Goal: Task Accomplishment & Management: Manage account settings

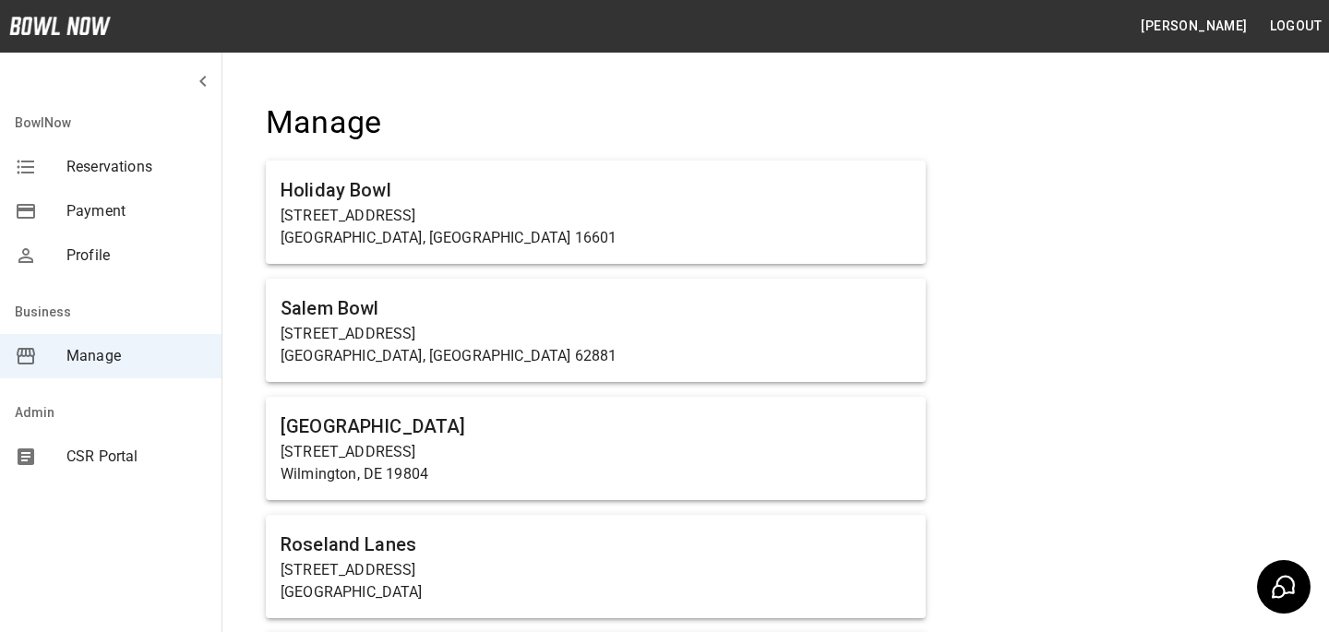
scroll to position [1291, 0]
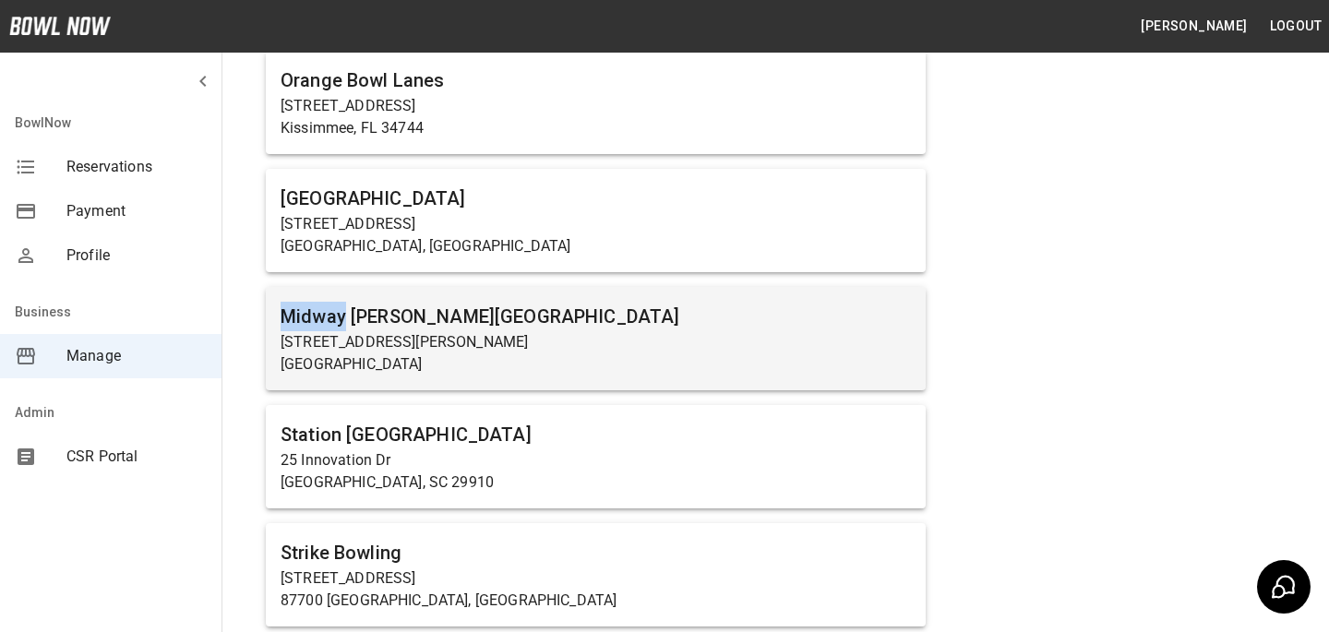
click at [559, 291] on div "Midway Bowling - Carlisle 1561 Holly Pike Carlisle, PA 17015" at bounding box center [596, 338] width 660 height 103
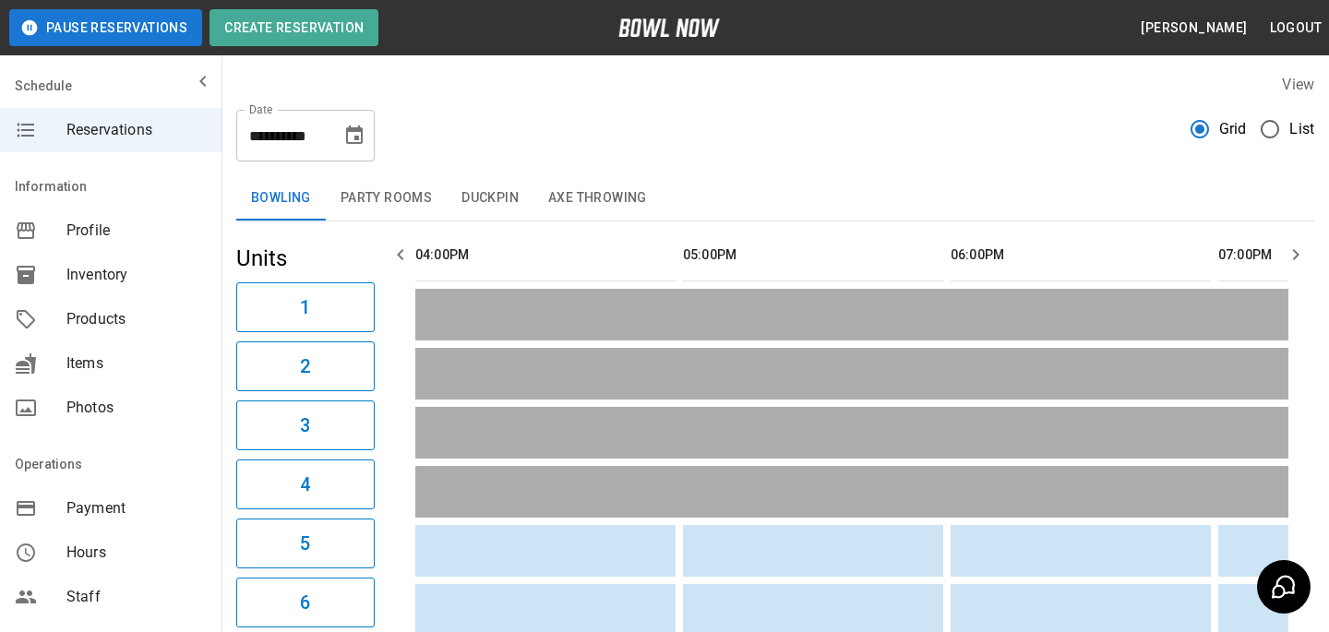
click at [110, 333] on div "Products" at bounding box center [111, 319] width 222 height 44
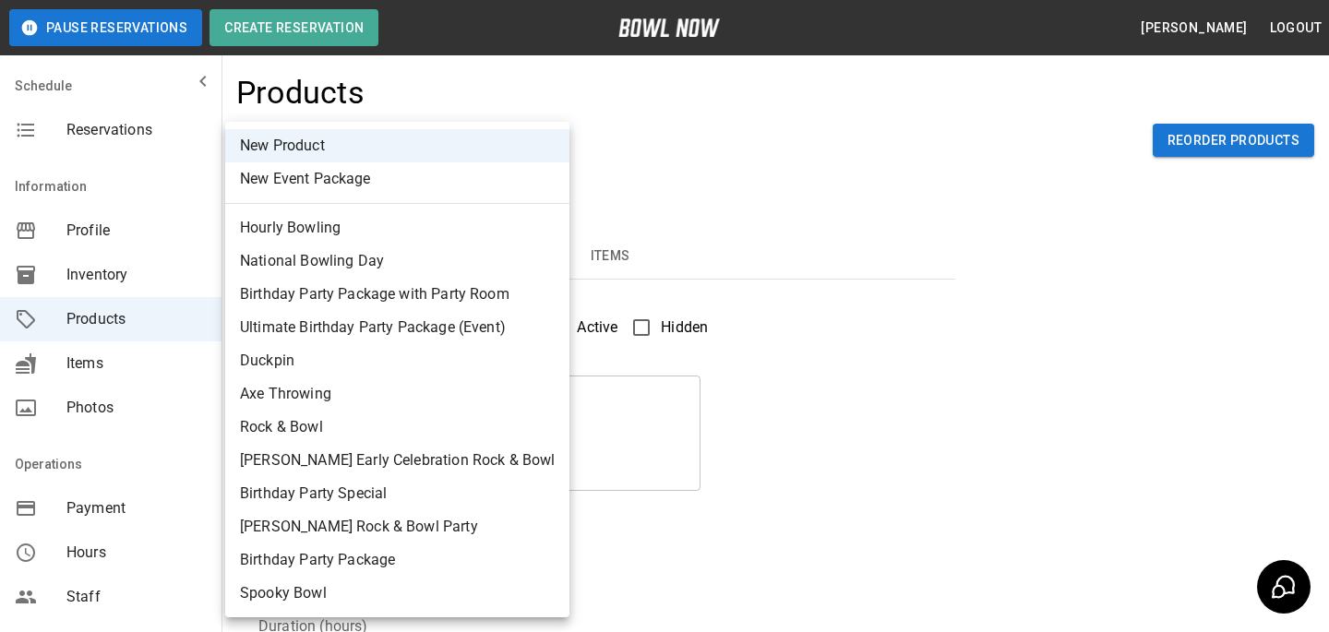
click at [391, 144] on body "Pause Reservations Create Reservation Bradey Powell Logout Schedule Reservation…" at bounding box center [664, 595] width 1329 height 1190
click at [613, 184] on div at bounding box center [664, 316] width 1329 height 632
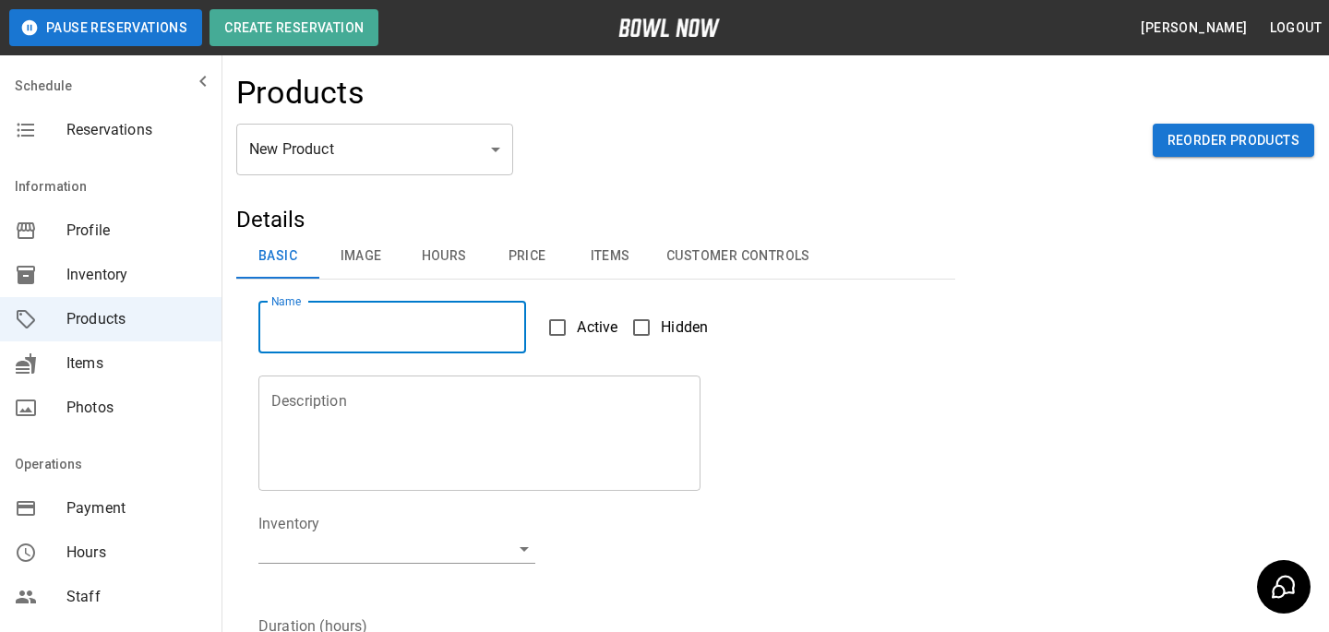
click at [485, 317] on input "Name" at bounding box center [392, 328] width 268 height 52
type input "****"
click at [578, 354] on div "Description Description" at bounding box center [468, 423] width 464 height 138
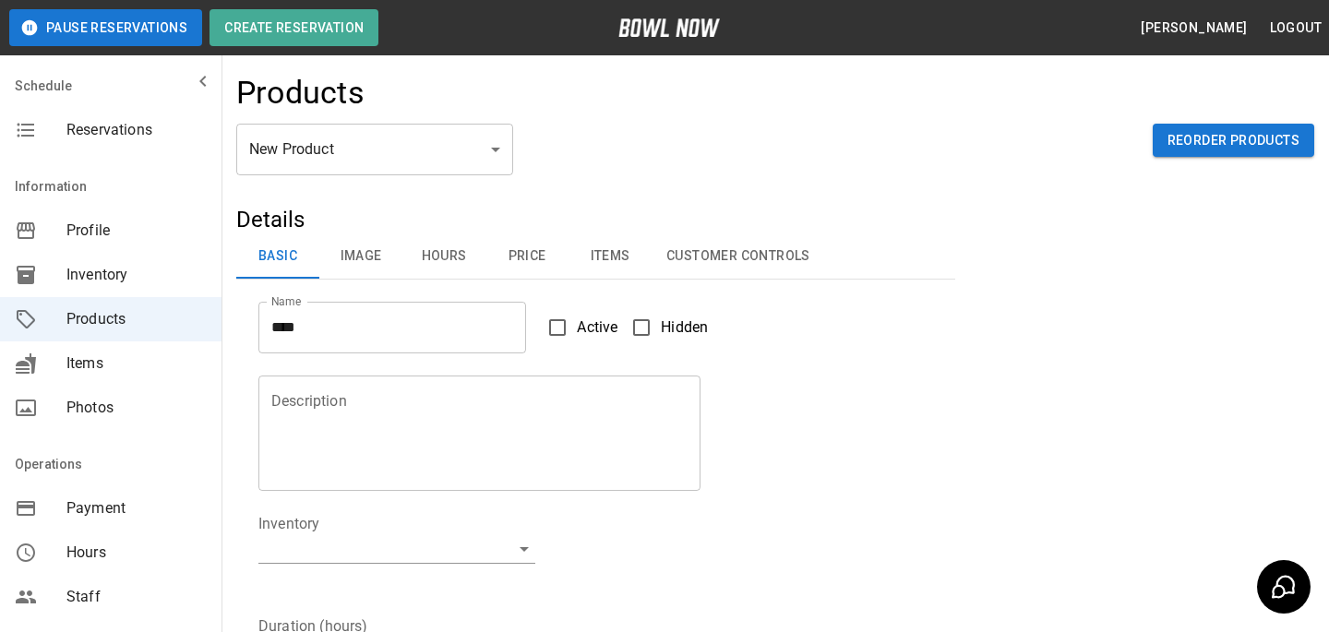
click at [582, 337] on span "Active" at bounding box center [597, 328] width 41 height 22
click at [535, 420] on textarea "Description" at bounding box center [479, 432] width 416 height 85
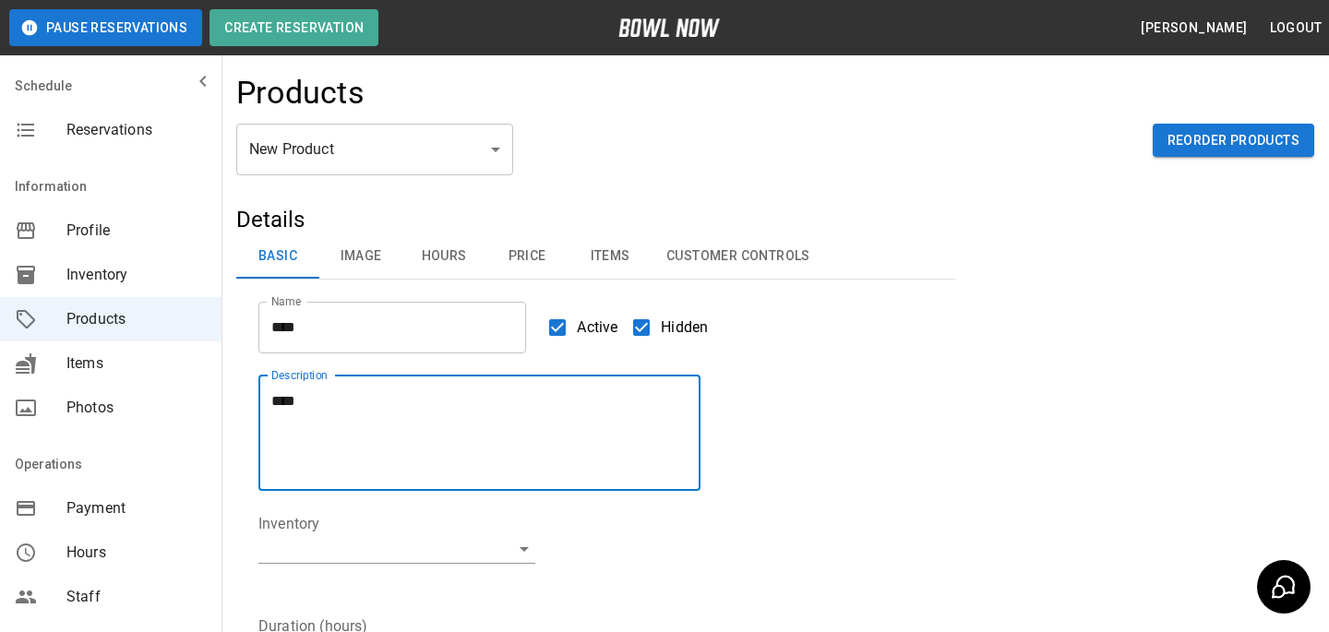
type textarea "****"
click at [475, 509] on div "Inventory ​" at bounding box center [584, 542] width 697 height 102
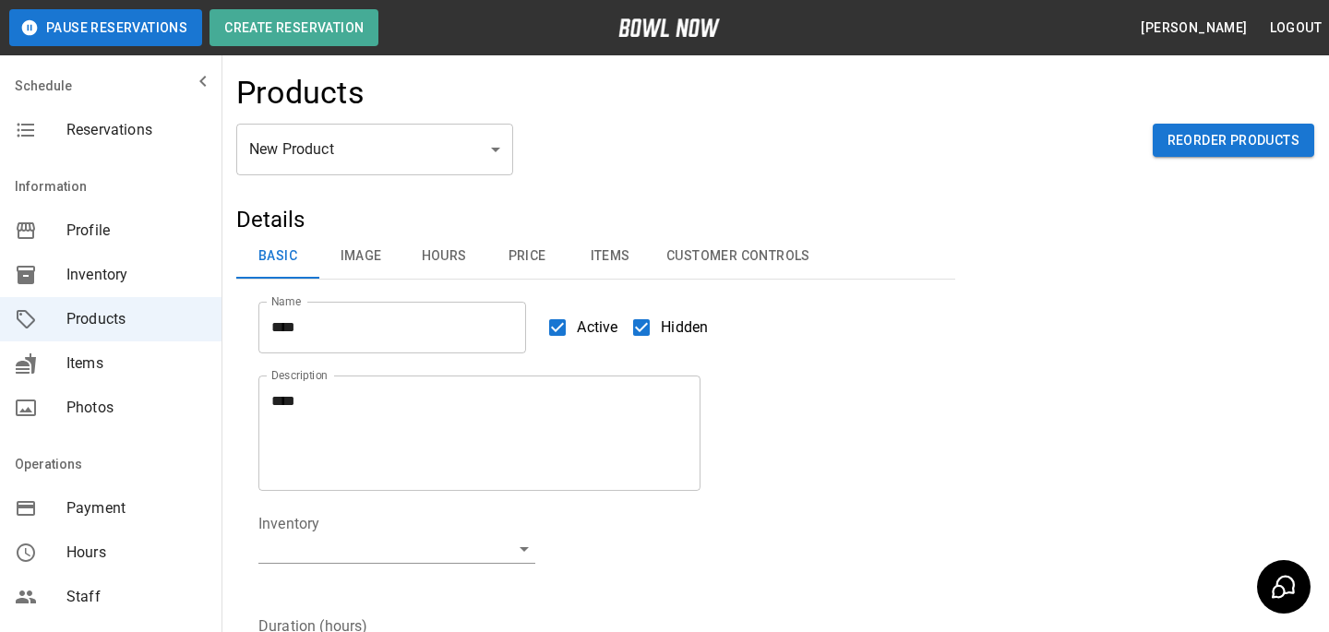
click at [475, 546] on body "Pause Reservations Create Reservation Bradey Powell Logout Schedule Reservation…" at bounding box center [664, 595] width 1329 height 1190
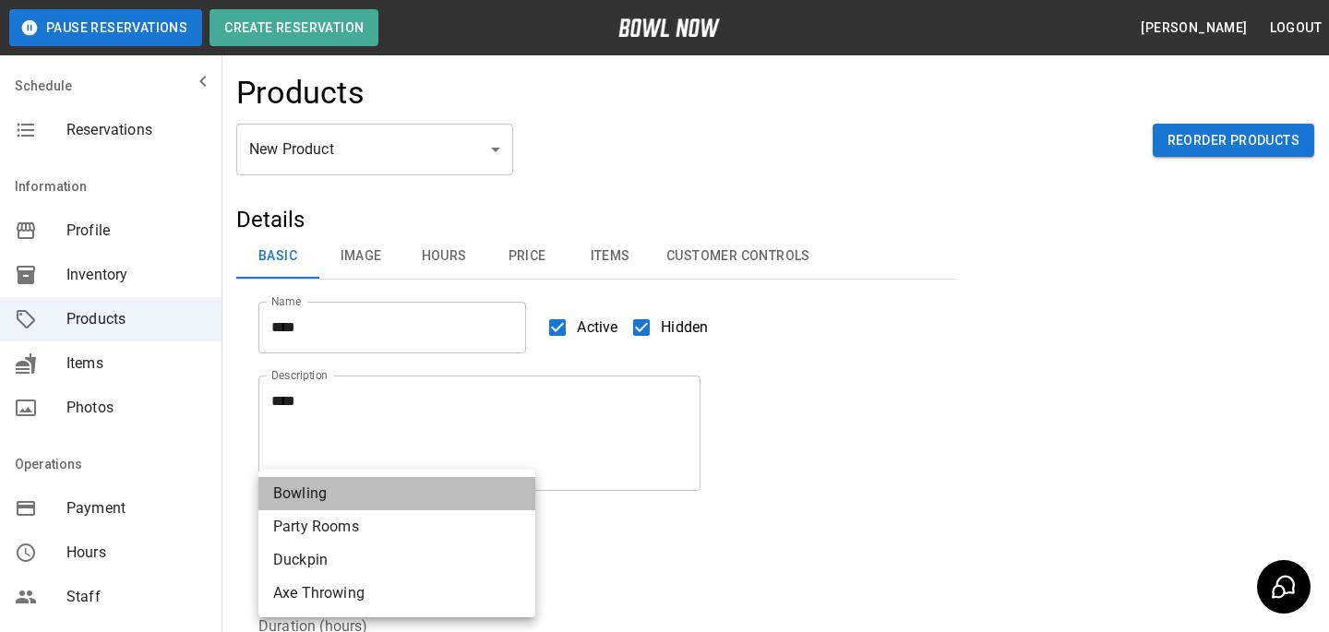
click at [446, 503] on li "Bowling" at bounding box center [396, 493] width 277 height 33
type input "**********"
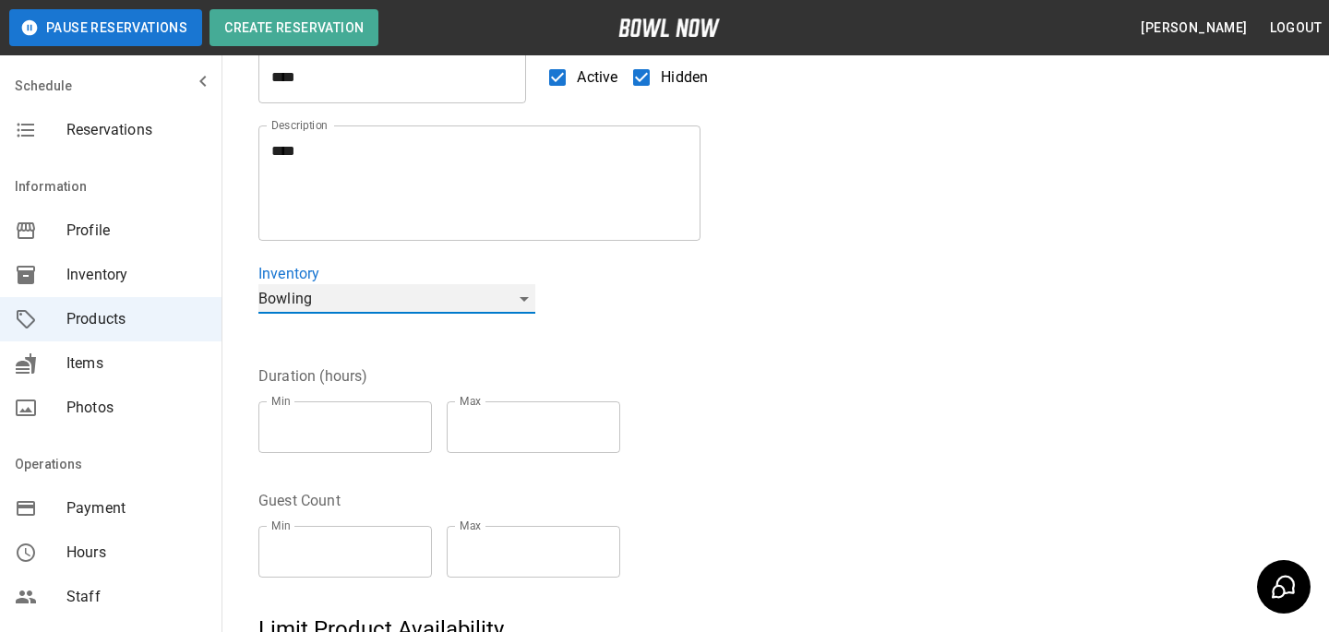
scroll to position [255, 0]
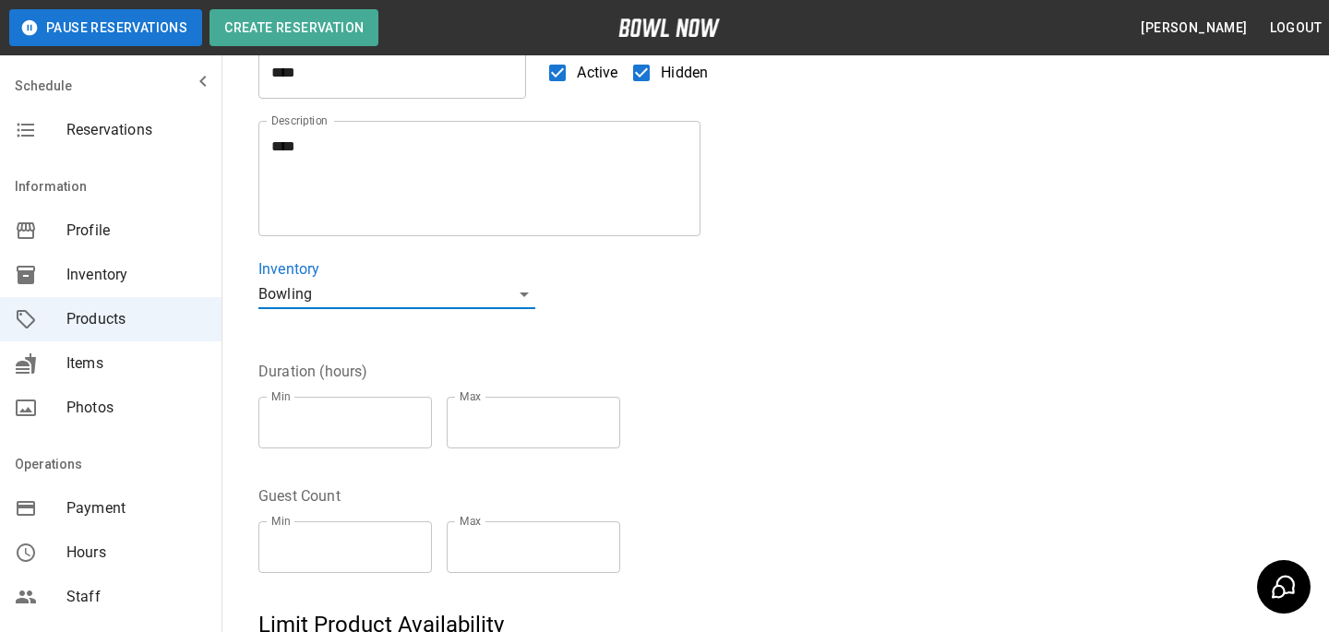
type input "*"
click at [416, 414] on input "*" at bounding box center [345, 423] width 174 height 52
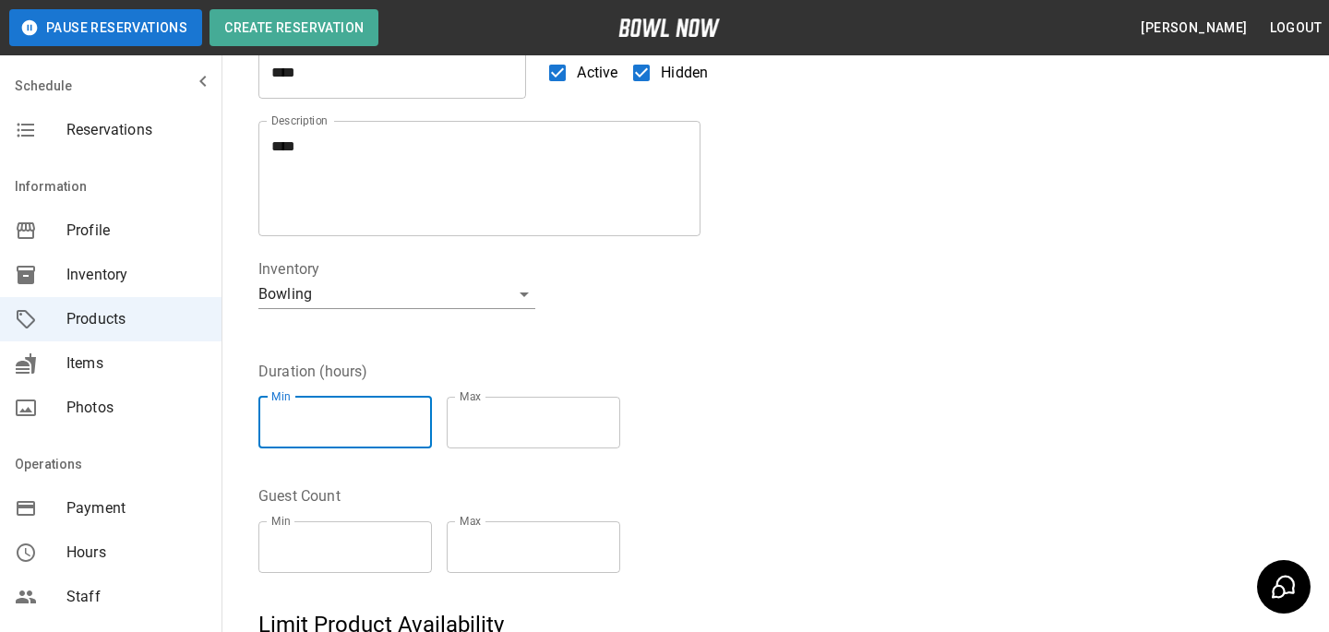
click at [606, 414] on input "*" at bounding box center [534, 423] width 174 height 52
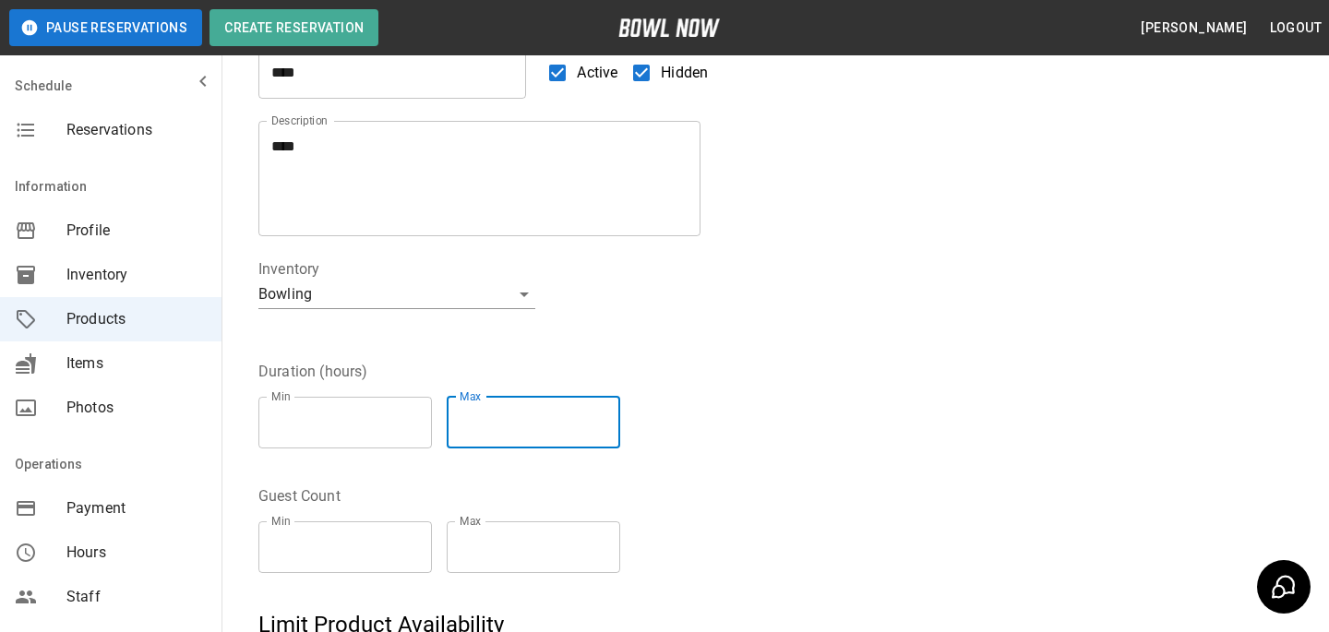
type input "*"
click at [609, 416] on input "*" at bounding box center [534, 423] width 174 height 52
type input "*"
click at [422, 536] on input "*" at bounding box center [345, 548] width 174 height 52
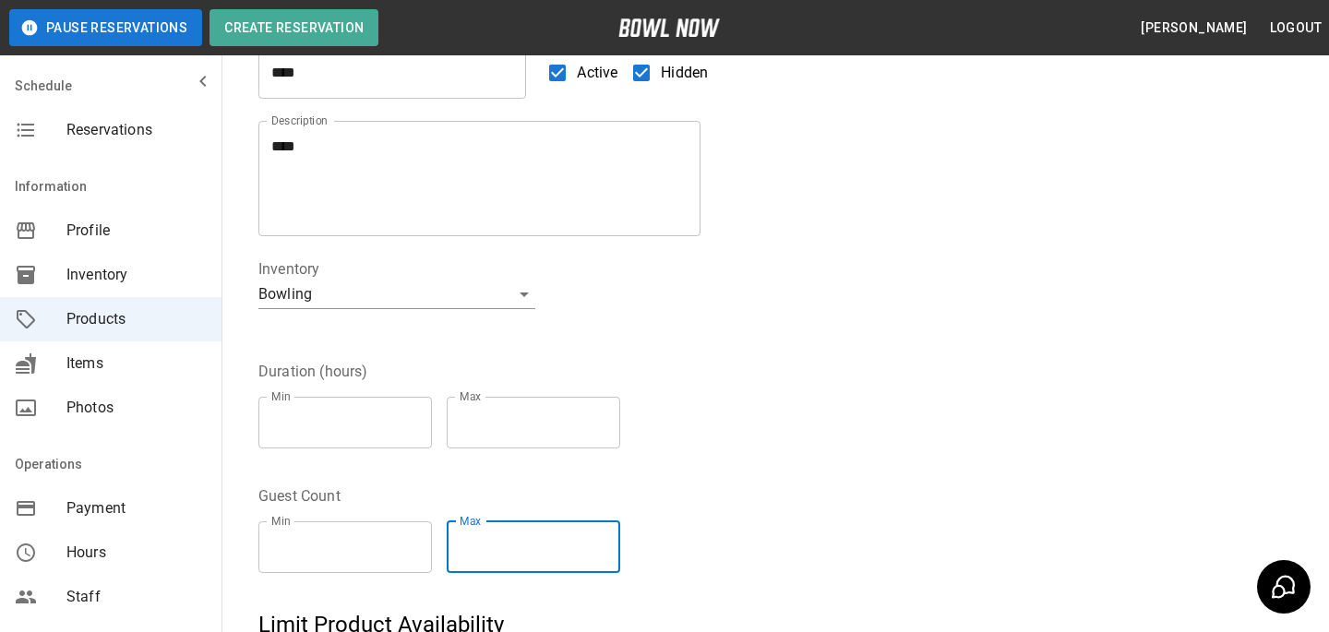
type input "*"
click at [618, 546] on input "*" at bounding box center [534, 548] width 174 height 52
click at [662, 473] on div "Guest Count Min * Min Max * Max" at bounding box center [584, 525] width 697 height 125
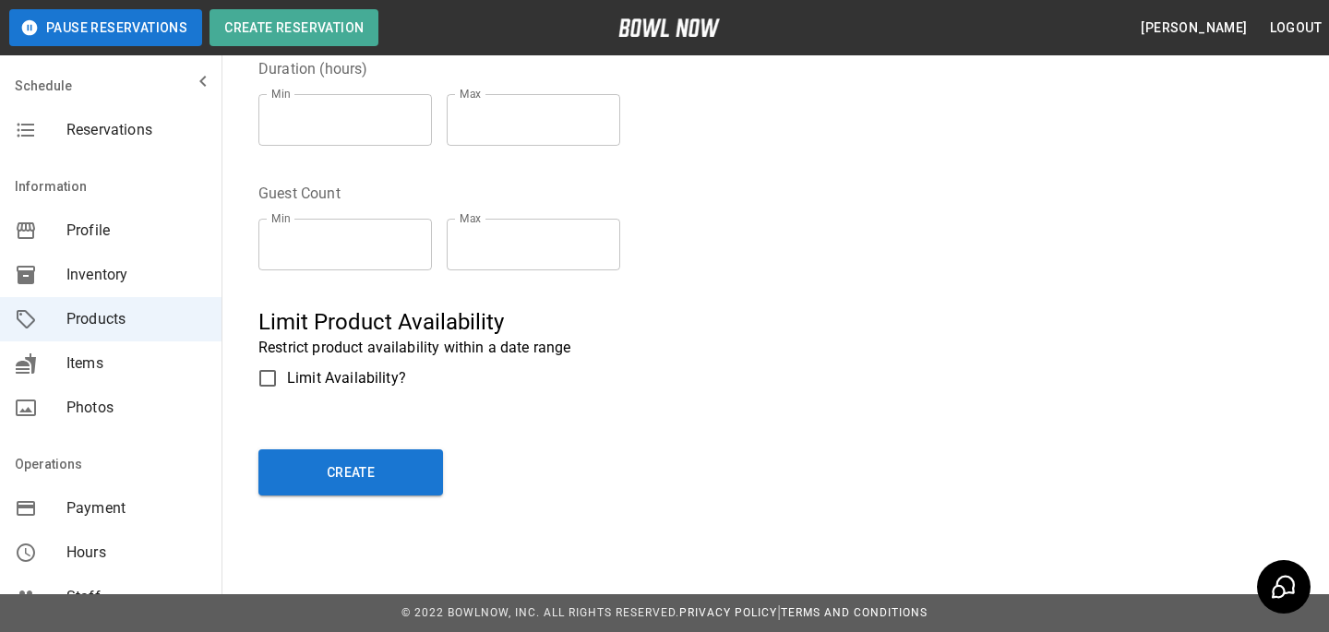
scroll to position [0, 0]
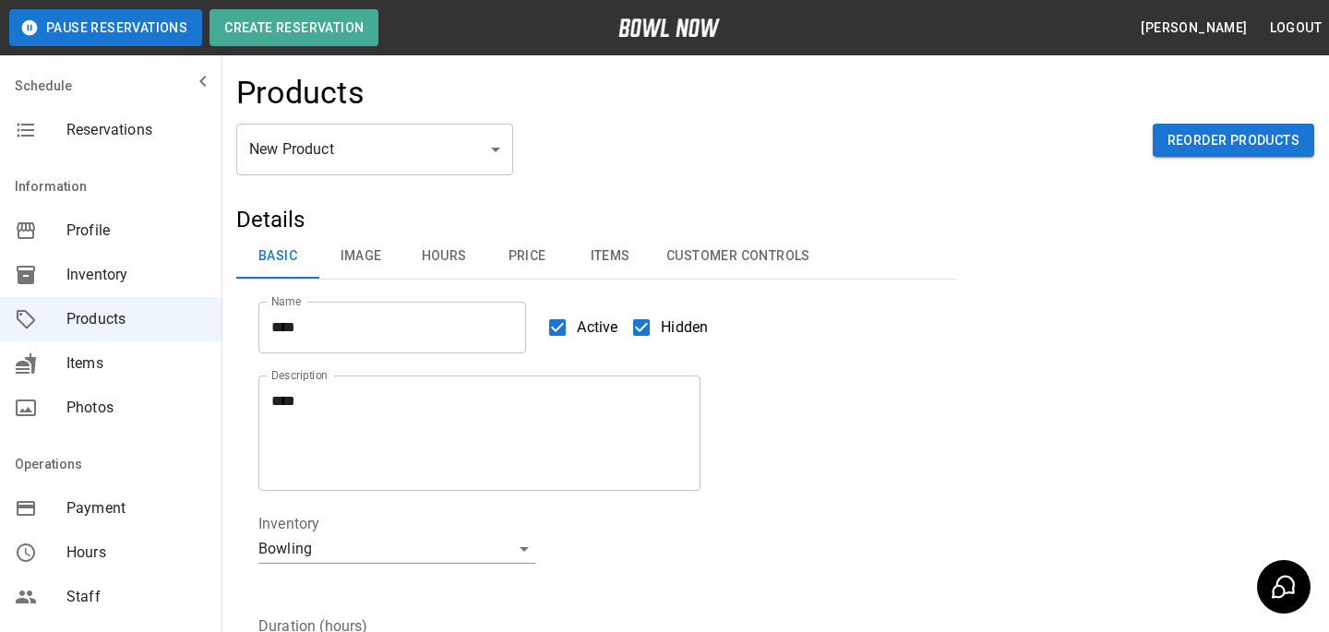
click at [387, 269] on button "Image" at bounding box center [360, 256] width 83 height 44
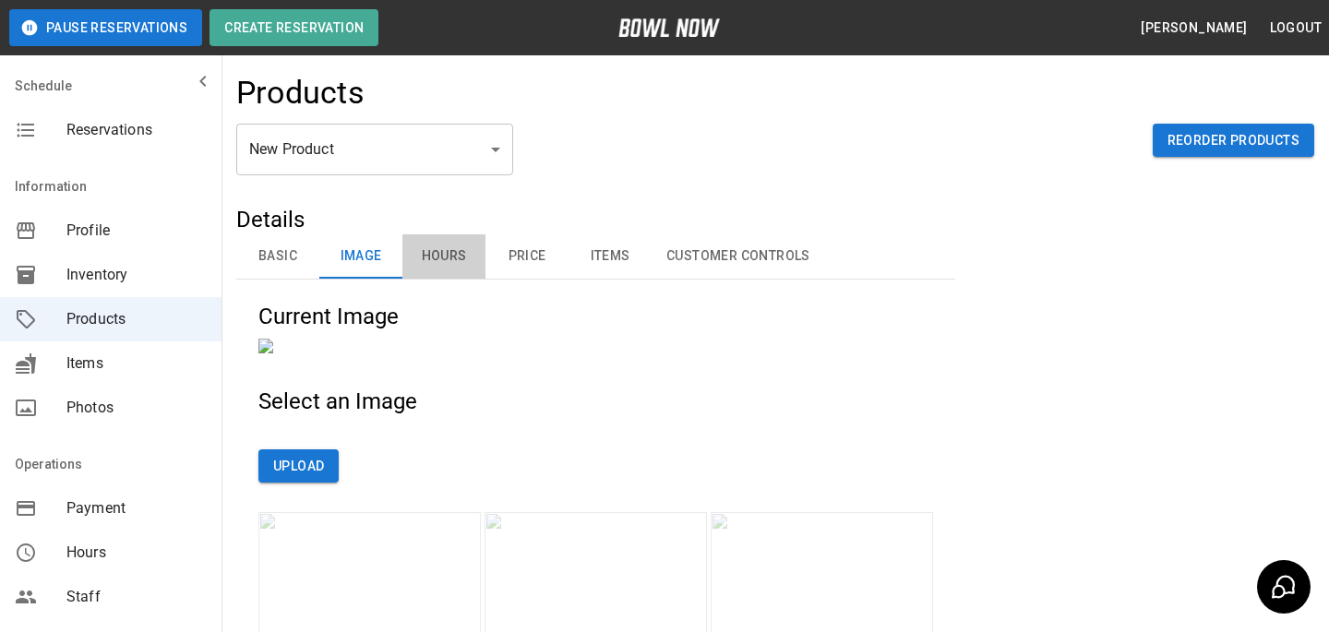
click at [436, 258] on button "Hours" at bounding box center [443, 256] width 83 height 44
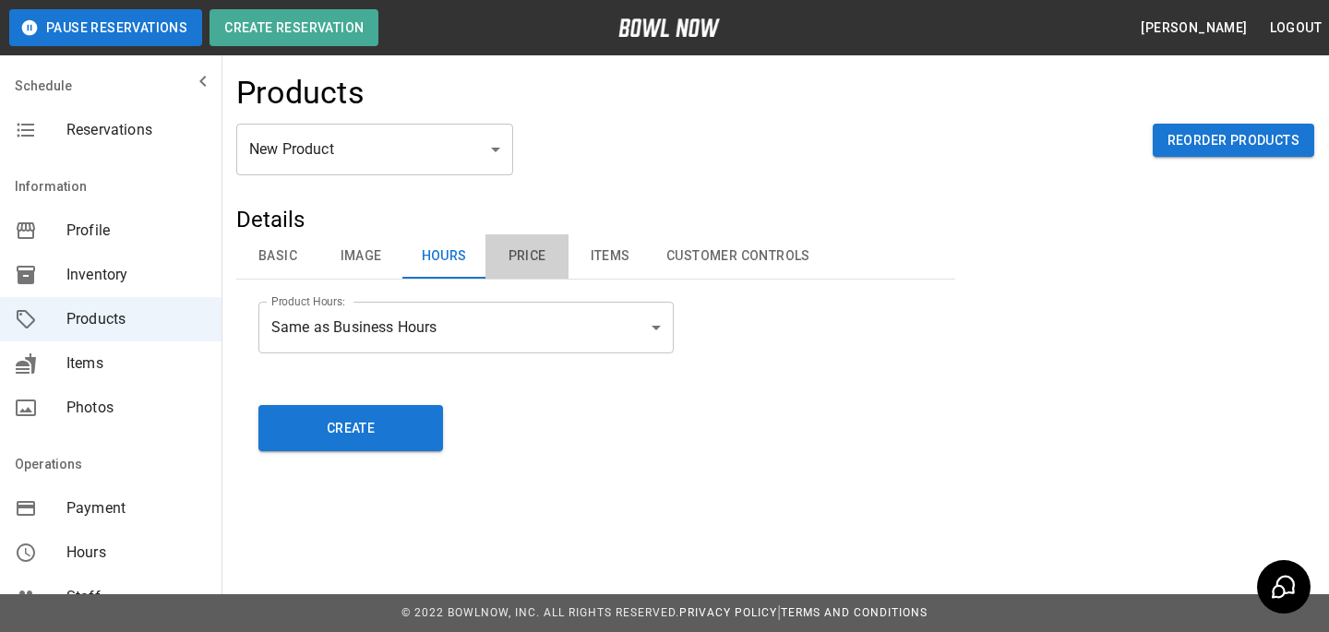
click at [526, 238] on button "Price" at bounding box center [527, 256] width 83 height 44
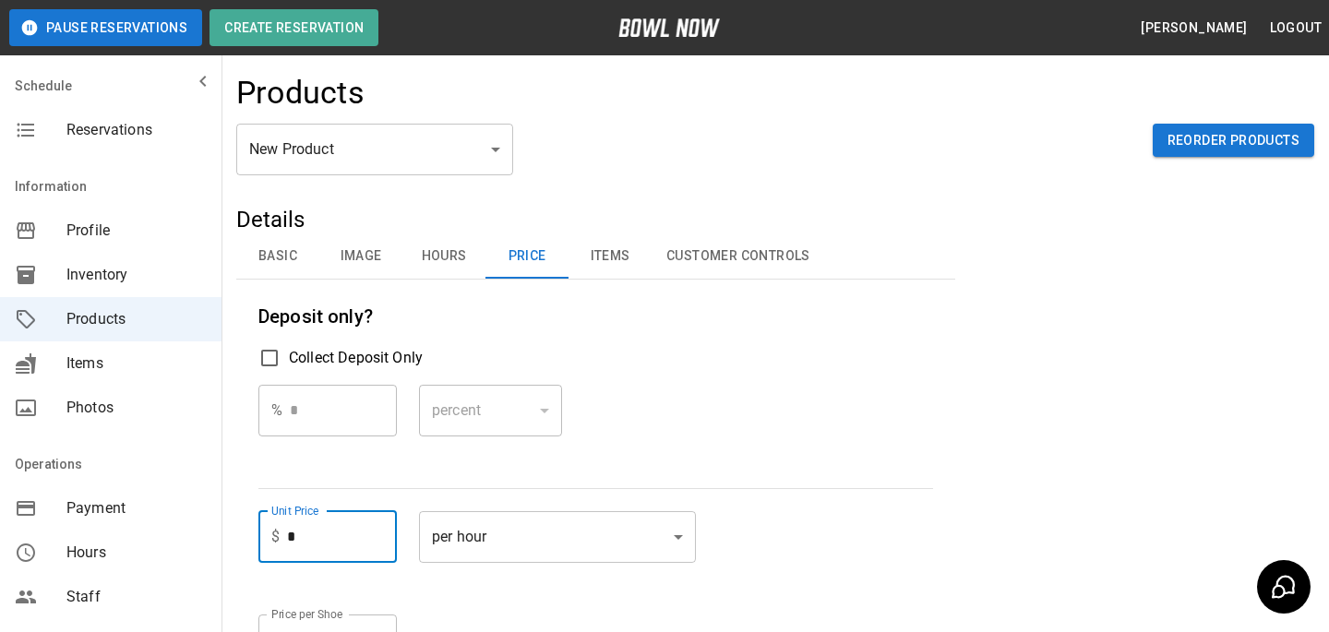
click at [366, 555] on input "*" at bounding box center [342, 537] width 110 height 52
click at [364, 552] on input "*" at bounding box center [342, 537] width 110 height 52
type input "*"
click at [722, 414] on div "% * ​ percent ******* ​" at bounding box center [595, 425] width 675 height 81
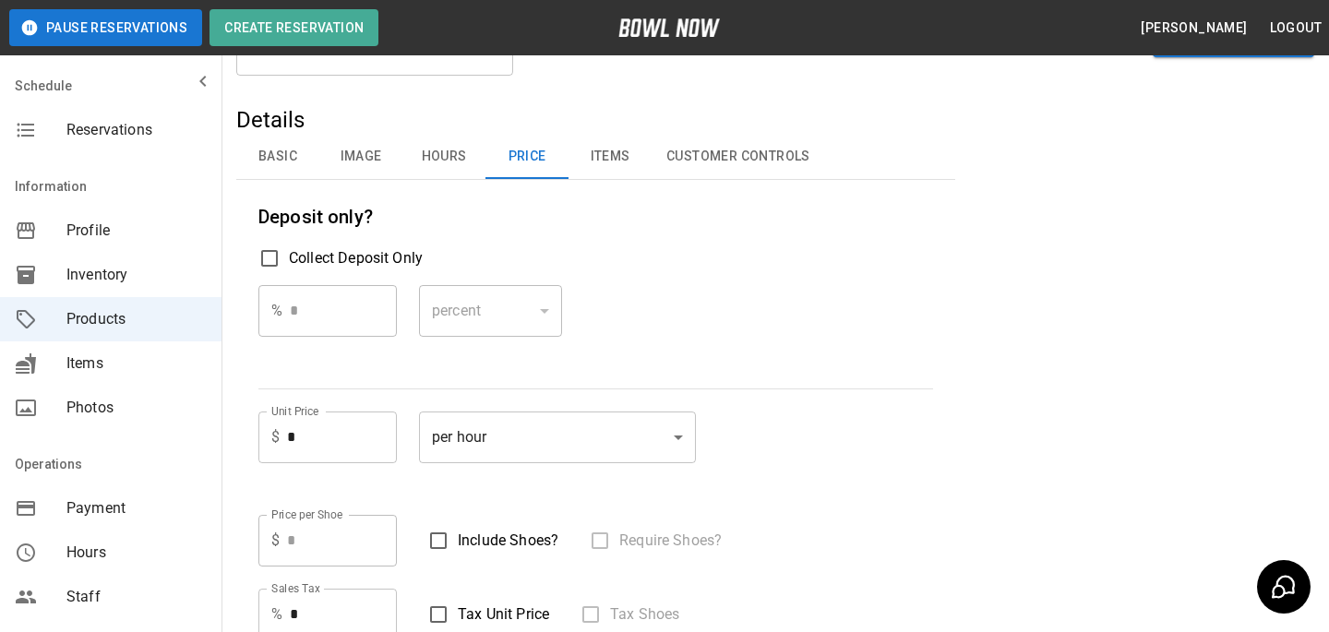
scroll to position [97, 0]
click at [613, 149] on button "Items" at bounding box center [610, 160] width 83 height 44
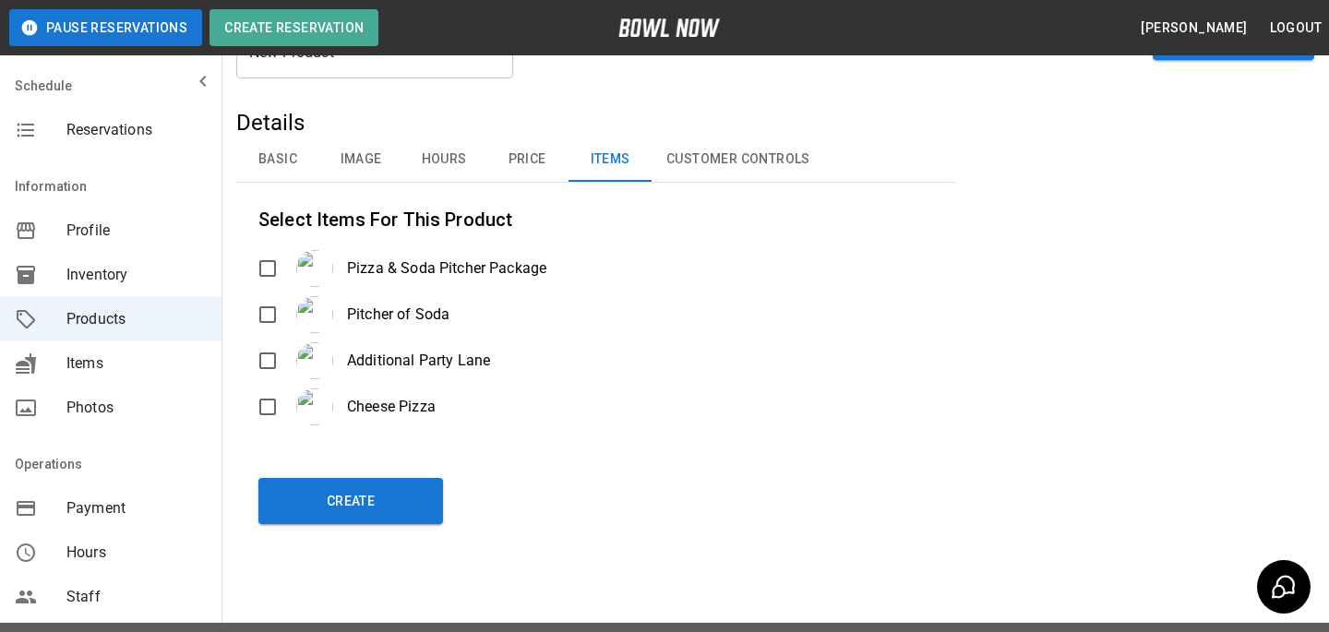
click at [458, 160] on button "Hours" at bounding box center [443, 160] width 83 height 44
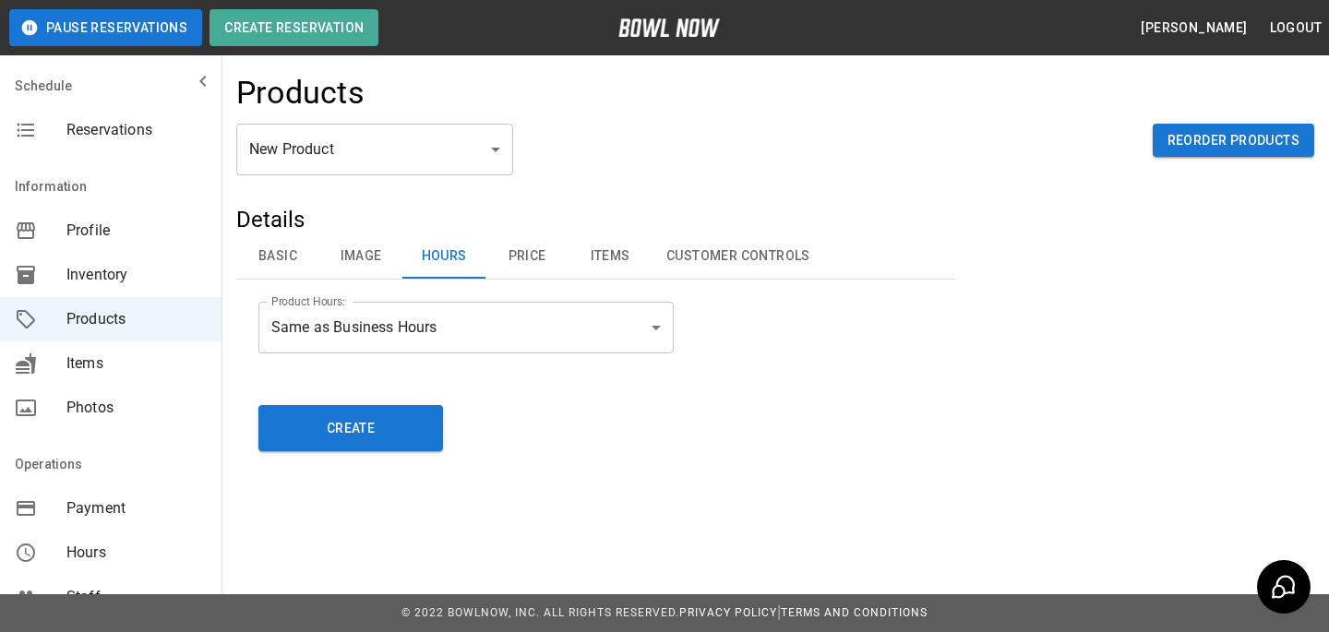
scroll to position [0, 0]
click at [304, 275] on button "Basic" at bounding box center [277, 256] width 83 height 44
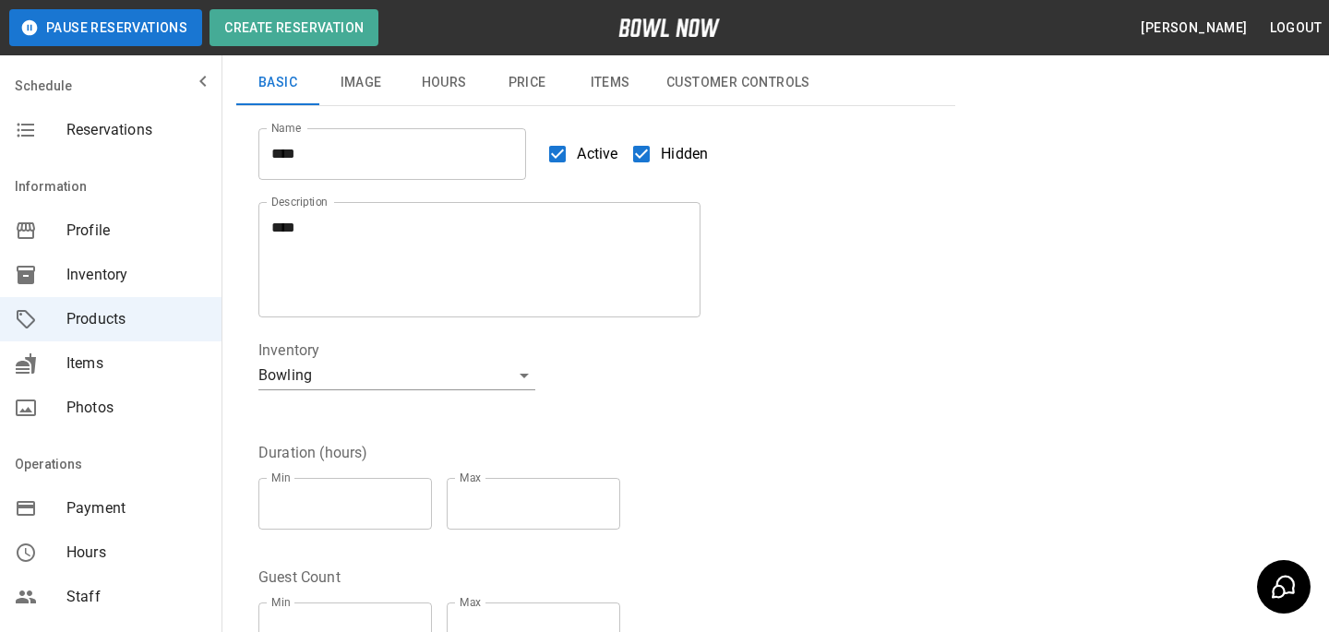
scroll to position [558, 0]
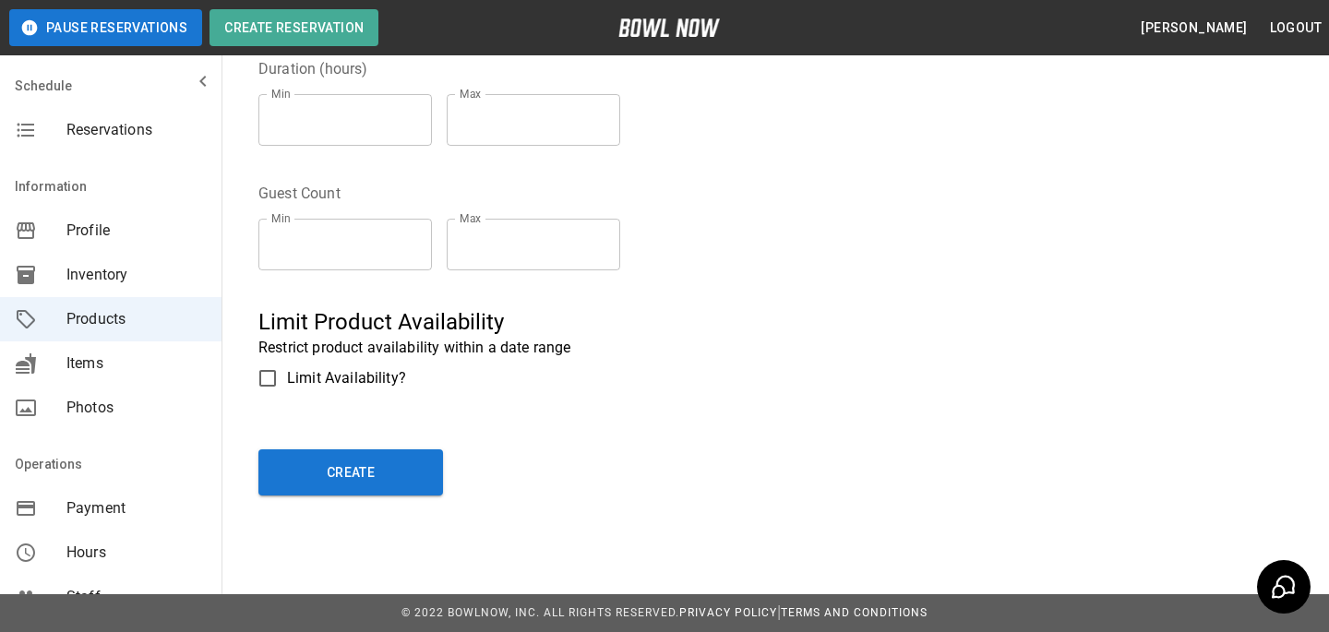
click at [365, 509] on div "**********" at bounding box center [775, 82] width 1078 height 870
click at [365, 494] on button "Create" at bounding box center [350, 473] width 185 height 46
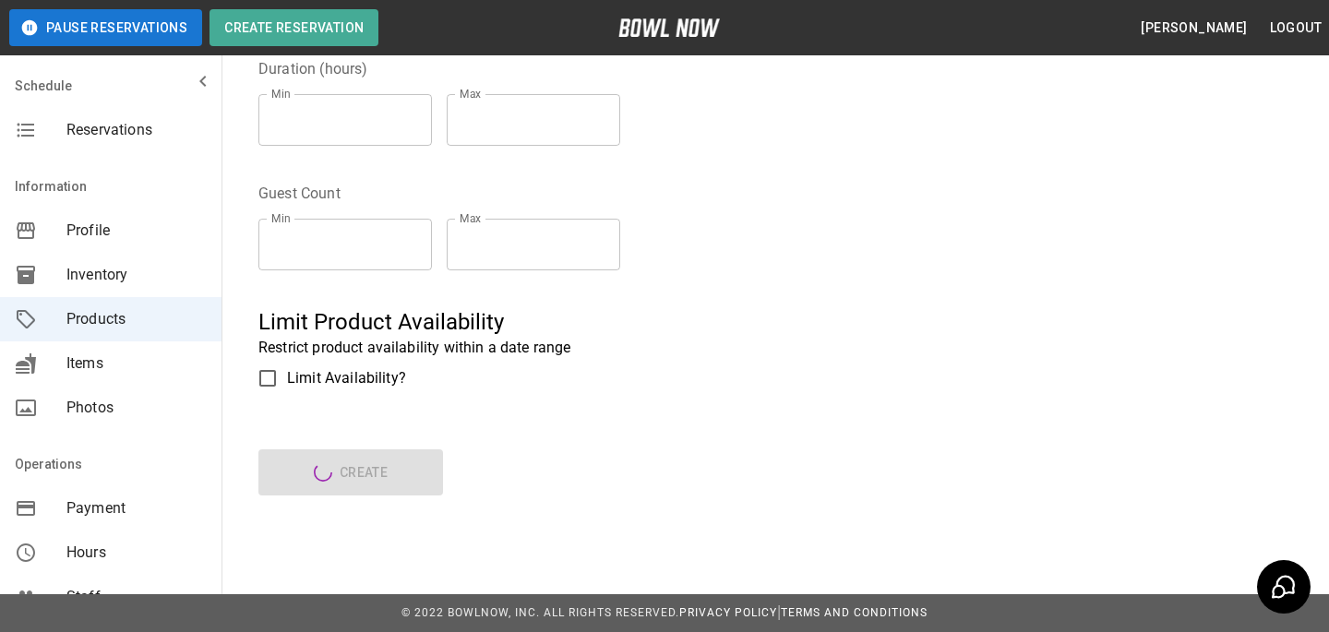
type input "**"
type input "****"
type textarea "****"
type input "*"
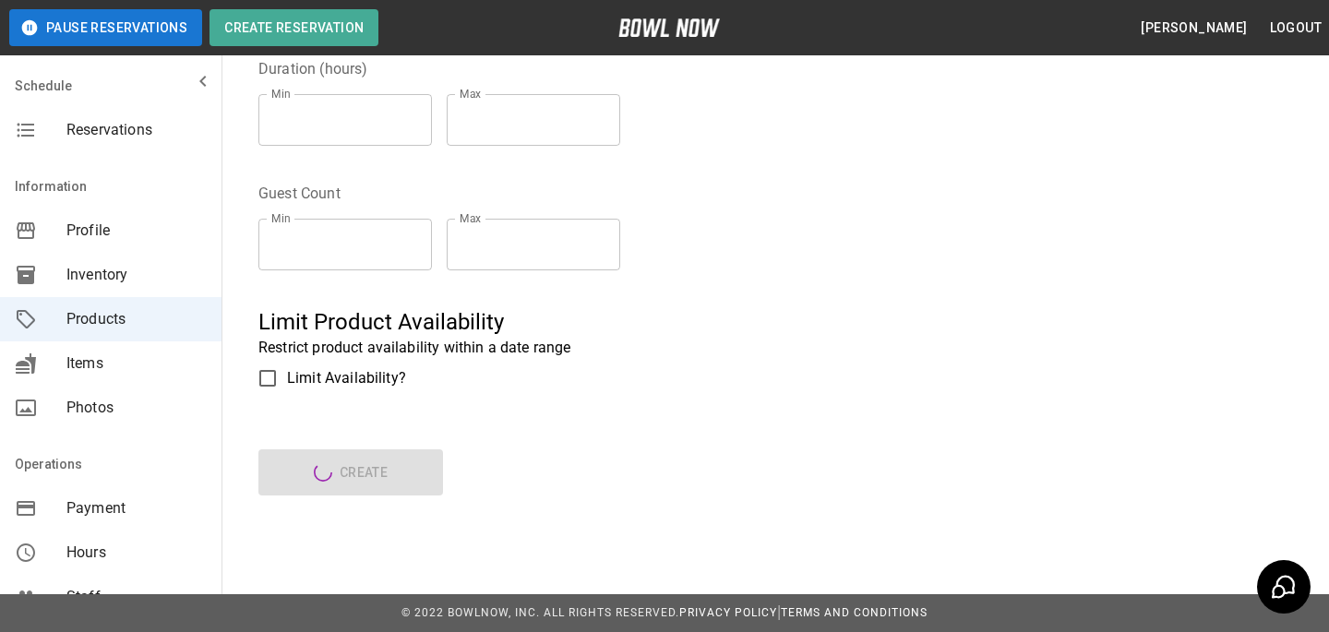
type input "*"
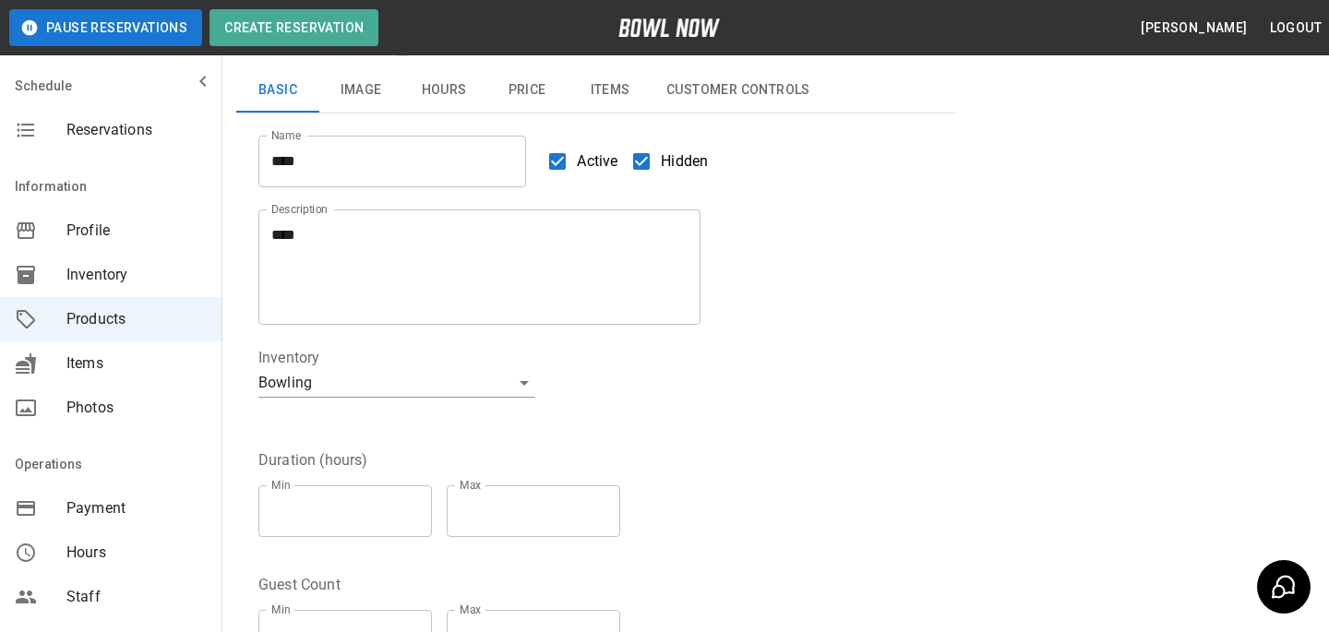
scroll to position [0, 0]
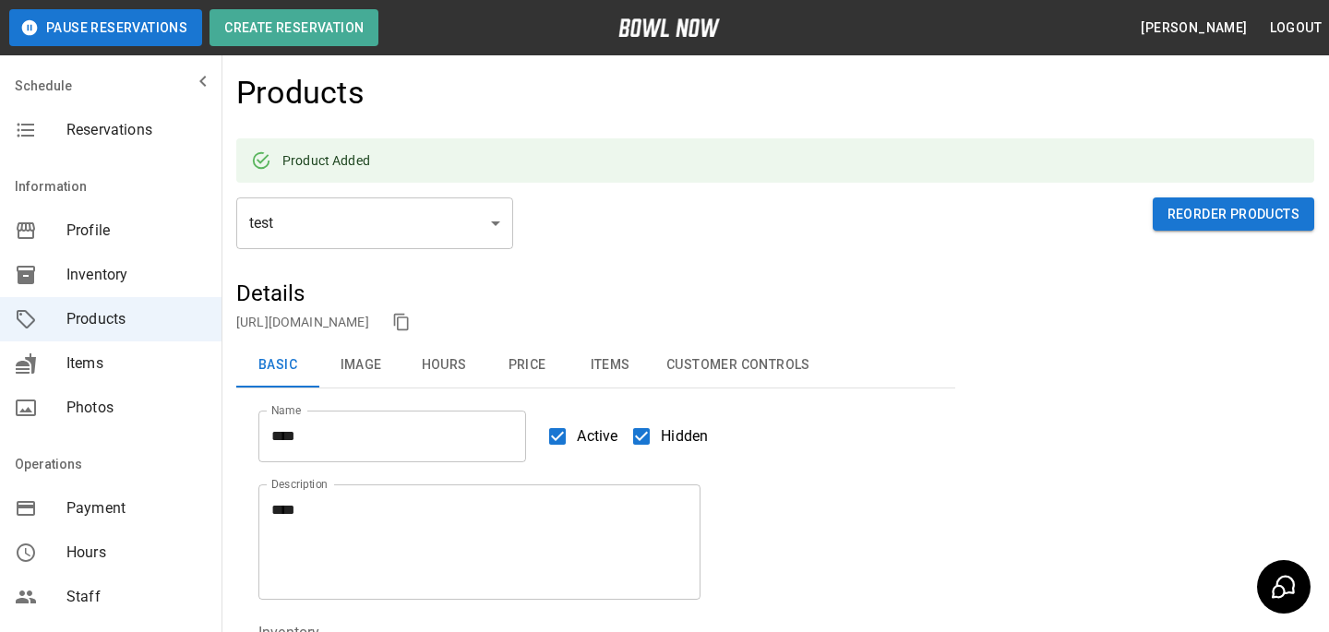
click at [536, 311] on div "https://bowlnow.com/places/786dY9abBeLeGwSSJhDg?pid=hpv6Mqhhf6Dsv7Cr1zsP" at bounding box center [595, 322] width 719 height 28
click at [369, 320] on link "https://bowlnow.com/places/786dY9abBeLeGwSSJhDg?pid=hpv6Mqhhf6Dsv7Cr1zsP" at bounding box center [302, 322] width 133 height 15
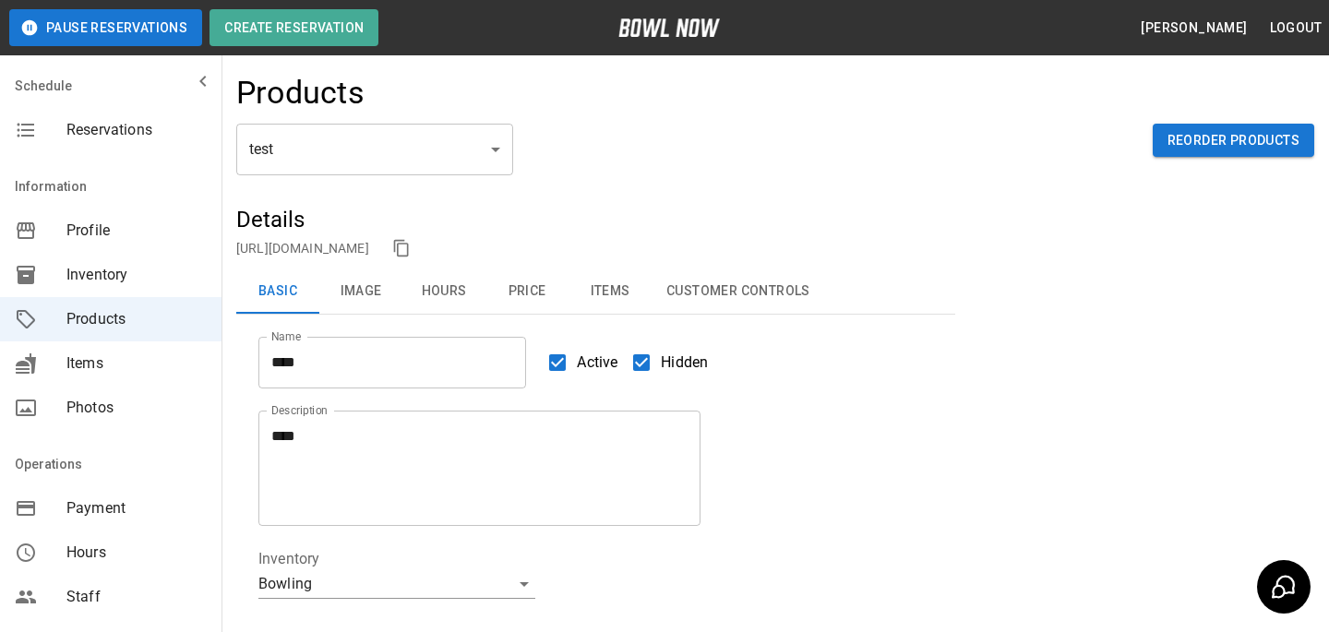
click at [125, 191] on div "Information" at bounding box center [111, 186] width 222 height 44
click at [129, 237] on span "Profile" at bounding box center [136, 231] width 140 height 22
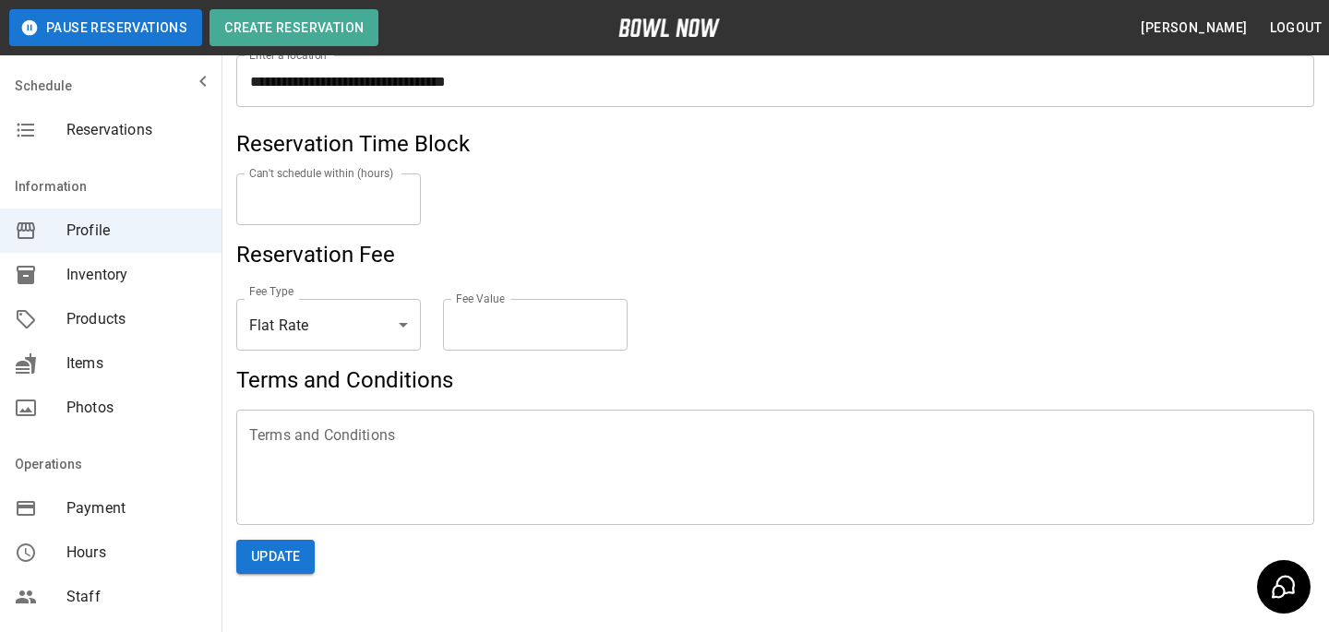
scroll to position [1086, 0]
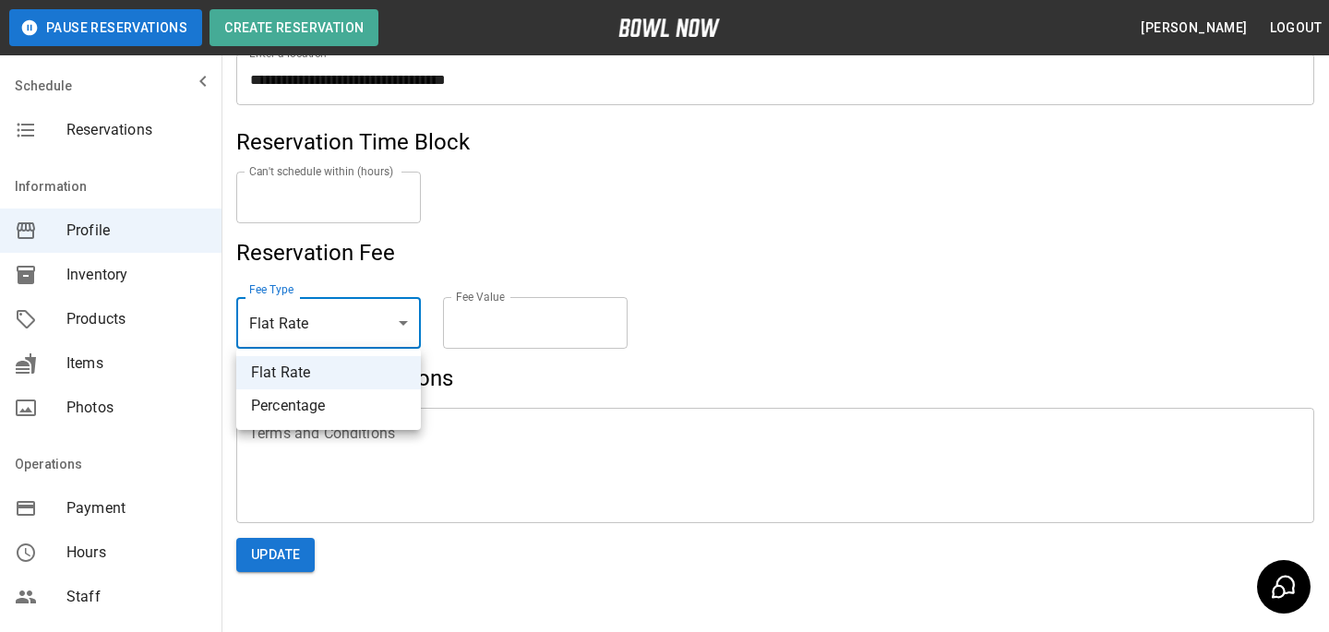
click at [531, 239] on div at bounding box center [664, 316] width 1329 height 632
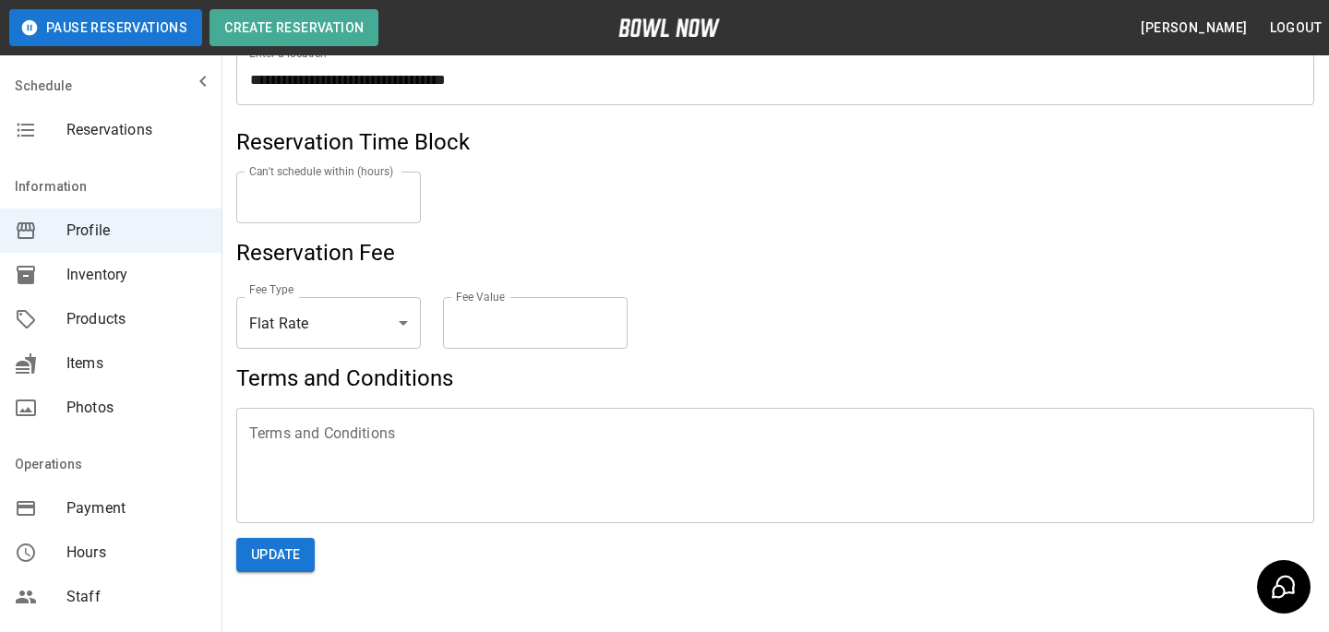
click at [342, 354] on div "Fee Type Flat Rate **** Fee Type" at bounding box center [328, 327] width 185 height 74
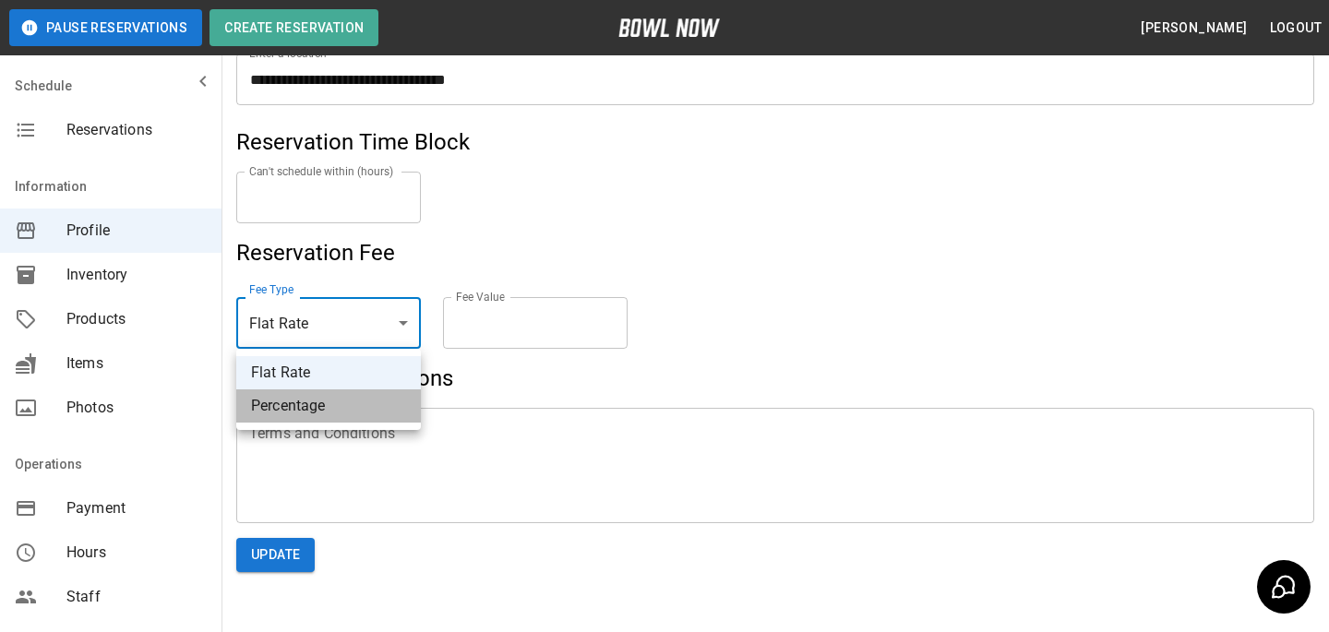
click at [331, 406] on li "Percentage" at bounding box center [328, 406] width 185 height 33
type input "**********"
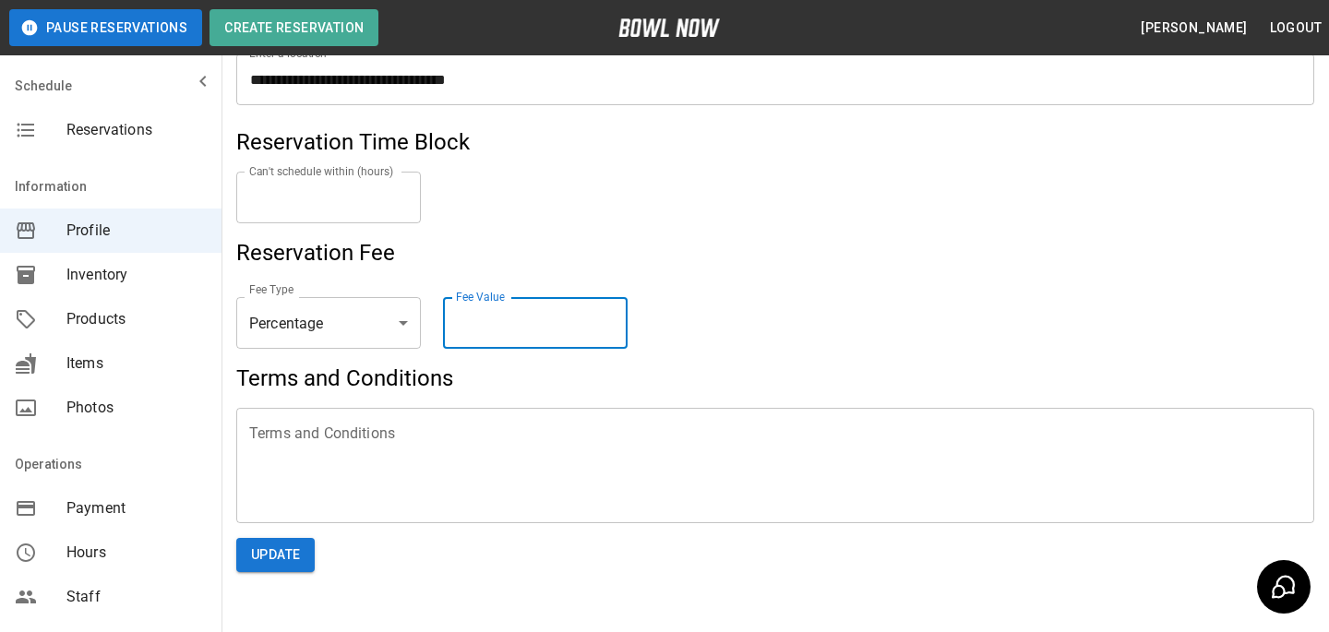
click at [503, 334] on input "*" at bounding box center [535, 323] width 185 height 52
click at [472, 318] on input "*" at bounding box center [535, 323] width 185 height 52
type input "*"
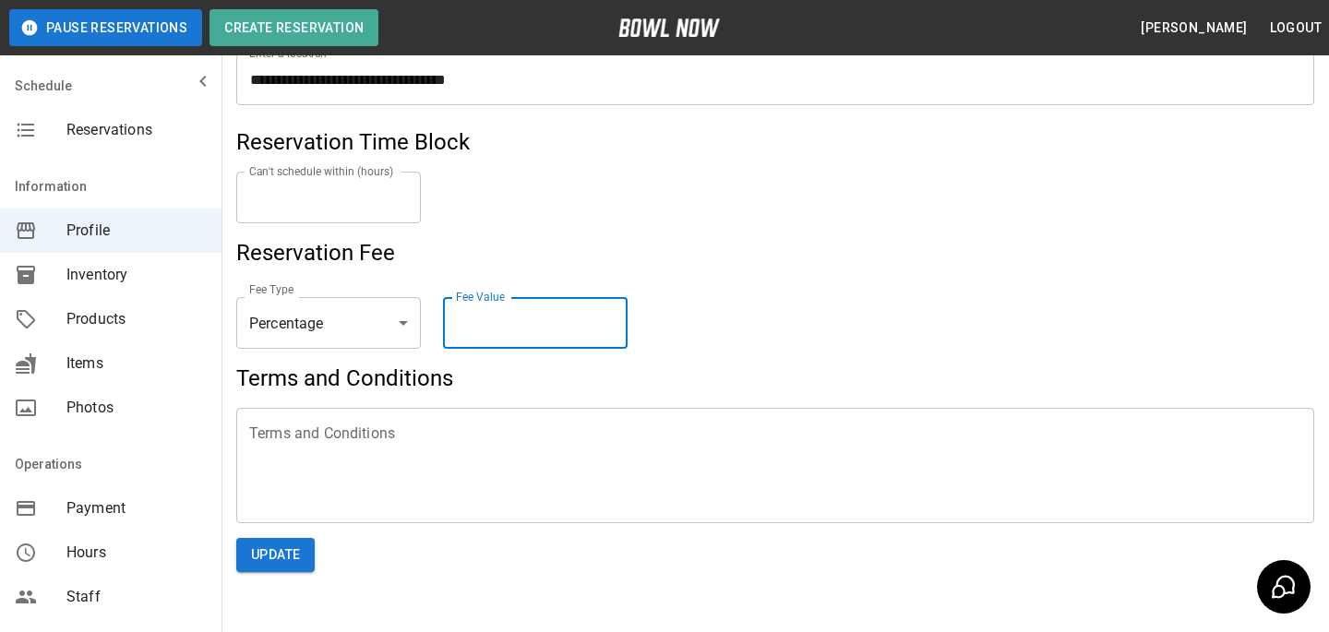
type input "*"
click at [622, 240] on h5 "Reservation Fee" at bounding box center [775, 253] width 1078 height 30
click at [86, 331] on div "Products" at bounding box center [111, 319] width 222 height 44
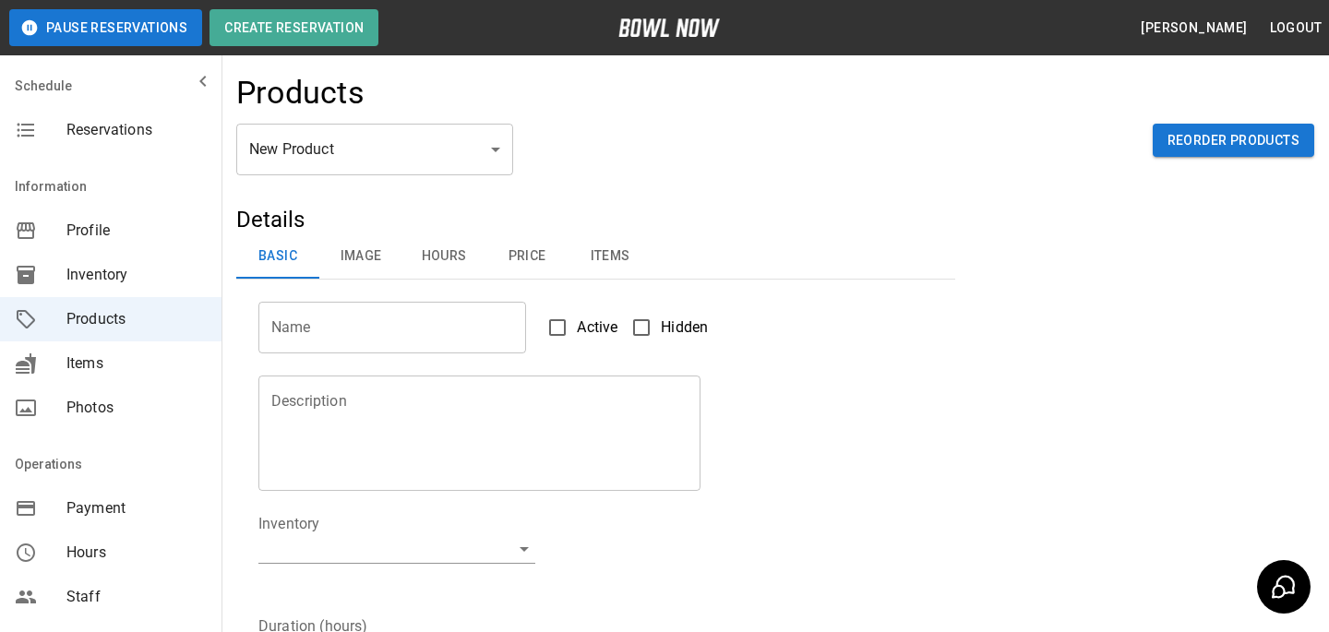
click at [122, 224] on span "Profile" at bounding box center [136, 231] width 140 height 22
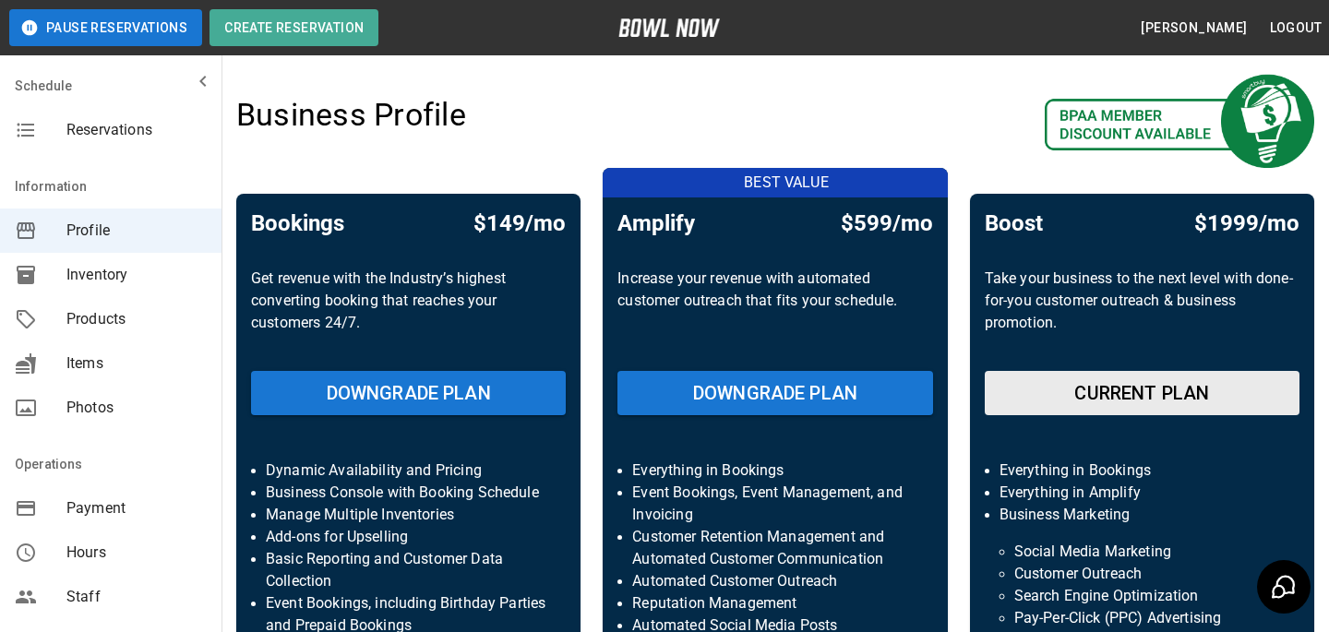
click at [126, 265] on span "Inventory" at bounding box center [136, 275] width 140 height 22
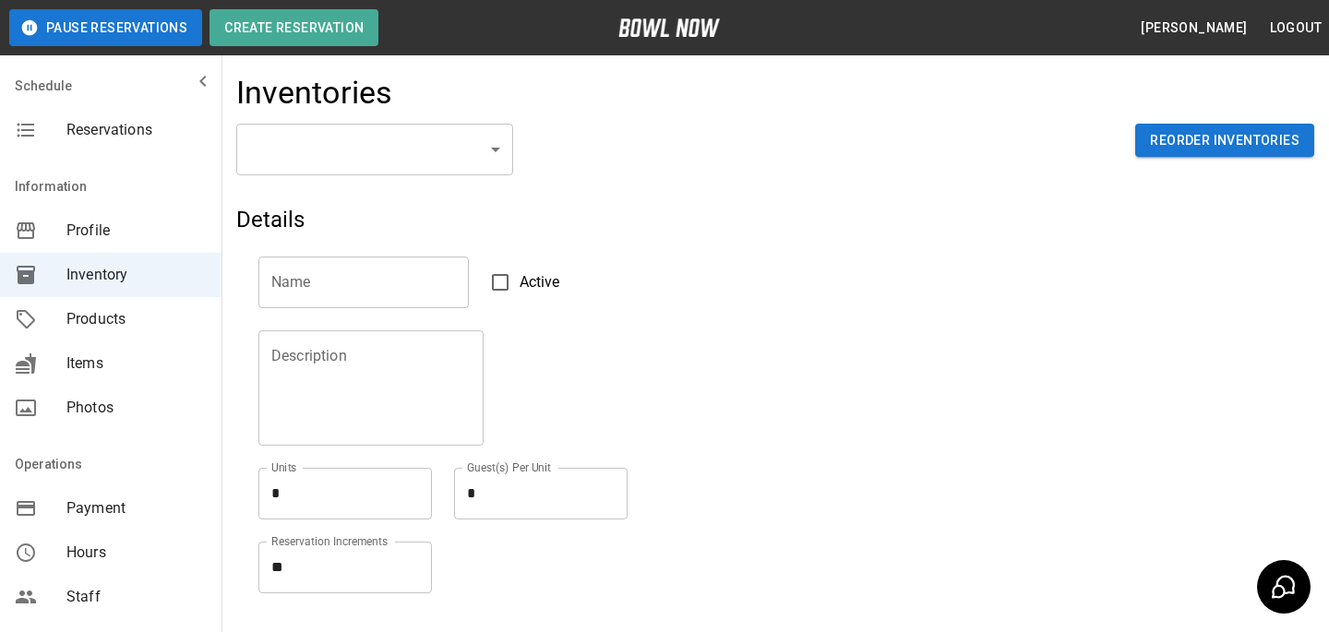
click at [94, 222] on span "Profile" at bounding box center [136, 231] width 140 height 22
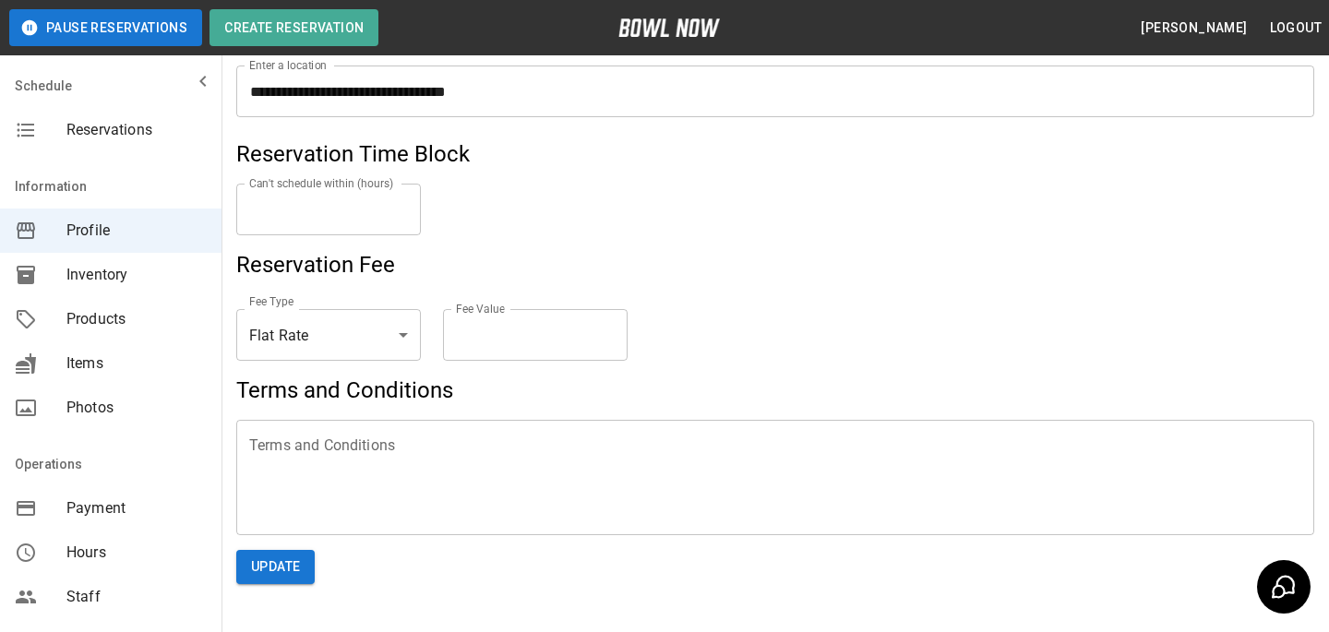
scroll to position [1121, 0]
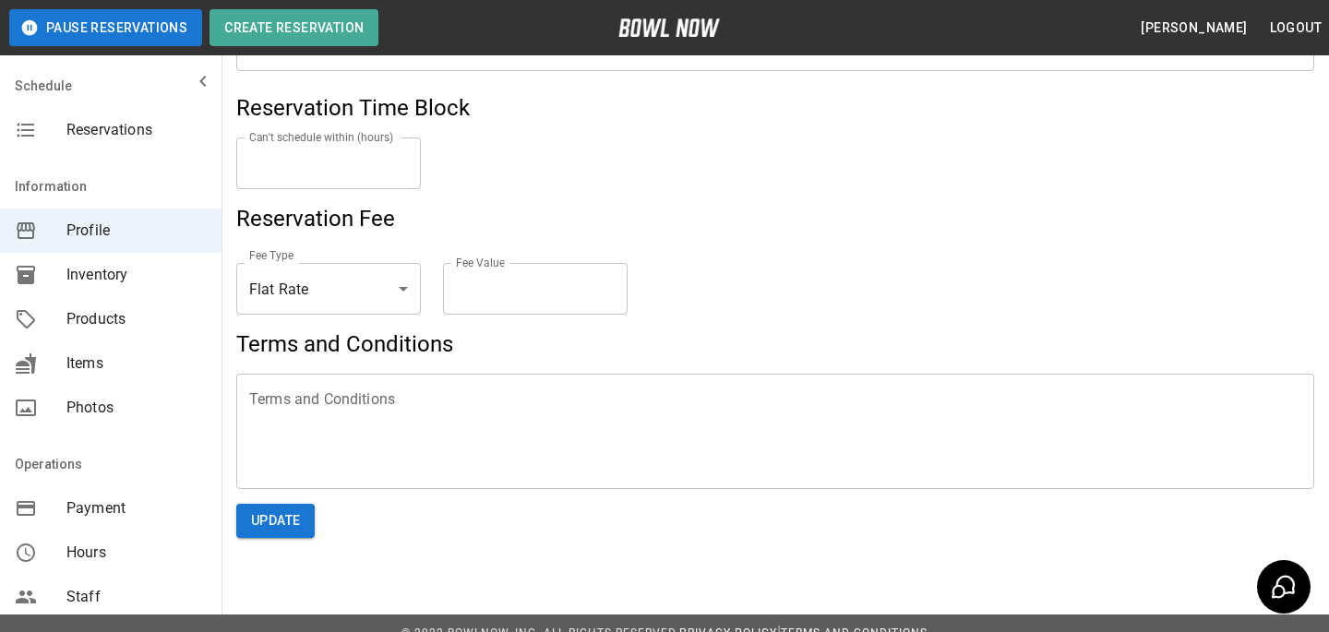
click at [633, 229] on h5 "Reservation Fee" at bounding box center [775, 219] width 1078 height 30
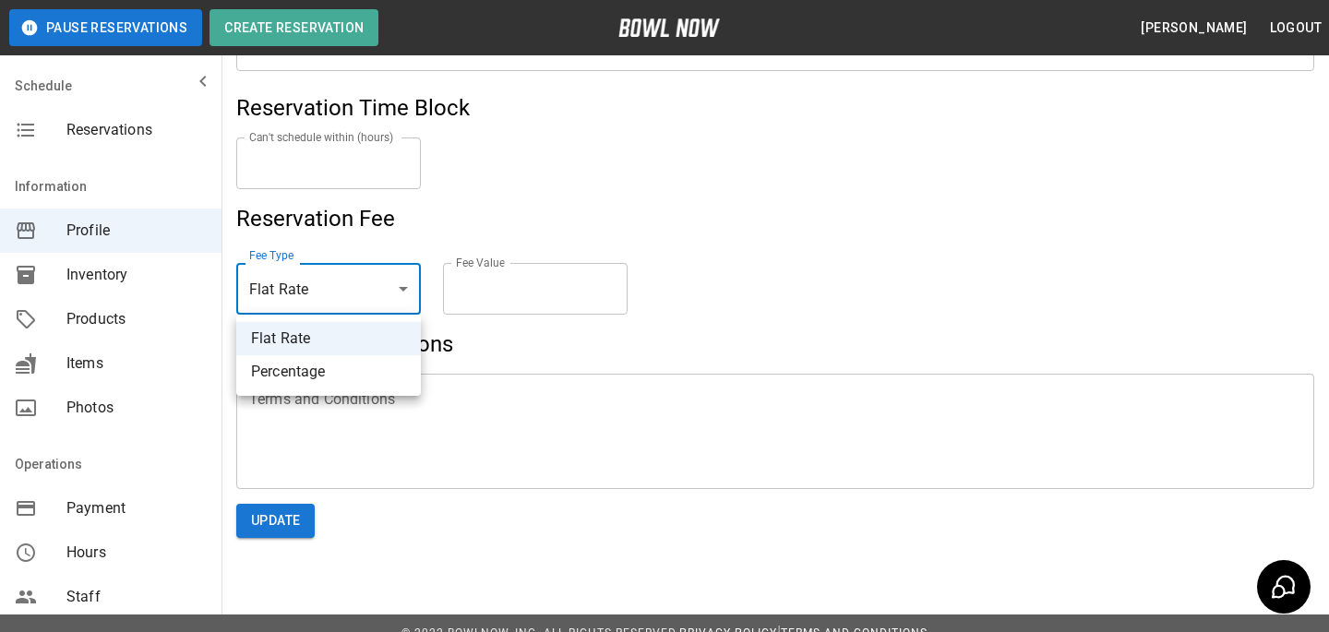
click at [397, 290] on div at bounding box center [664, 316] width 1329 height 632
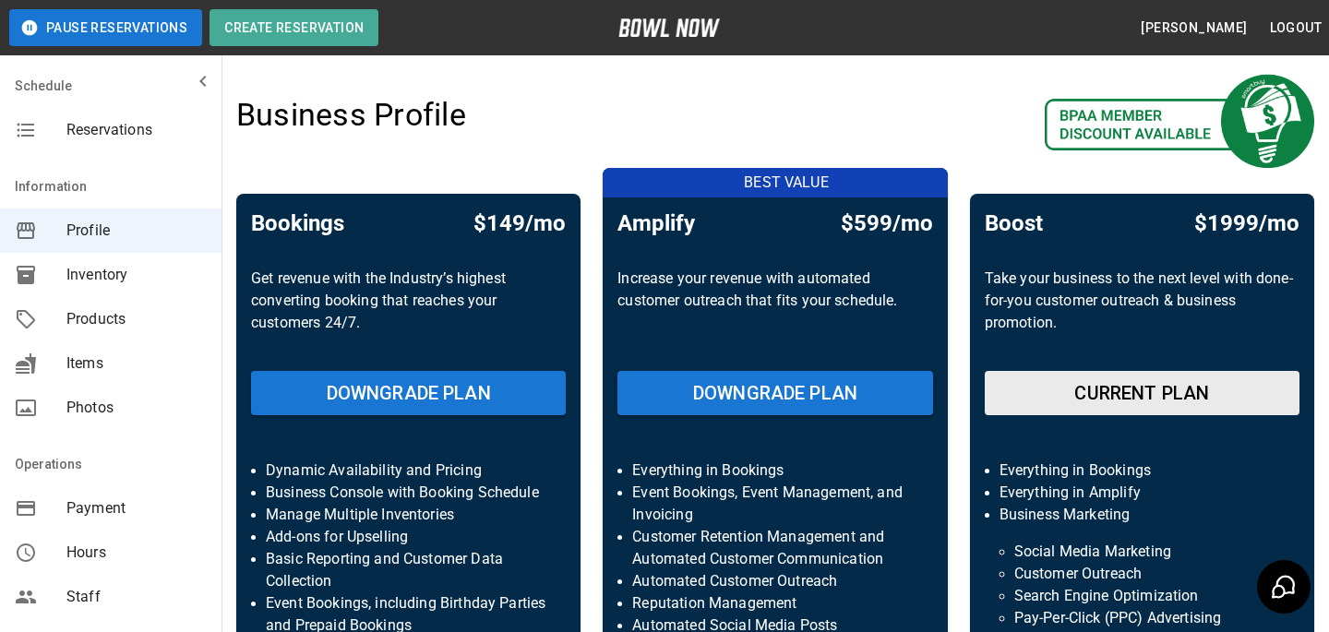
scroll to position [520, 0]
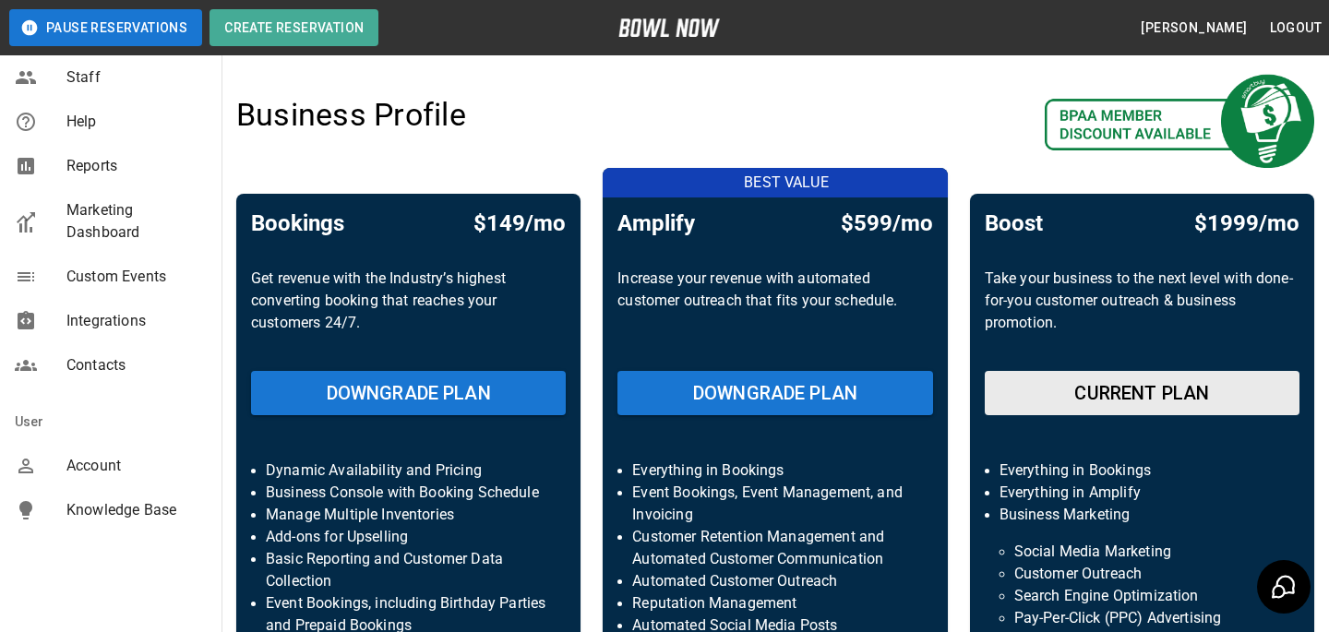
click at [57, 473] on div "mailbox folders" at bounding box center [41, 466] width 52 height 22
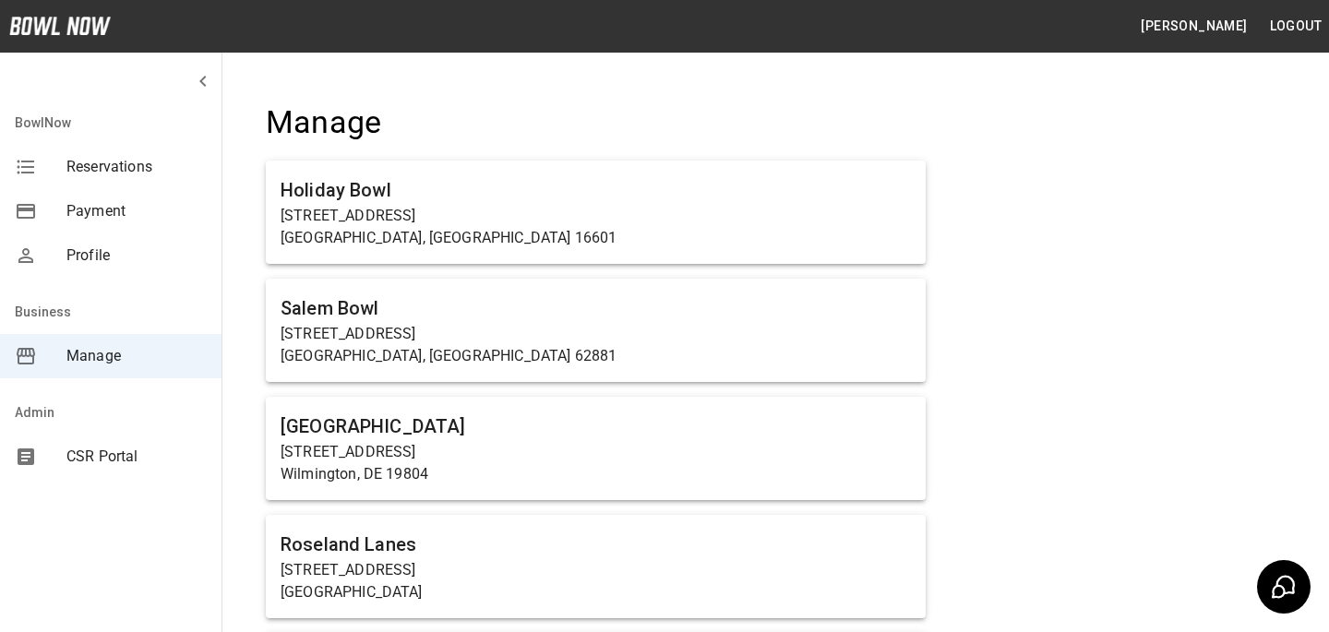
scroll to position [9917, 0]
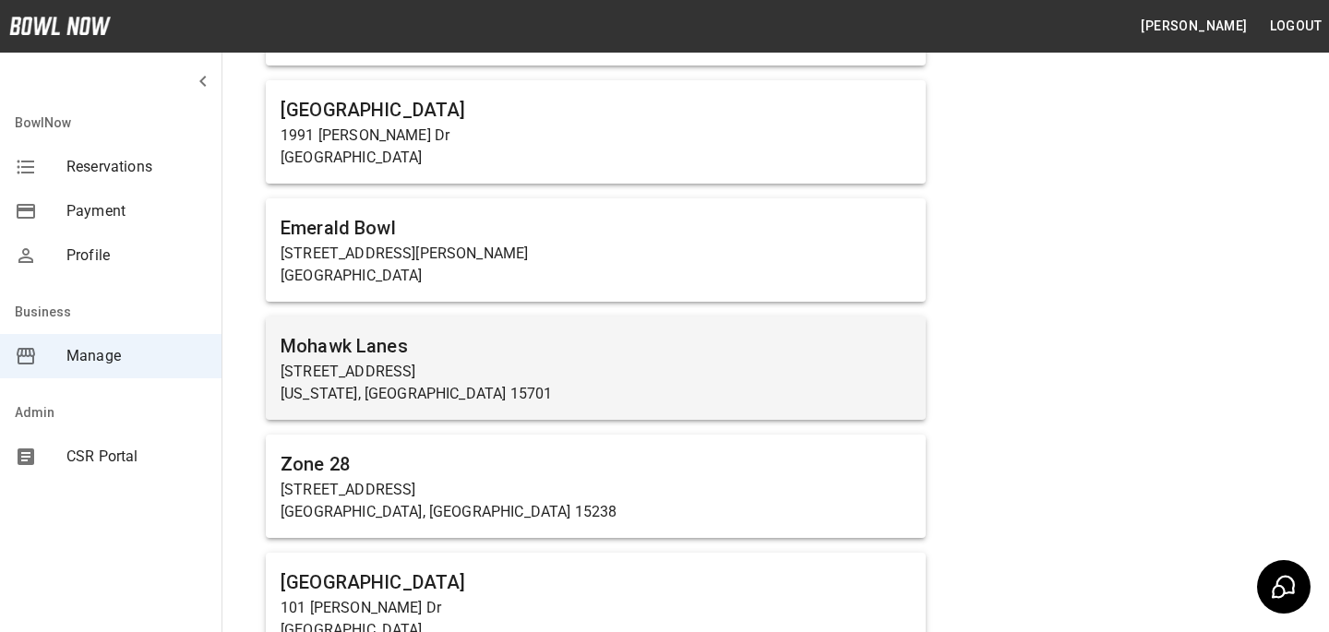
click at [536, 361] on p "1924 Oakland Ave" at bounding box center [596, 372] width 630 height 22
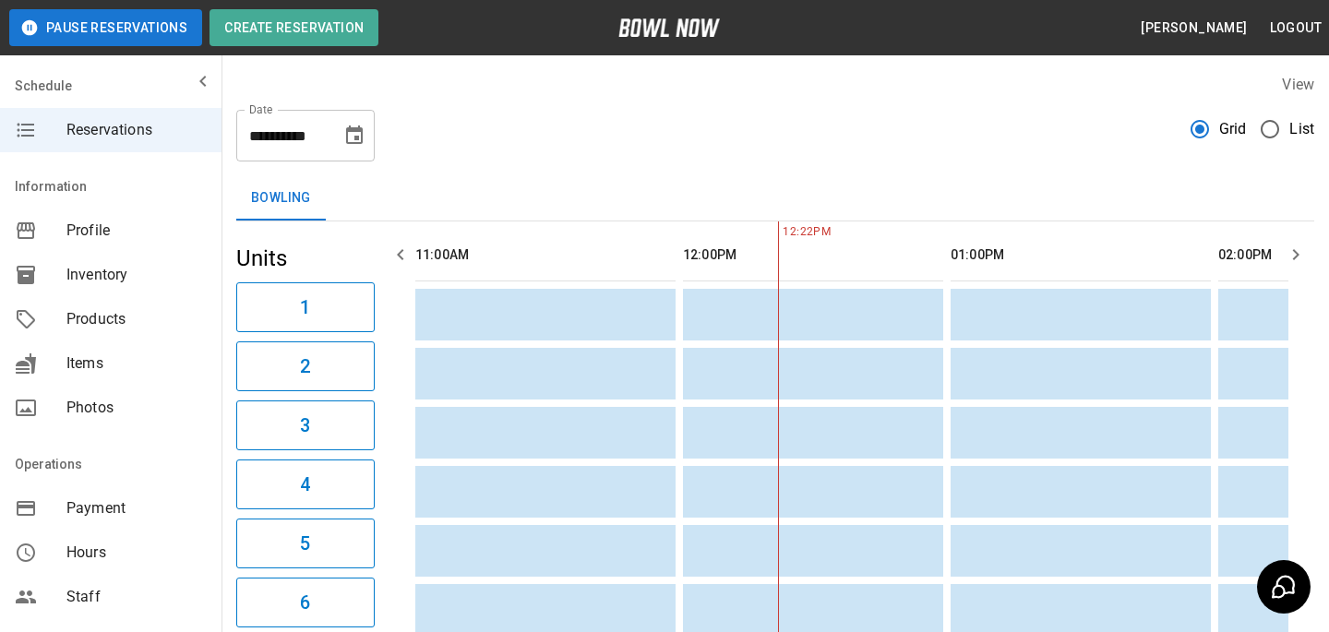
scroll to position [0, 268]
click at [106, 200] on div "Information" at bounding box center [111, 186] width 222 height 44
click at [106, 217] on div "Profile" at bounding box center [111, 231] width 222 height 44
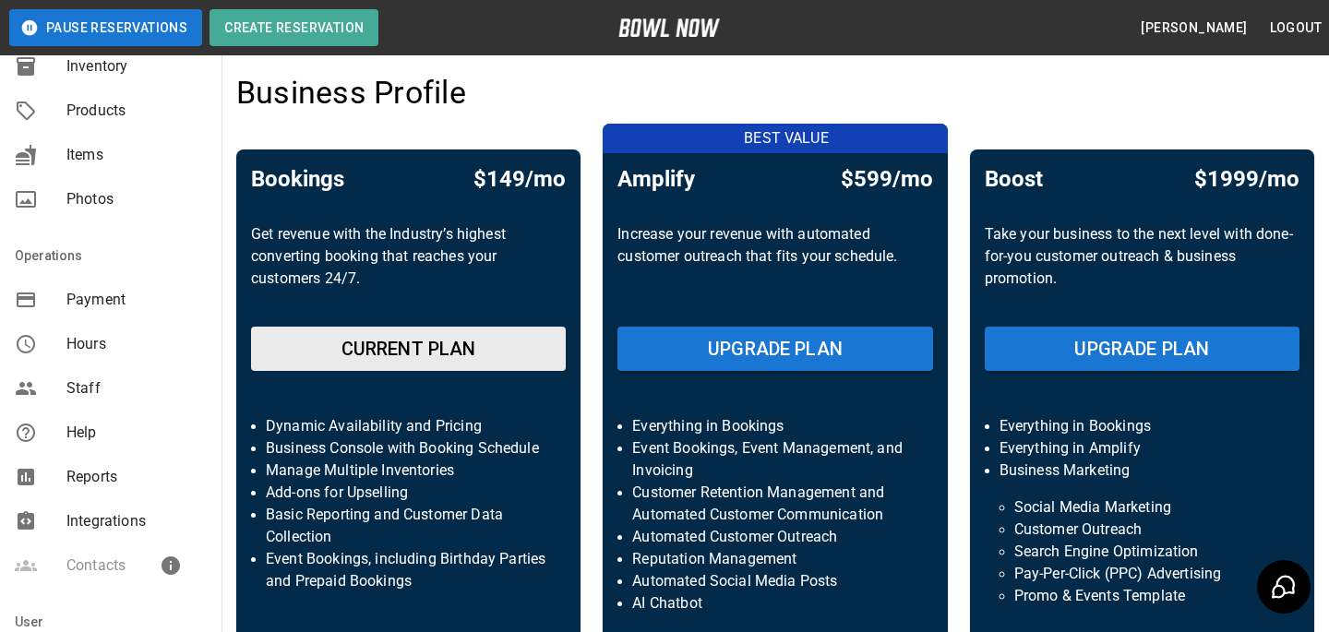
scroll to position [208, 0]
click at [181, 546] on div "Contacts" at bounding box center [111, 567] width 222 height 44
click at [181, 532] on span "Integrations" at bounding box center [136, 522] width 140 height 22
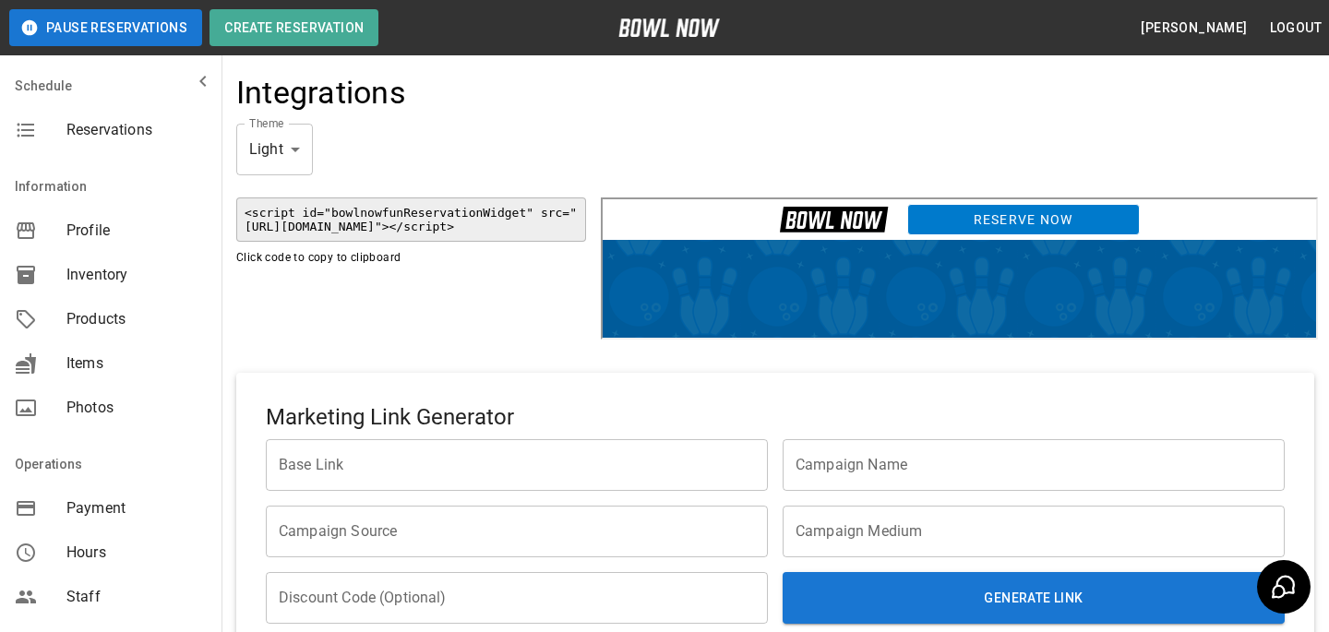
click at [952, 223] on link "Reserve Now" at bounding box center [1021, 216] width 233 height 31
click at [482, 219] on code "<script id="bowlnowfunReservationWidget" src="https://home.bowlnow.com/embed.js…" at bounding box center [411, 220] width 350 height 44
drag, startPoint x: 790, startPoint y: 215, endPoint x: 792, endPoint y: 197, distance: 18.6
click at [792, 197] on div "Reserve Now" at bounding box center [957, 217] width 714 height 41
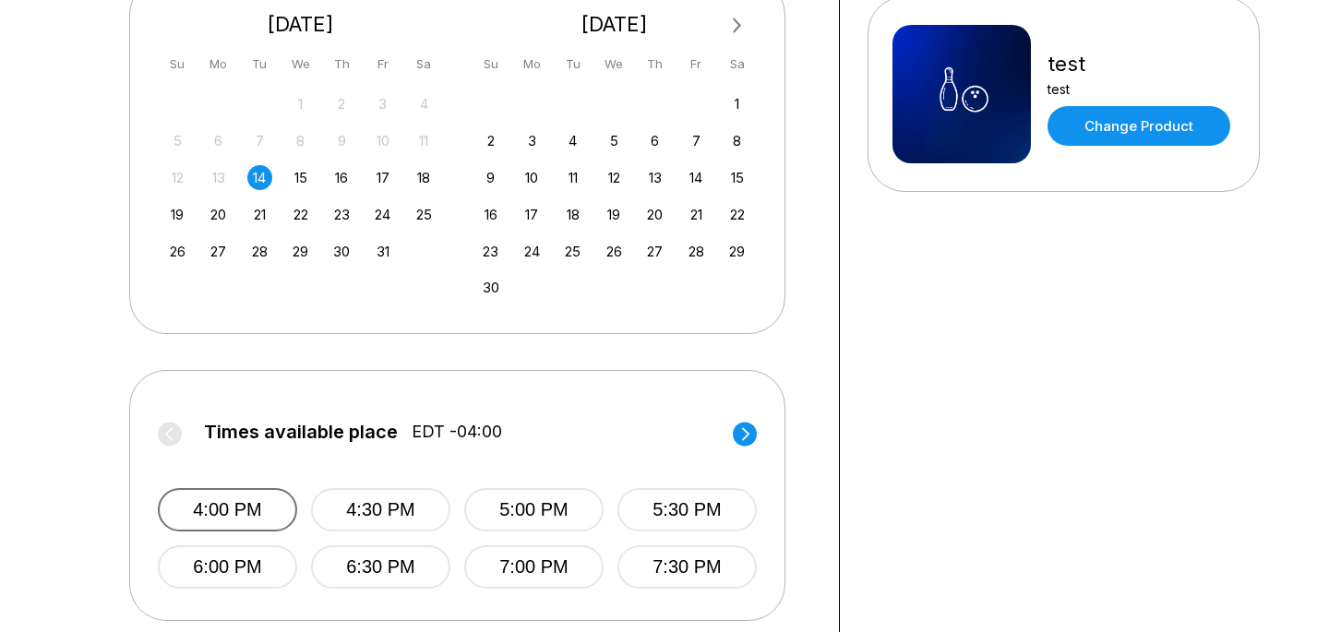
click at [275, 490] on button "4:00 PM" at bounding box center [227, 509] width 139 height 43
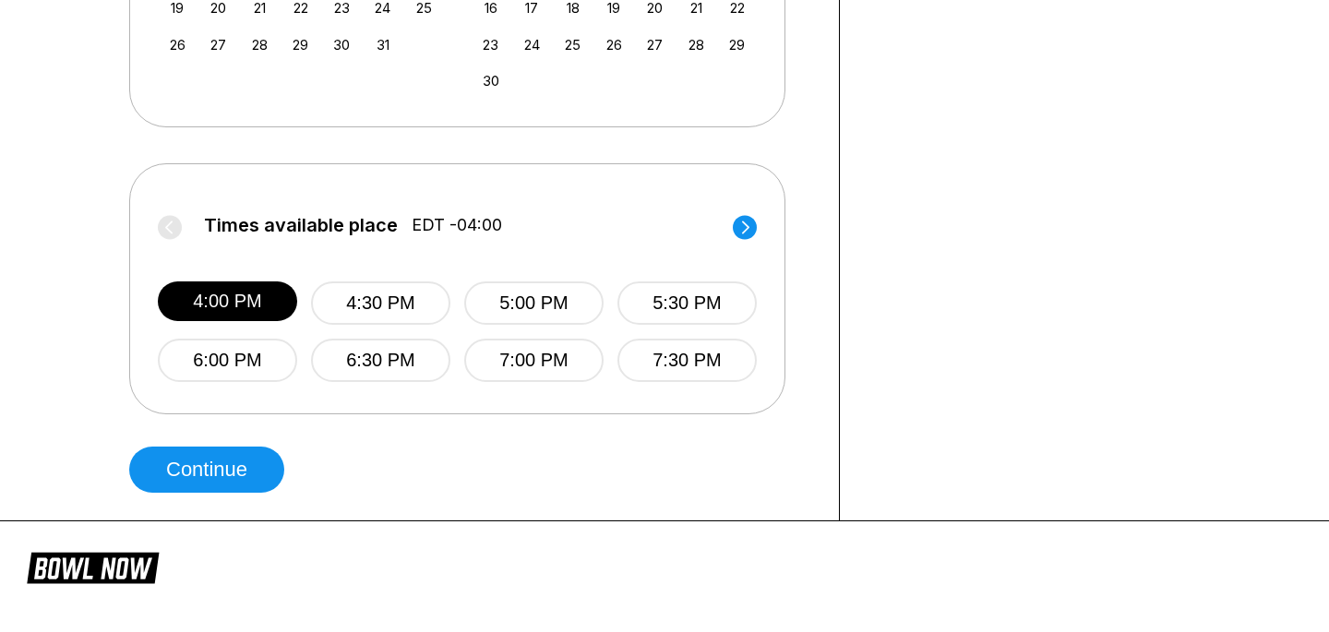
scroll to position [634, 0]
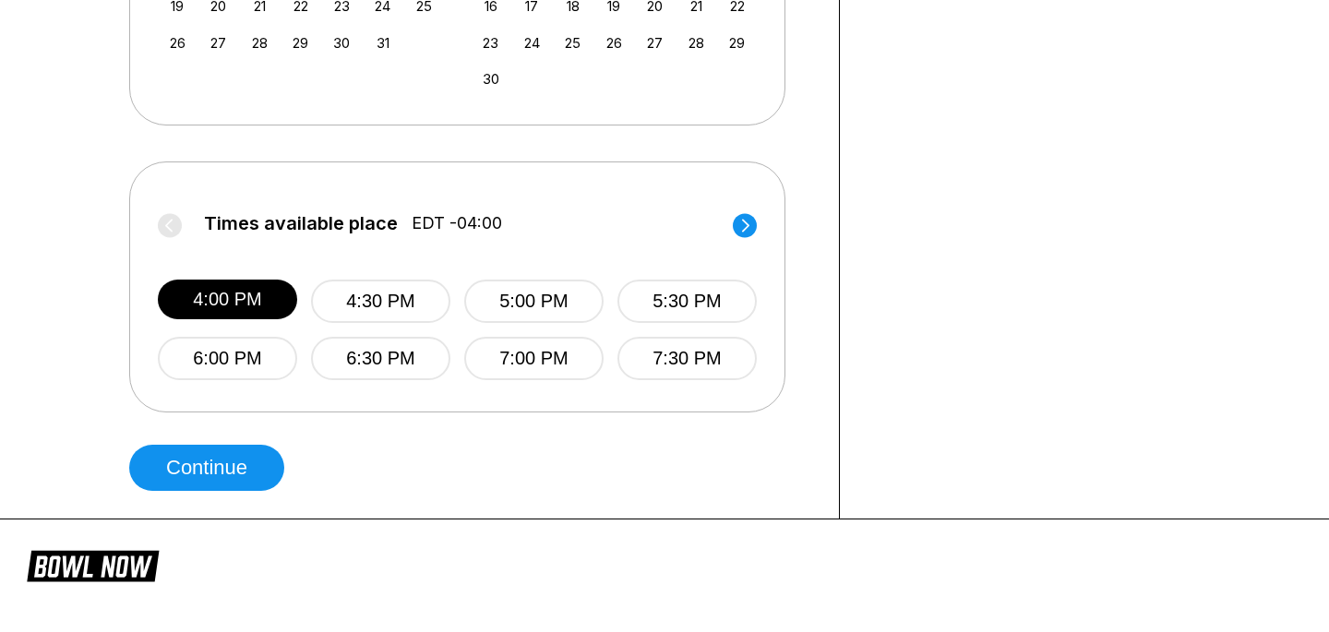
click at [274, 482] on button "Continue" at bounding box center [206, 468] width 155 height 46
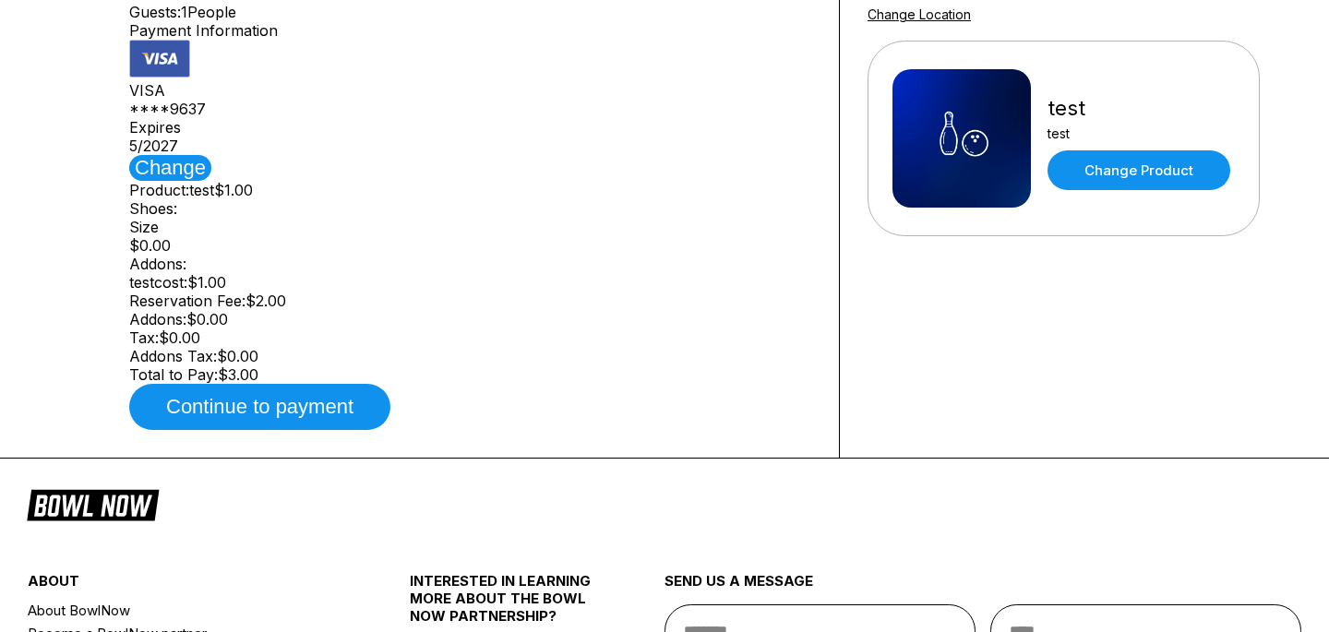
scroll to position [563, 0]
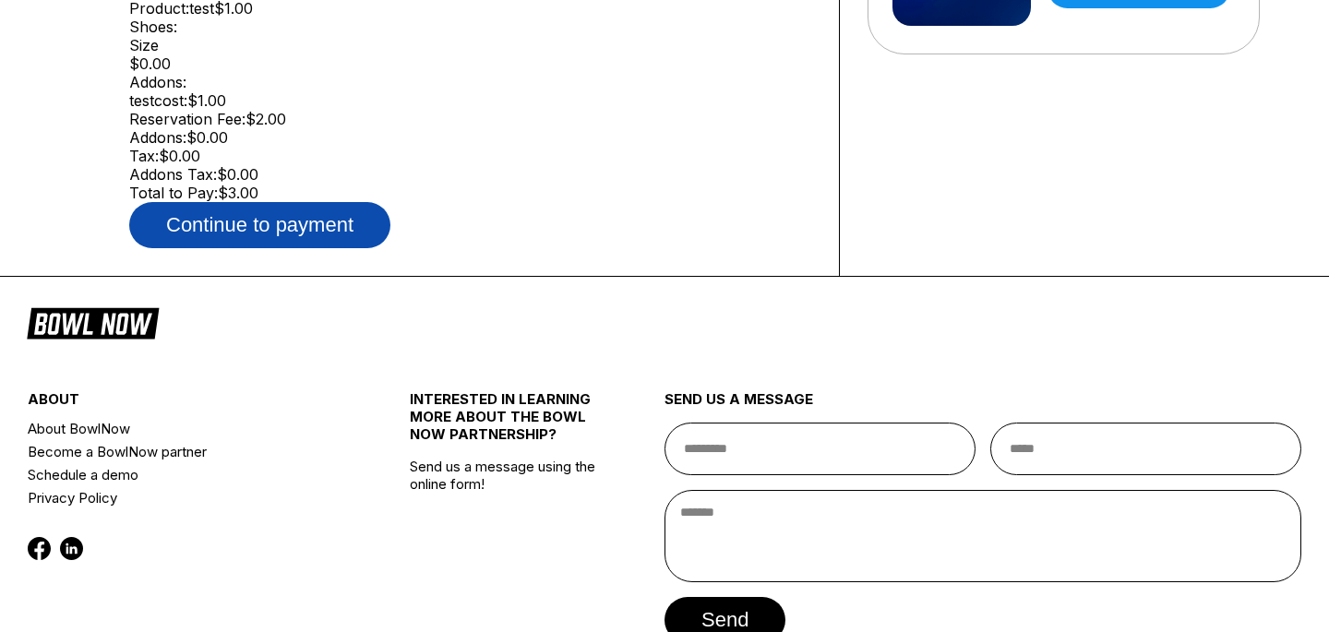
click at [287, 248] on button "Continue to payment" at bounding box center [259, 225] width 261 height 46
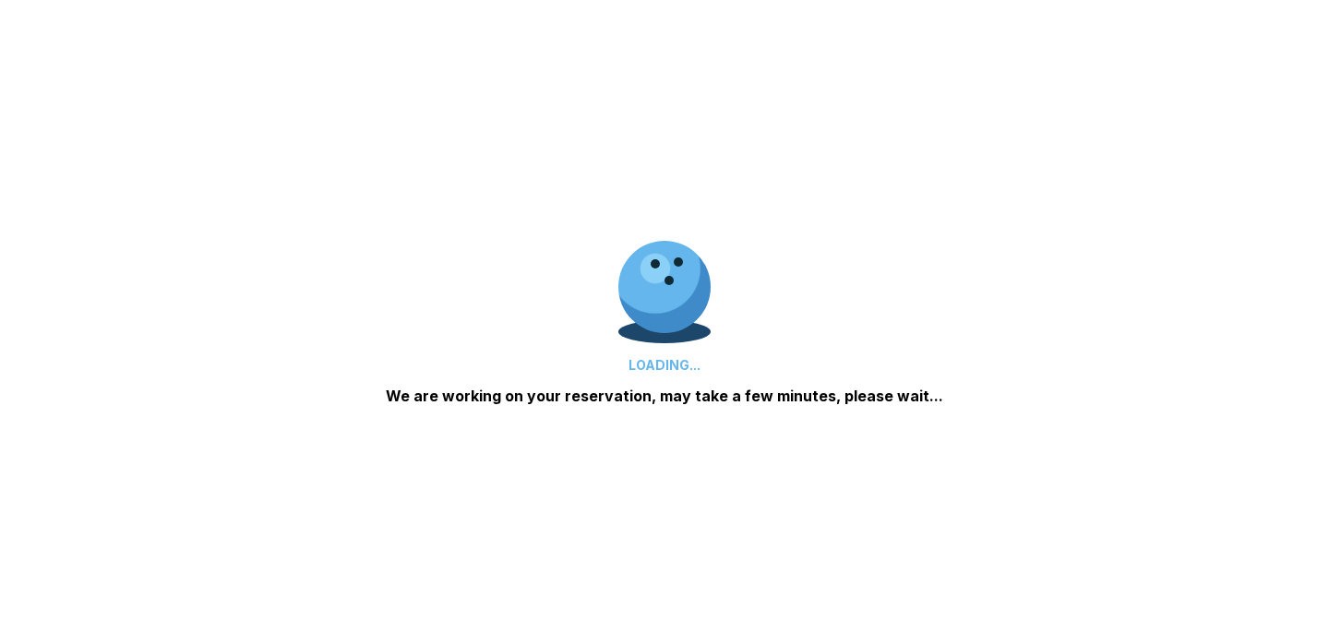
scroll to position [479, 0]
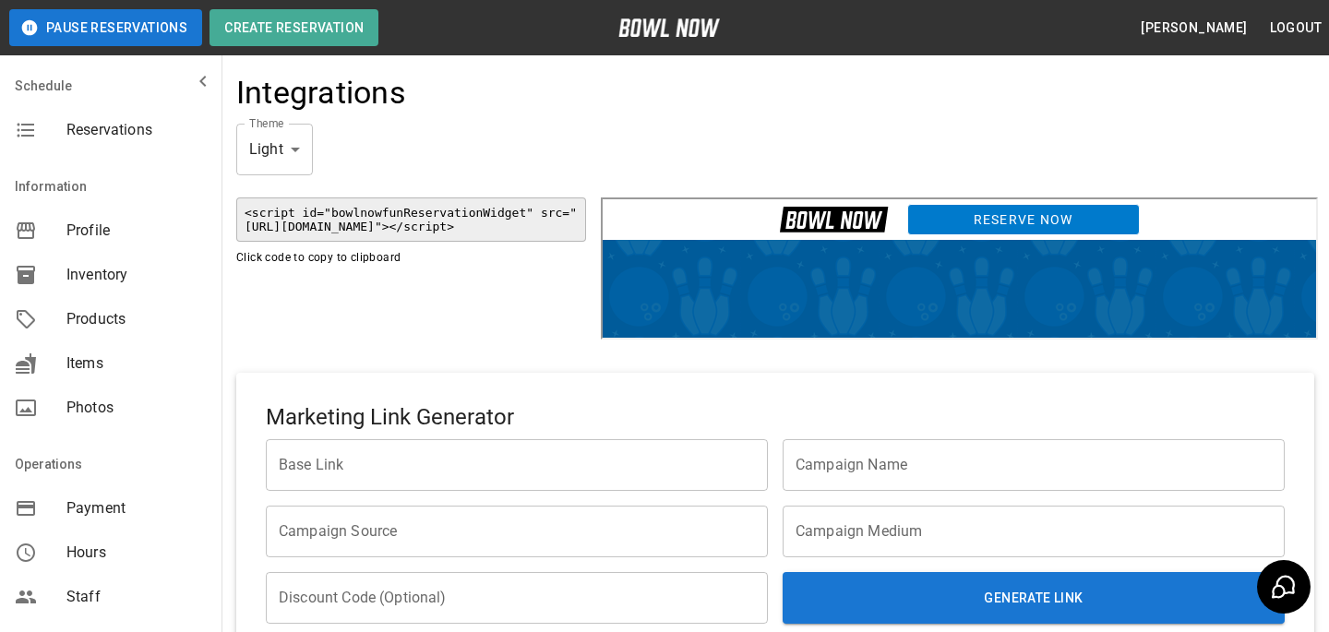
scroll to position [409, 0]
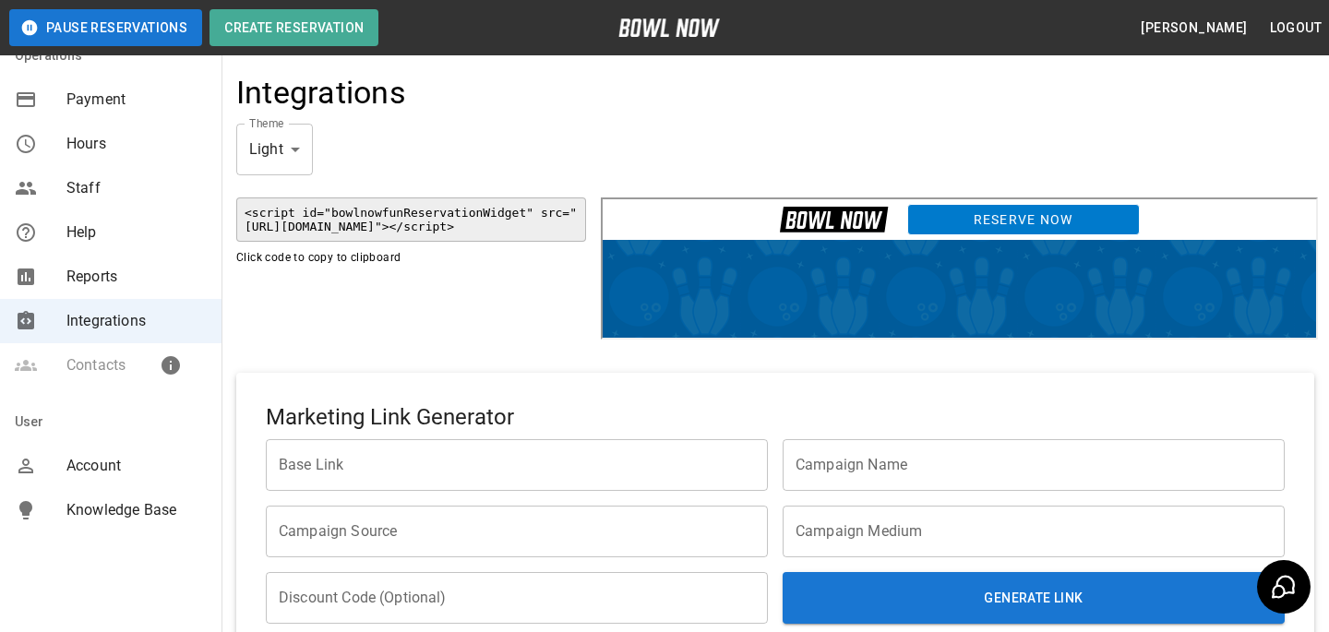
click at [138, 455] on span "Account" at bounding box center [136, 466] width 140 height 22
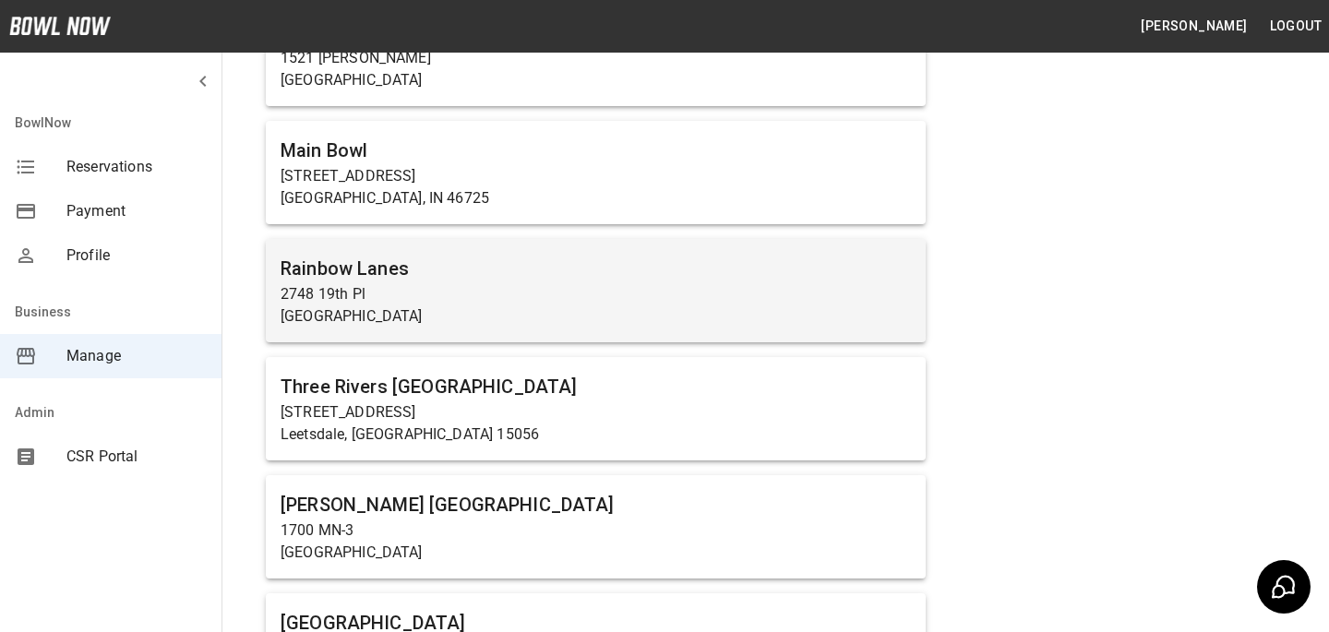
scroll to position [4718, 0]
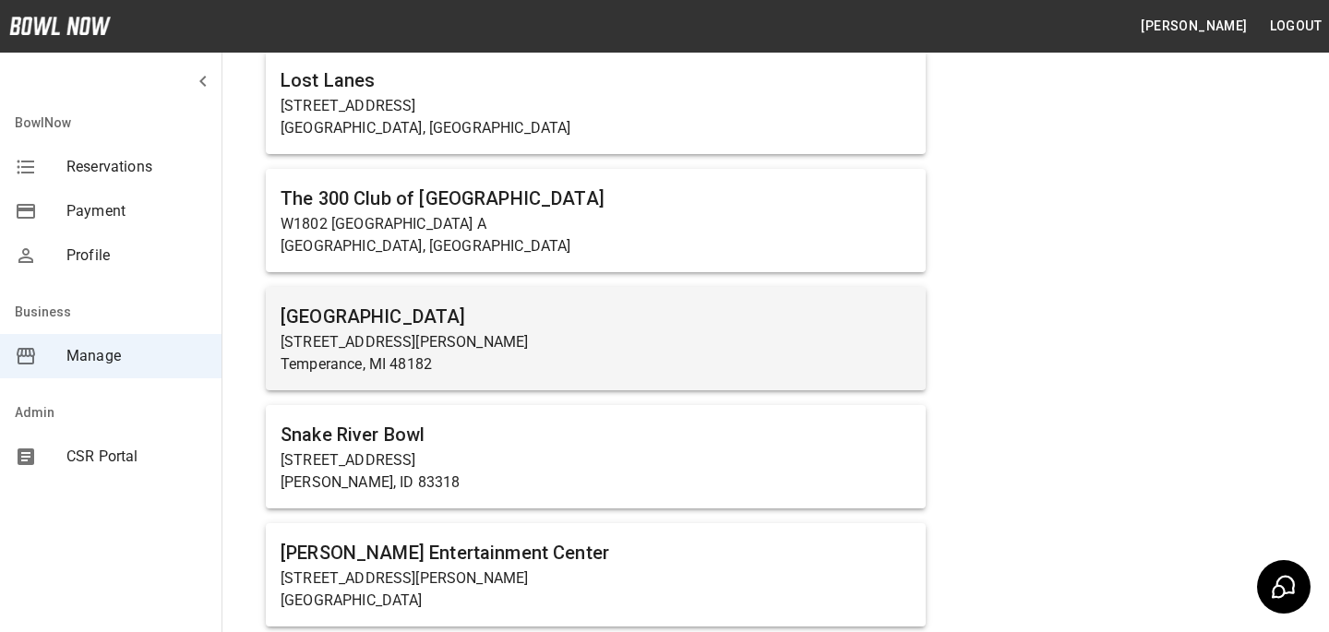
click at [409, 314] on h6 "Forest View Lanes" at bounding box center [596, 317] width 630 height 30
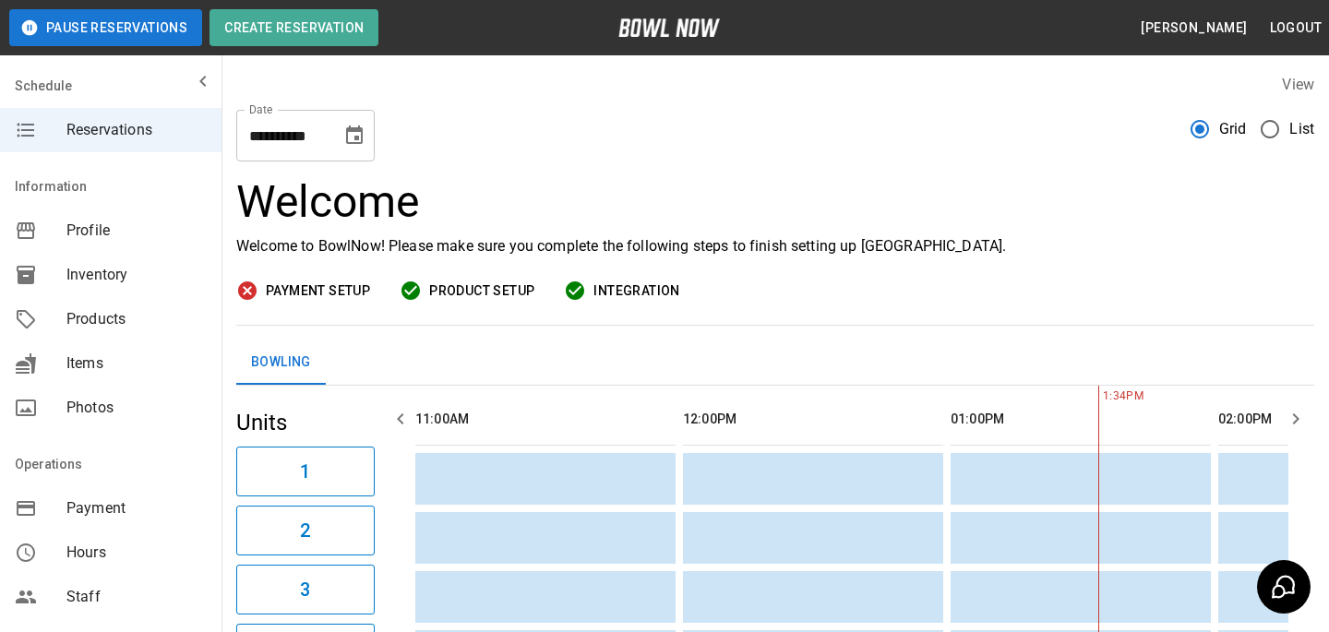
scroll to position [0, 535]
click at [106, 310] on span "Products" at bounding box center [136, 319] width 140 height 22
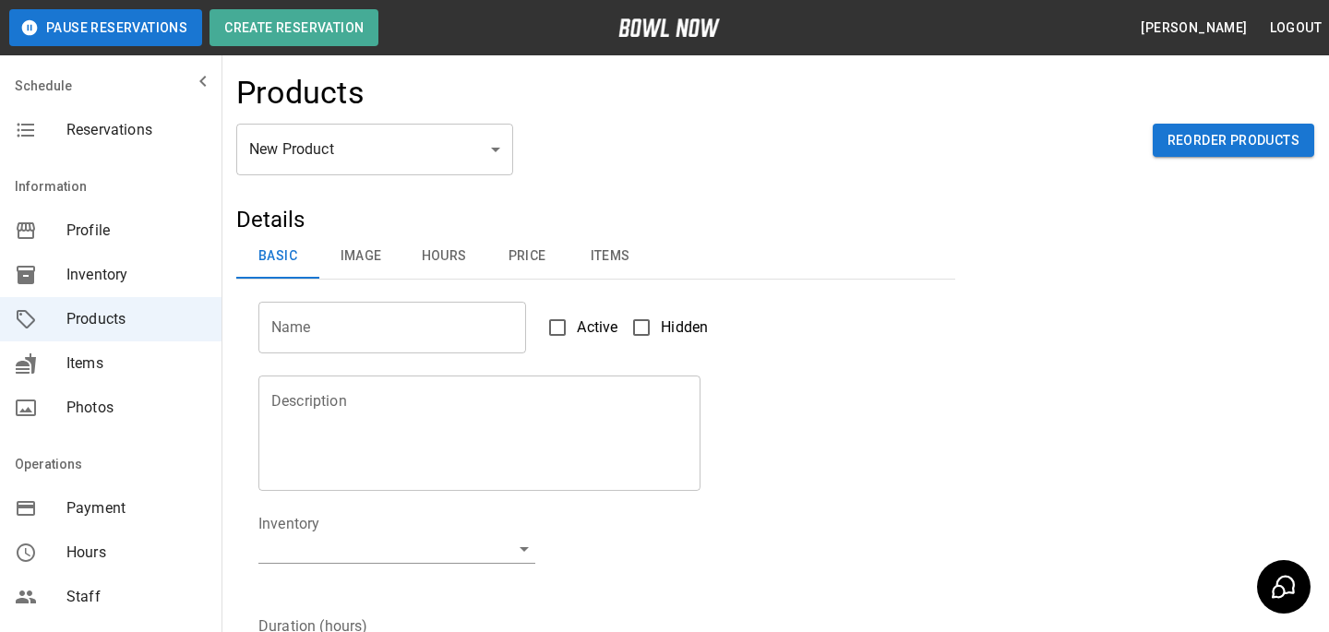
click at [428, 197] on div "New Product ** ​ Reorder Products" at bounding box center [775, 164] width 1078 height 81
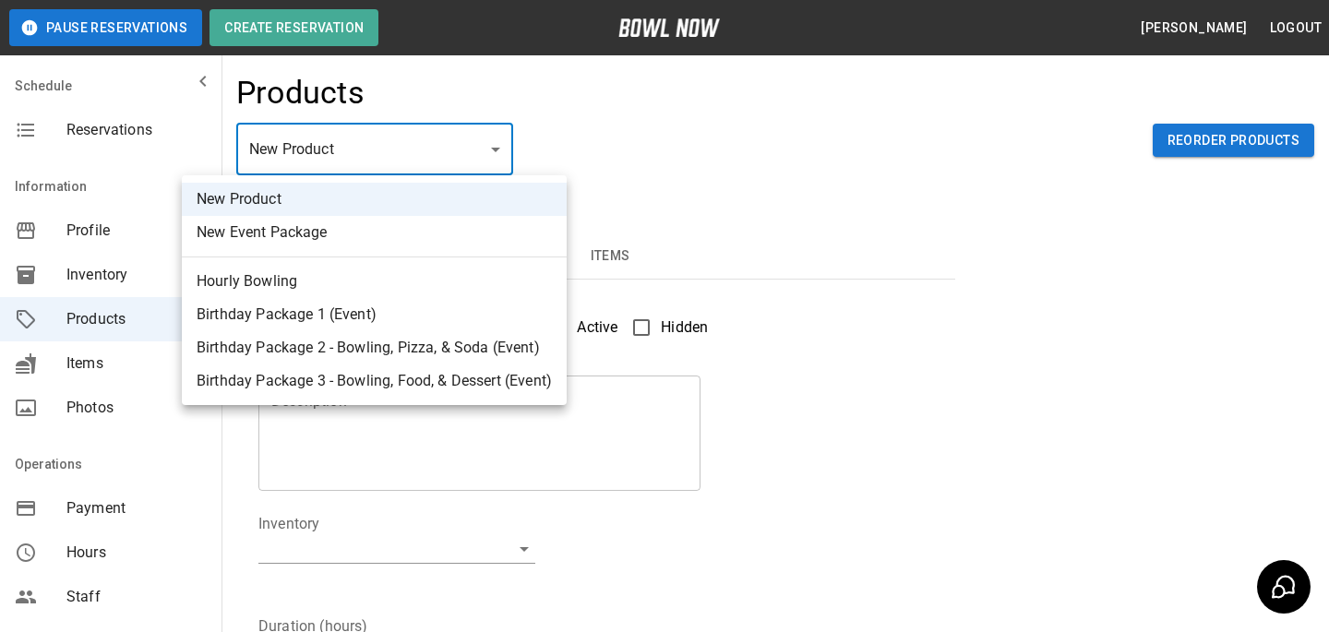
click at [439, 142] on body "Pause Reservations Create Reservation Bradey Powell Logout Schedule Reservation…" at bounding box center [664, 595] width 1329 height 1190
click at [659, 218] on div at bounding box center [664, 316] width 1329 height 632
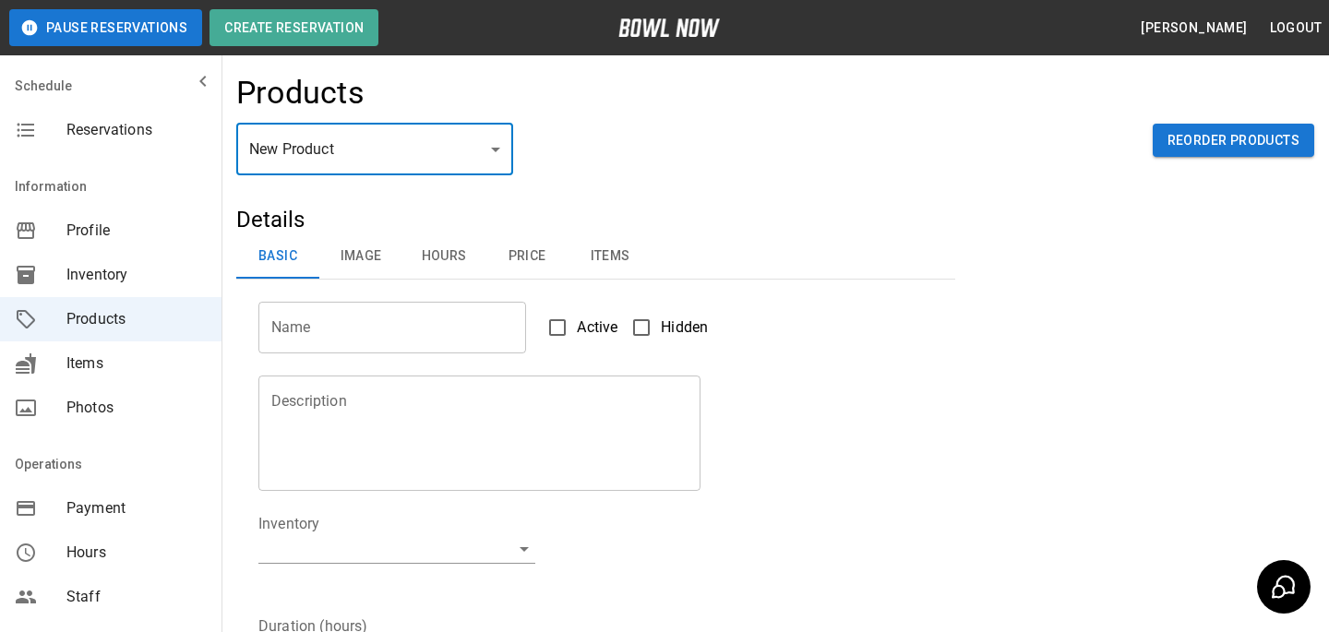
click at [143, 102] on div "Schedule" at bounding box center [111, 86] width 222 height 44
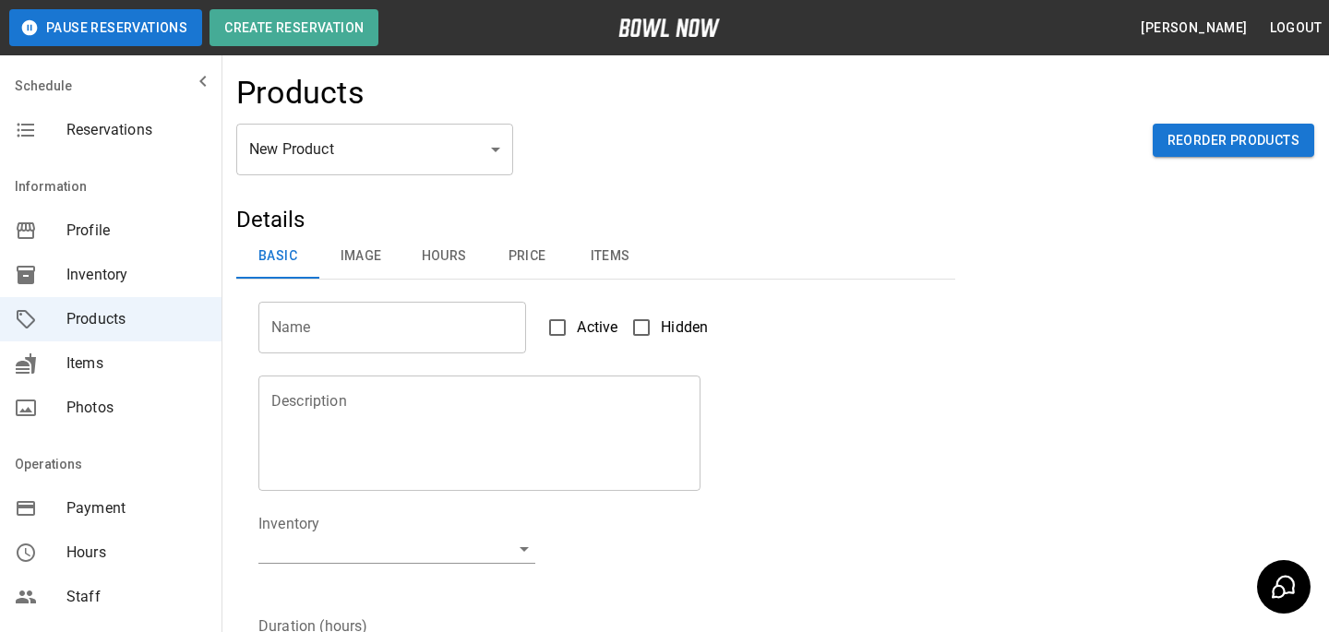
click at [117, 123] on span "Reservations" at bounding box center [136, 130] width 140 height 22
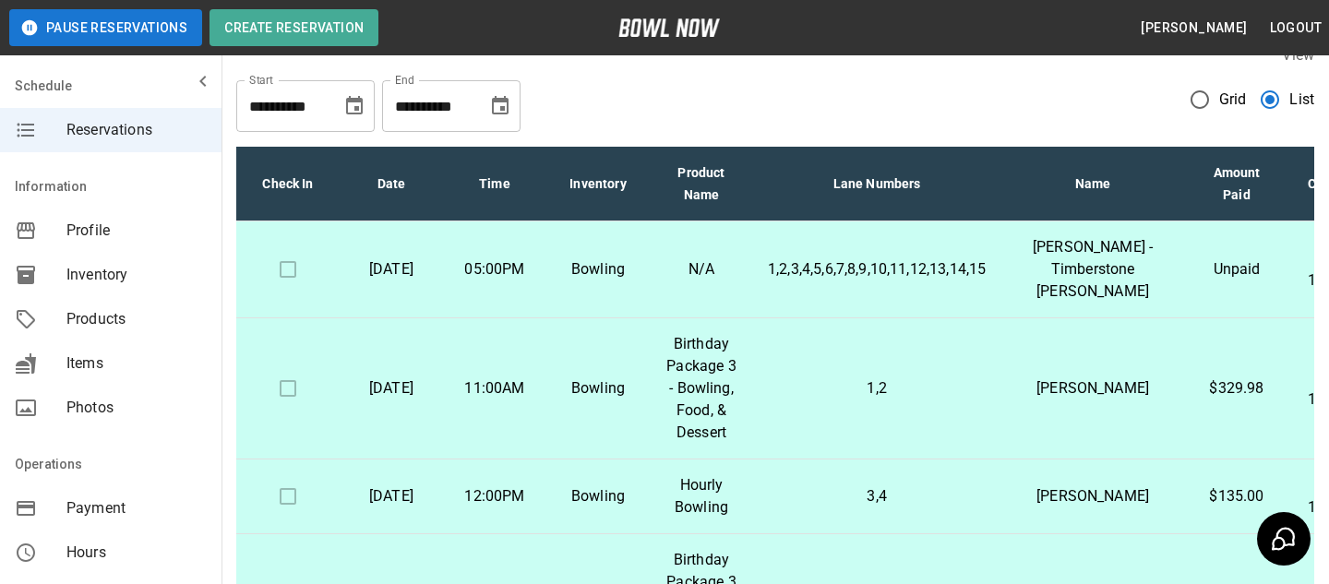
scroll to position [18, 0]
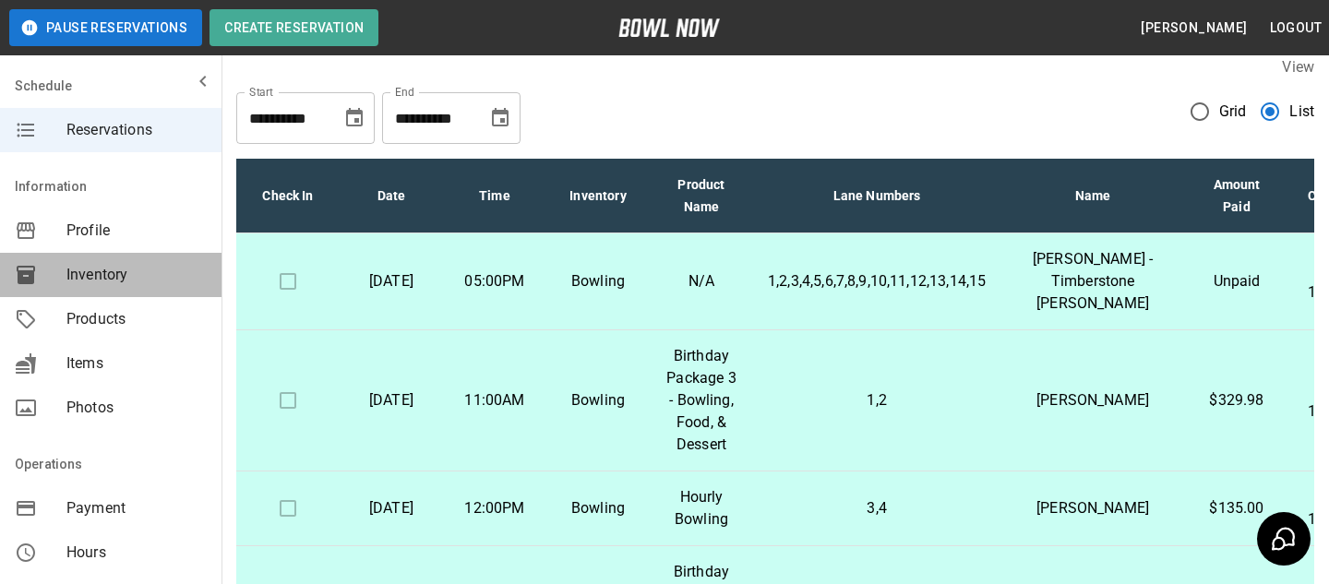
click at [189, 281] on span "Inventory" at bounding box center [136, 275] width 140 height 22
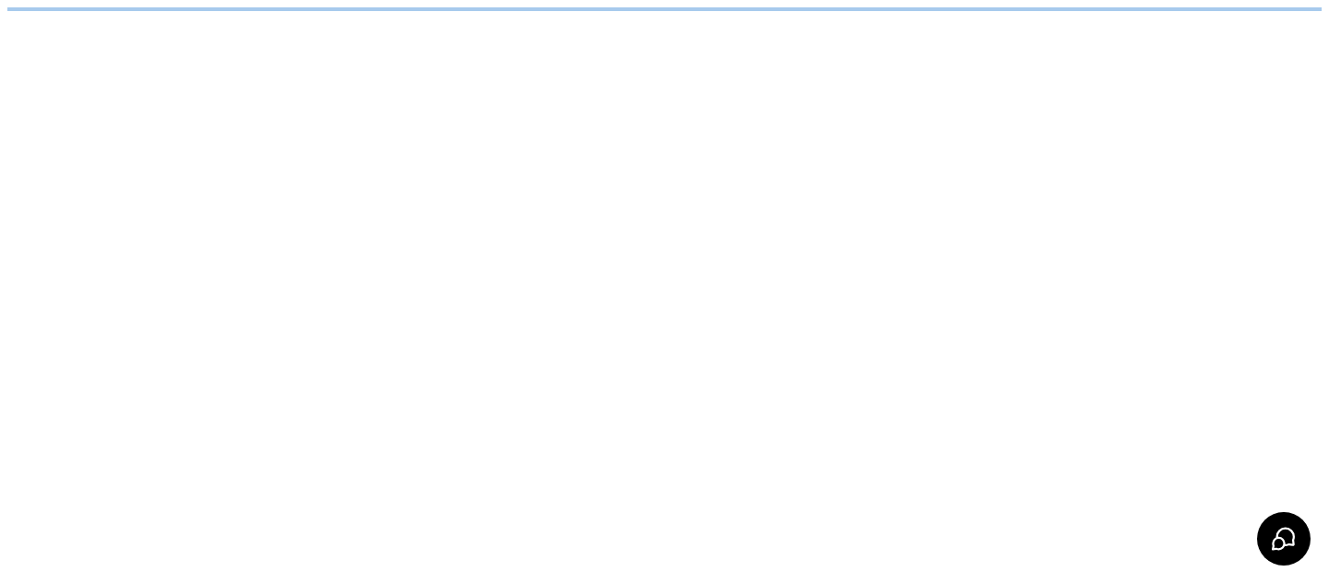
click at [354, 18] on html "/businesses/MMPaCreJYdgpdvyk4w33/inventories" at bounding box center [664, 9] width 1329 height 18
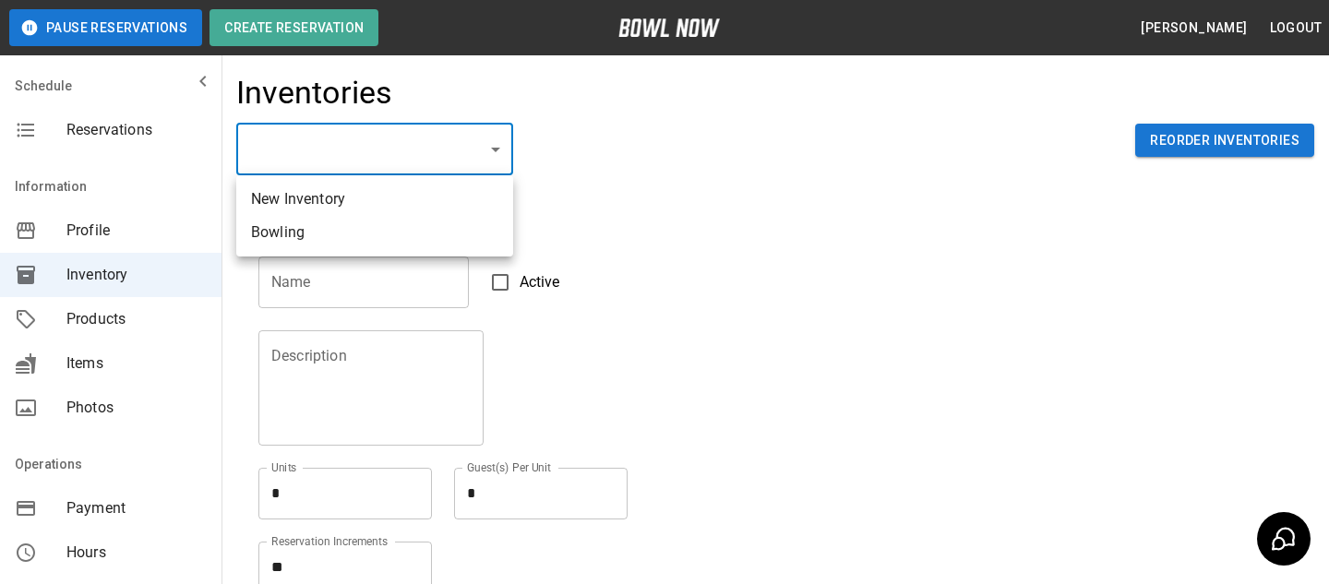
click at [354, 142] on body "Pause Reservations Create Reservation Bradey Powell Logout Schedule Reservation…" at bounding box center [664, 406] width 1329 height 813
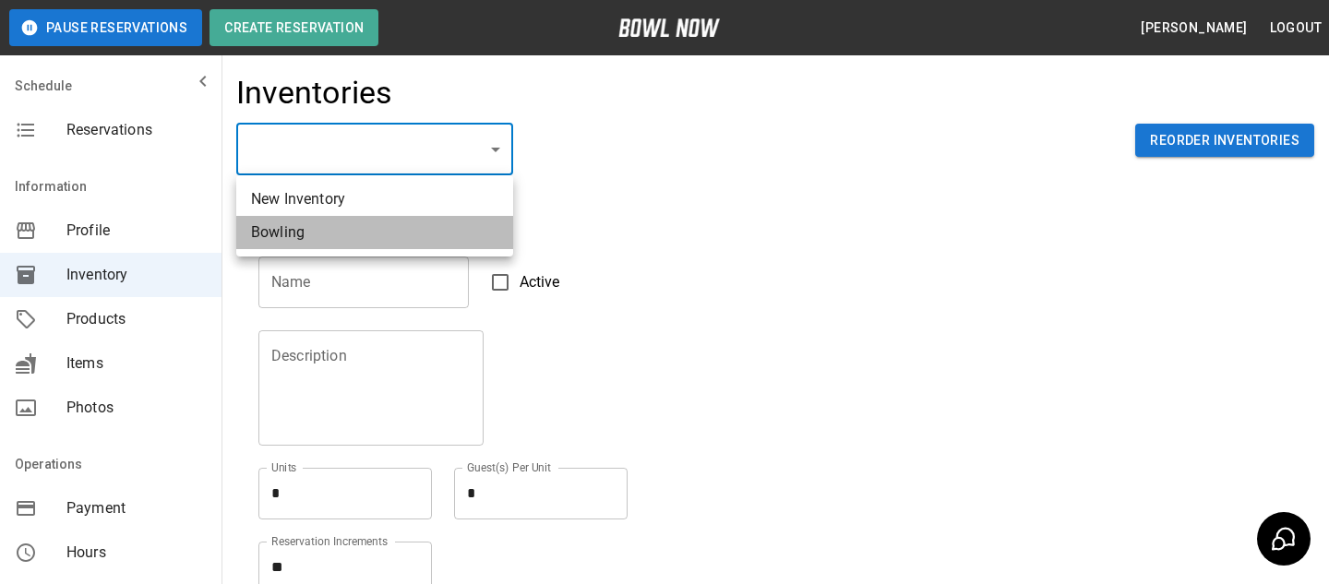
click at [335, 244] on li "Bowling" at bounding box center [374, 232] width 277 height 33
type input "**********"
type input "*******"
type textarea "**"
type textarea "*"
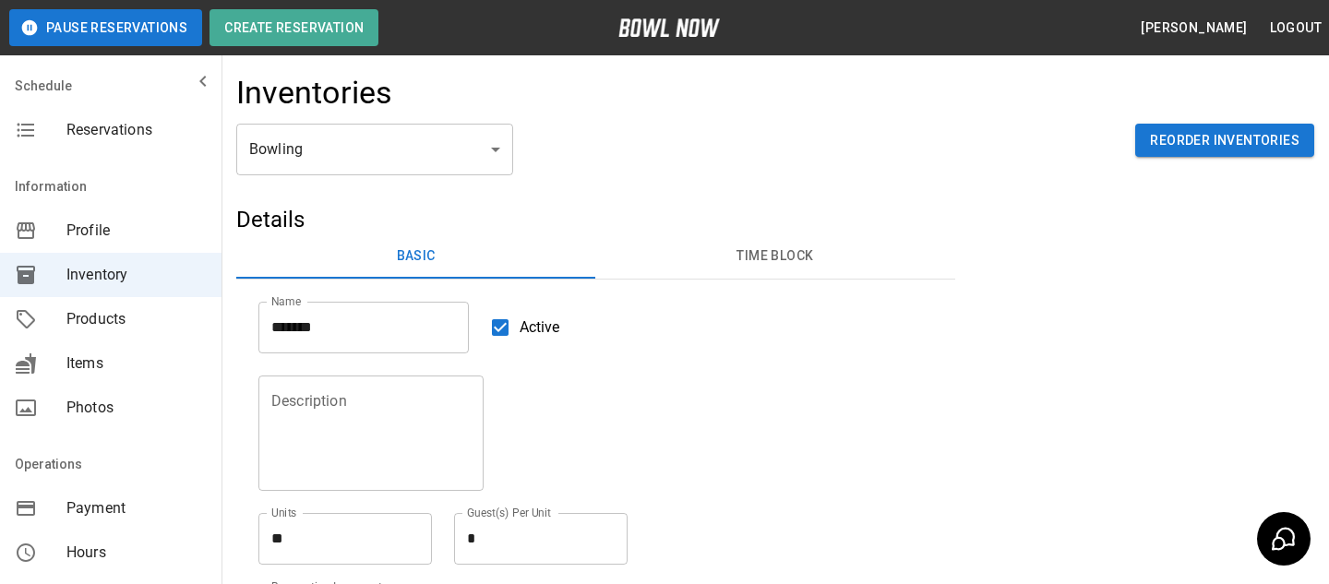
click at [709, 286] on div "Name ******* Name Active" at bounding box center [584, 317] width 697 height 74
click at [711, 282] on div "Name ******* Name Active" at bounding box center [584, 317] width 697 height 74
click at [711, 281] on div "Name ******* Name Active" at bounding box center [584, 317] width 697 height 74
click at [711, 279] on div "Basic Time Block" at bounding box center [595, 256] width 719 height 45
click at [711, 265] on button "Time Block" at bounding box center [774, 256] width 359 height 44
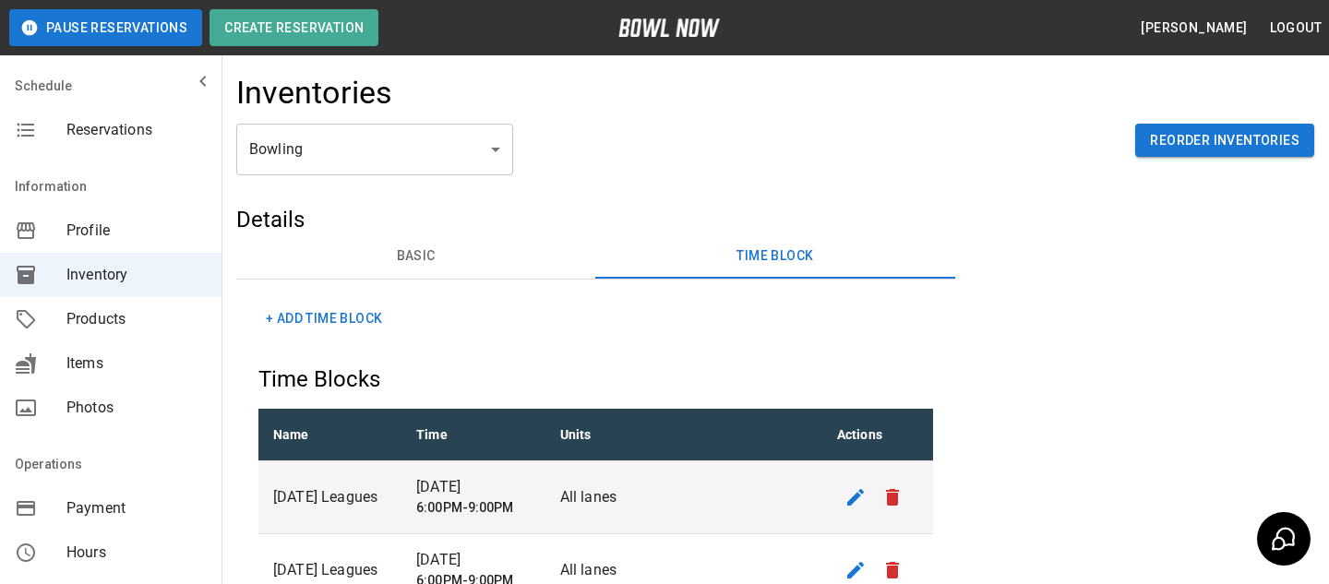
click at [211, 157] on nav "Schedule Reservations" at bounding box center [111, 112] width 222 height 96
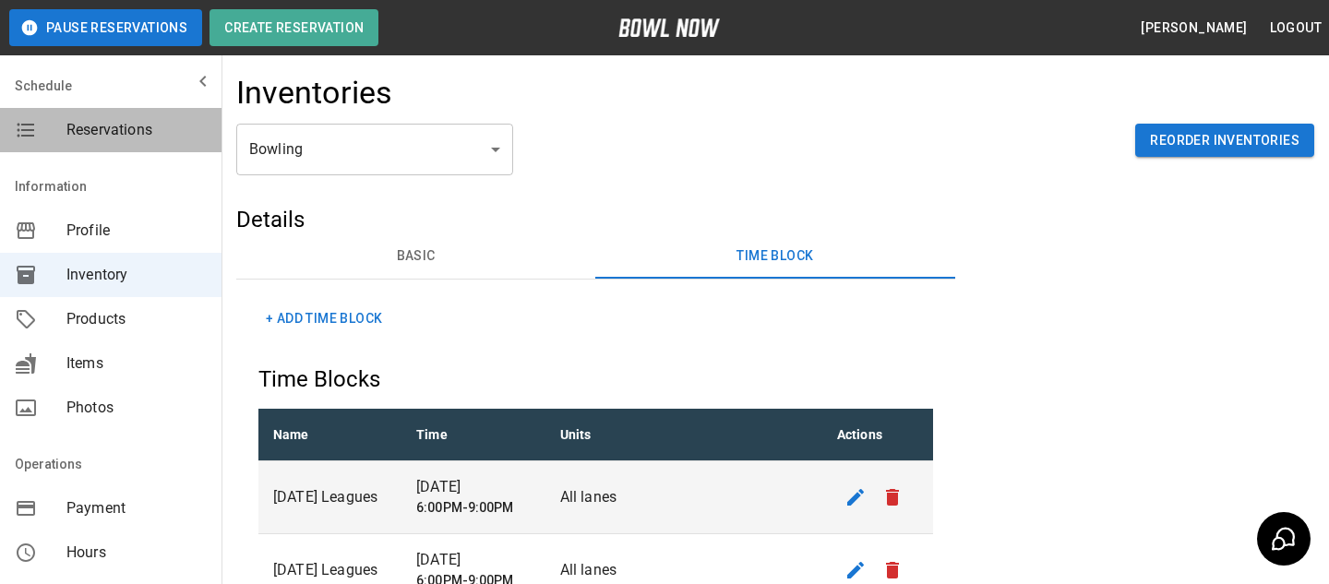
click at [184, 149] on div "Reservations" at bounding box center [111, 130] width 222 height 44
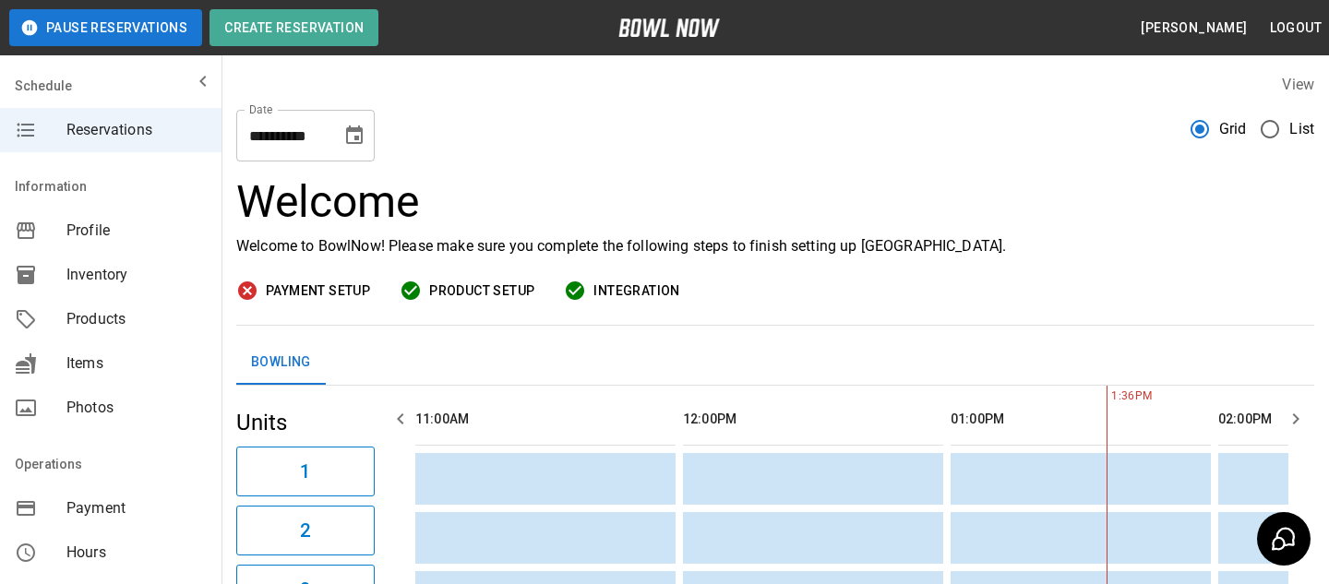
scroll to position [0, 535]
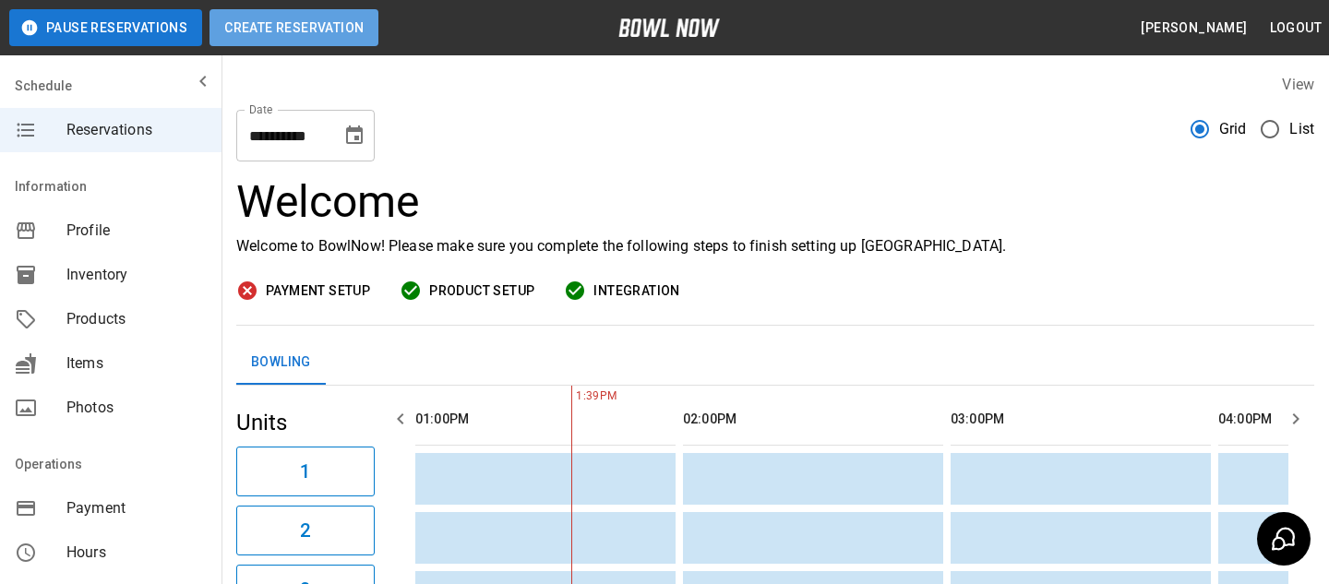
click at [318, 44] on button "Create Reservation" at bounding box center [294, 27] width 169 height 37
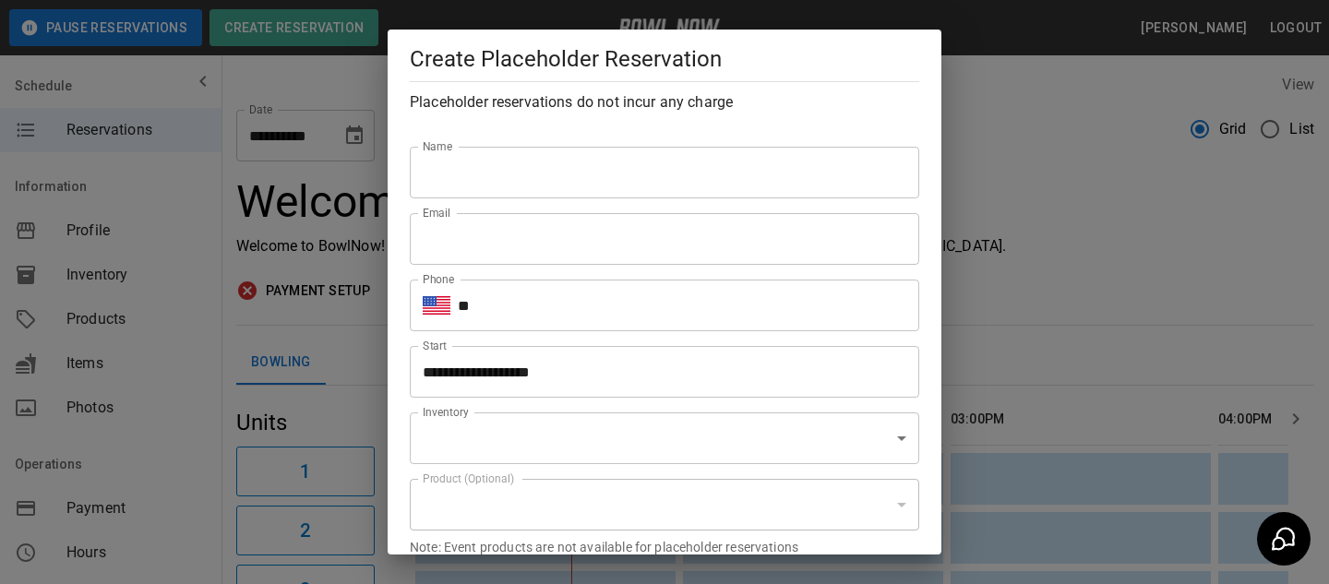
type input "**********"
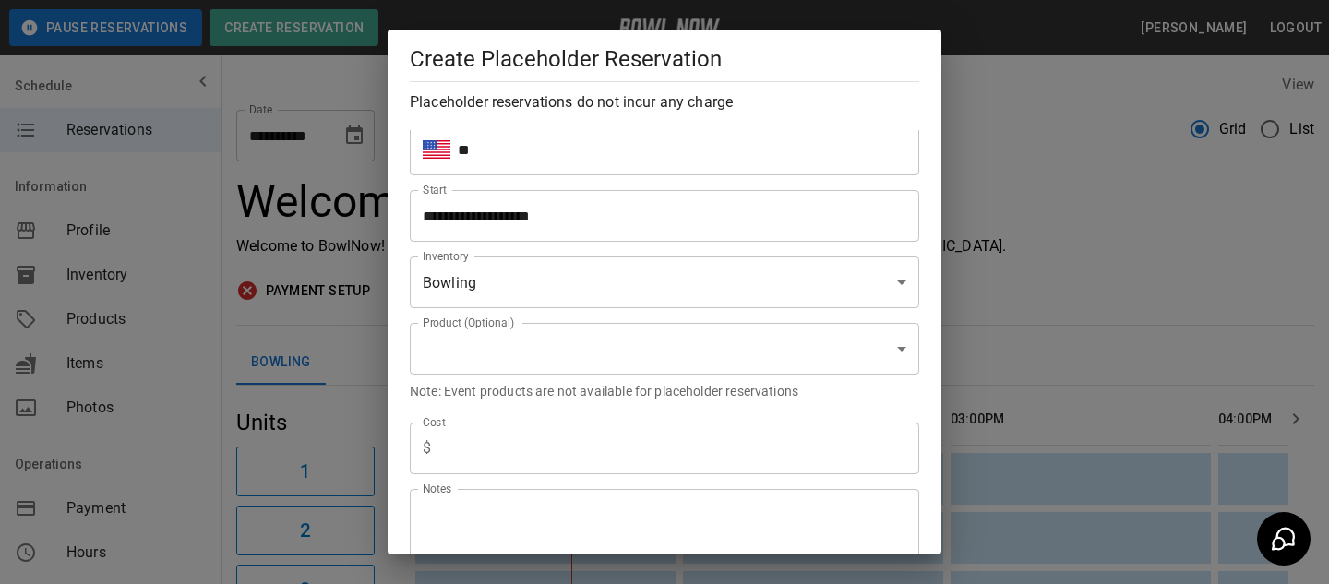
scroll to position [202, 0]
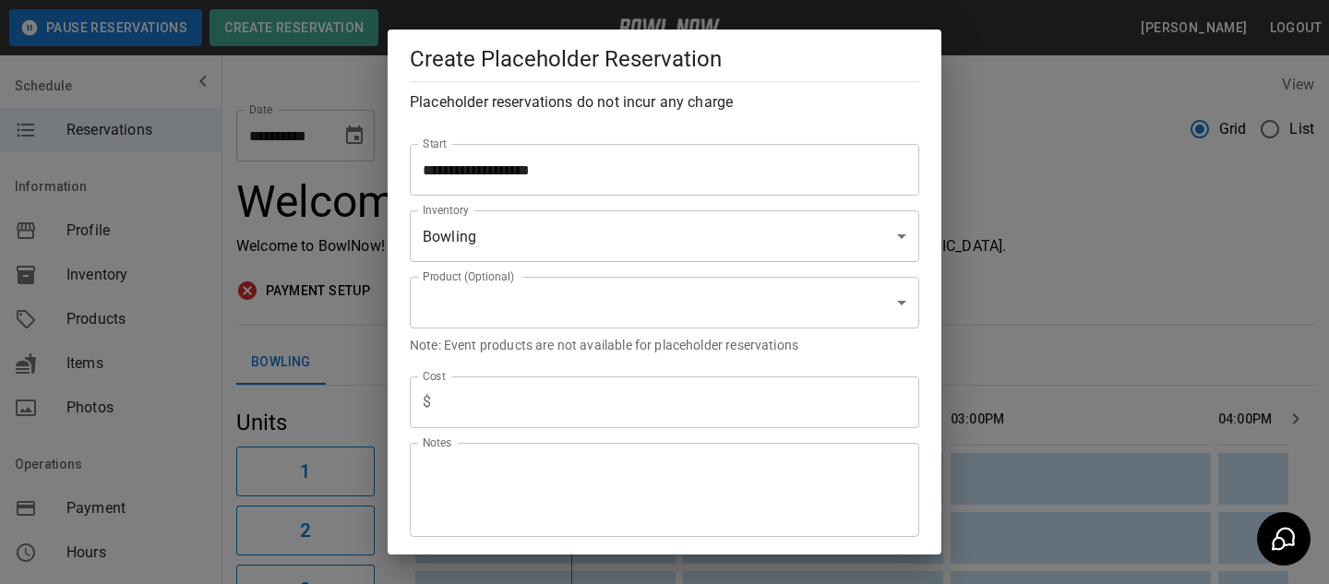
click at [256, 206] on div "**********" at bounding box center [664, 292] width 1329 height 584
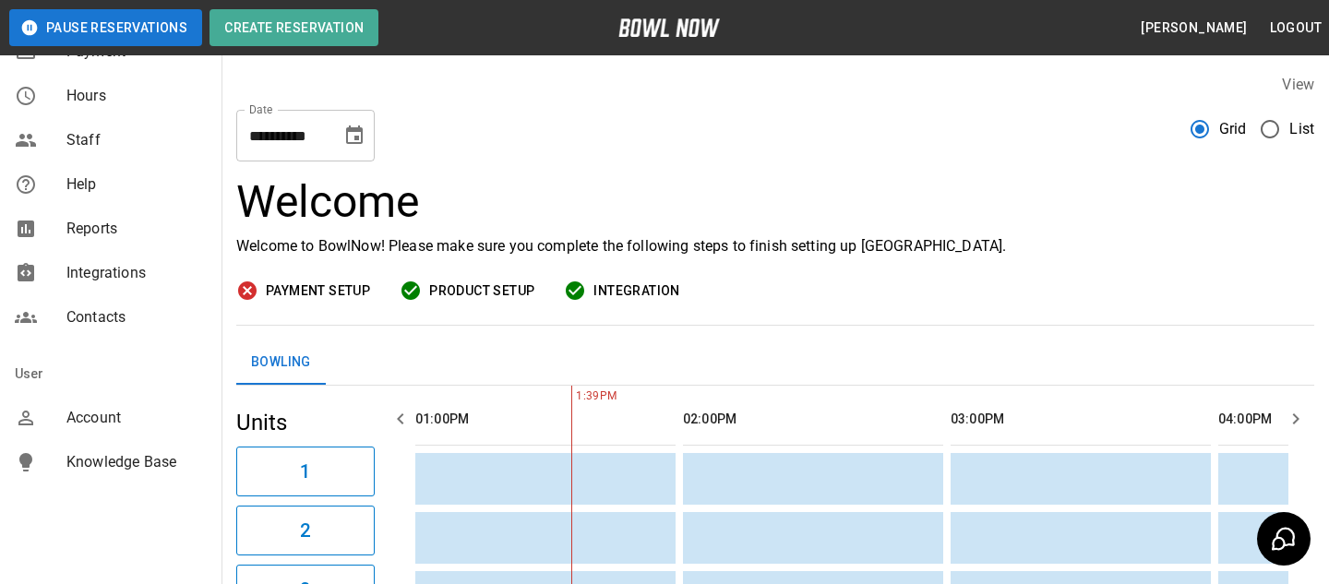
scroll to position [25, 0]
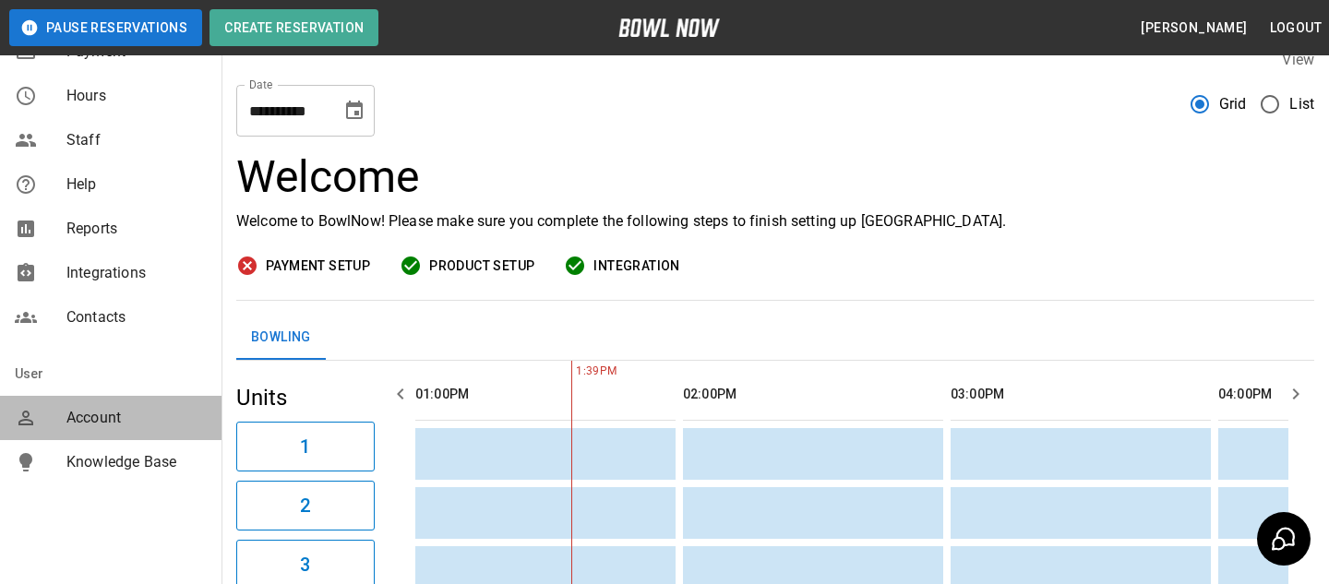
click at [122, 414] on span "Account" at bounding box center [136, 418] width 140 height 22
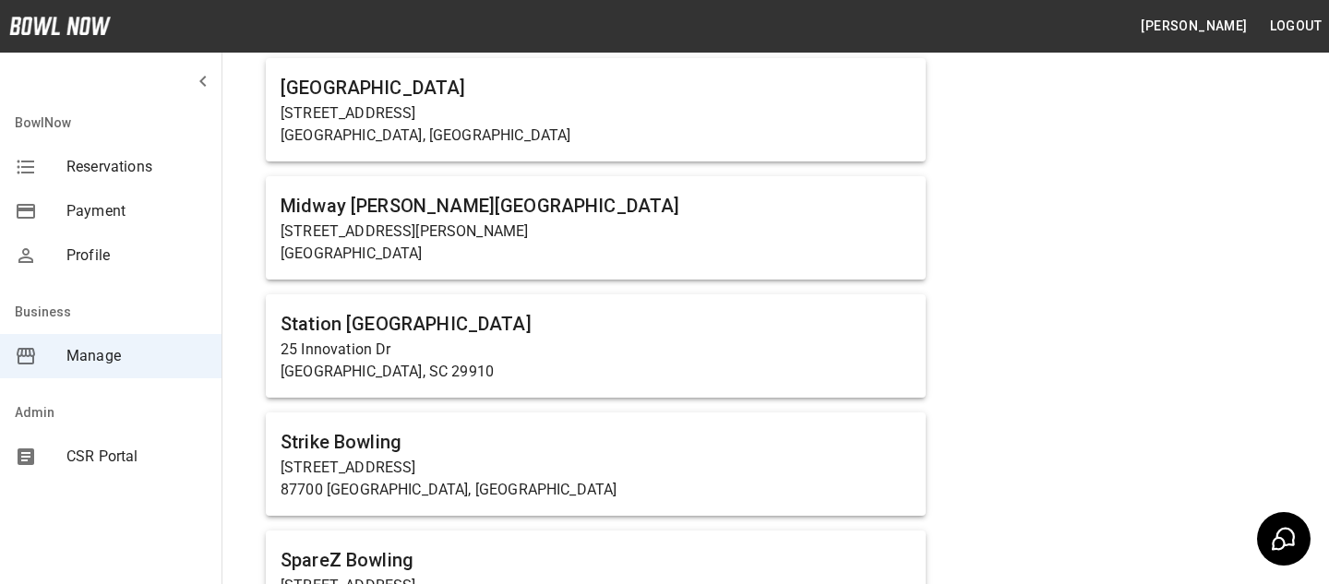
scroll to position [1418, 0]
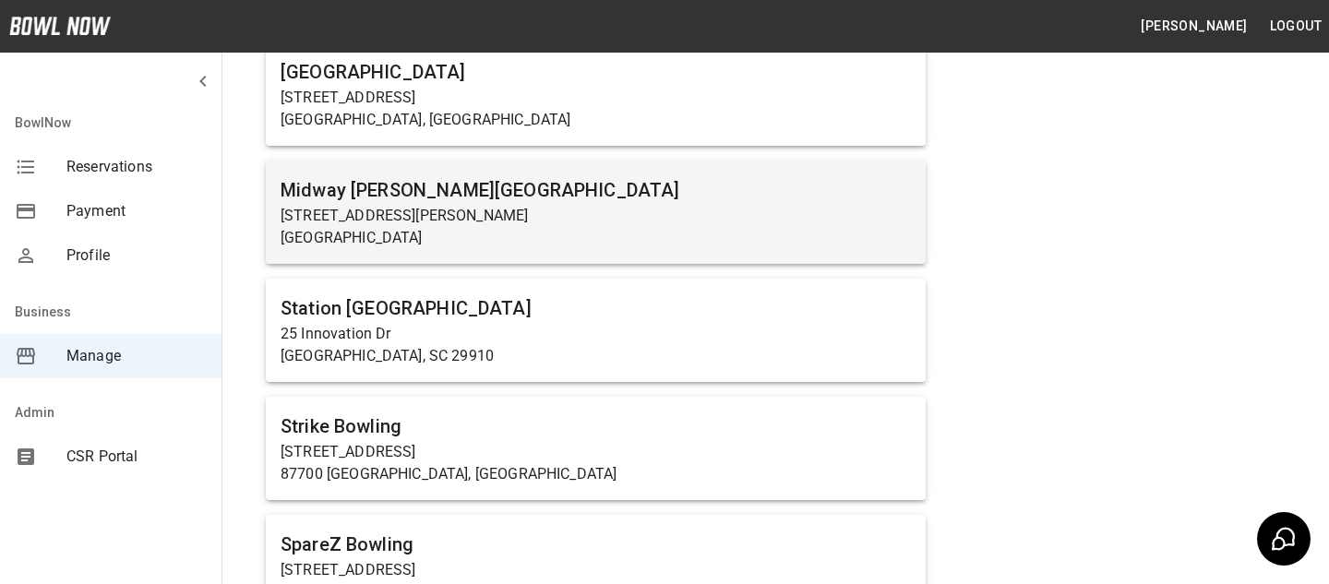
click at [514, 237] on p "Carlisle, PA 17015" at bounding box center [596, 238] width 630 height 22
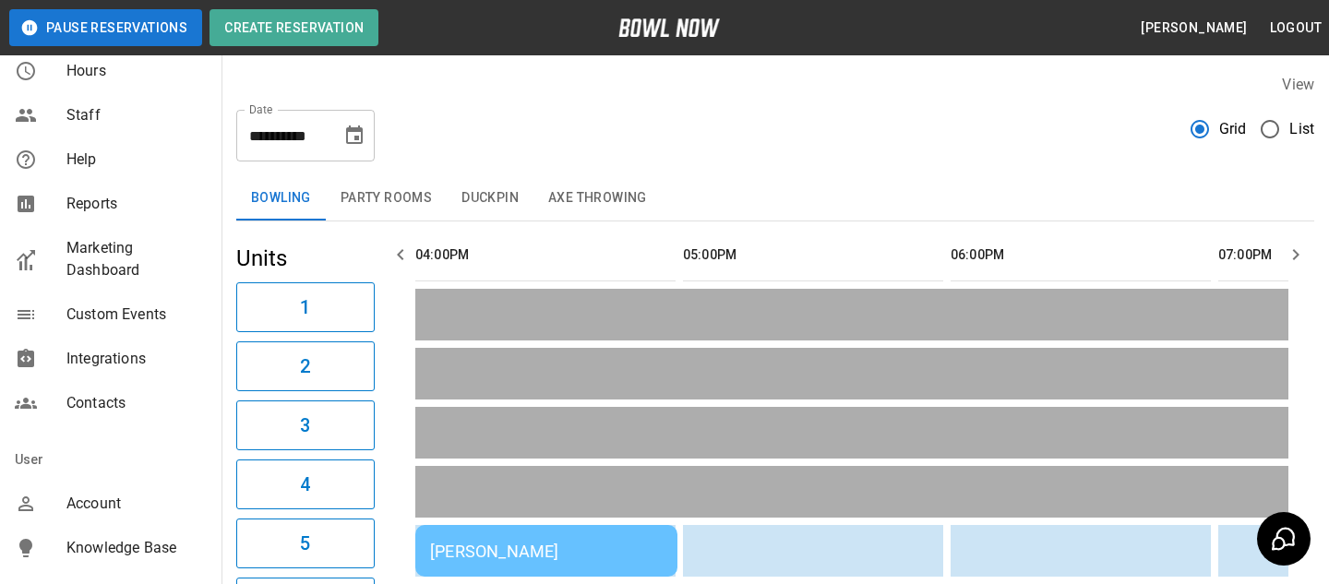
scroll to position [486, 0]
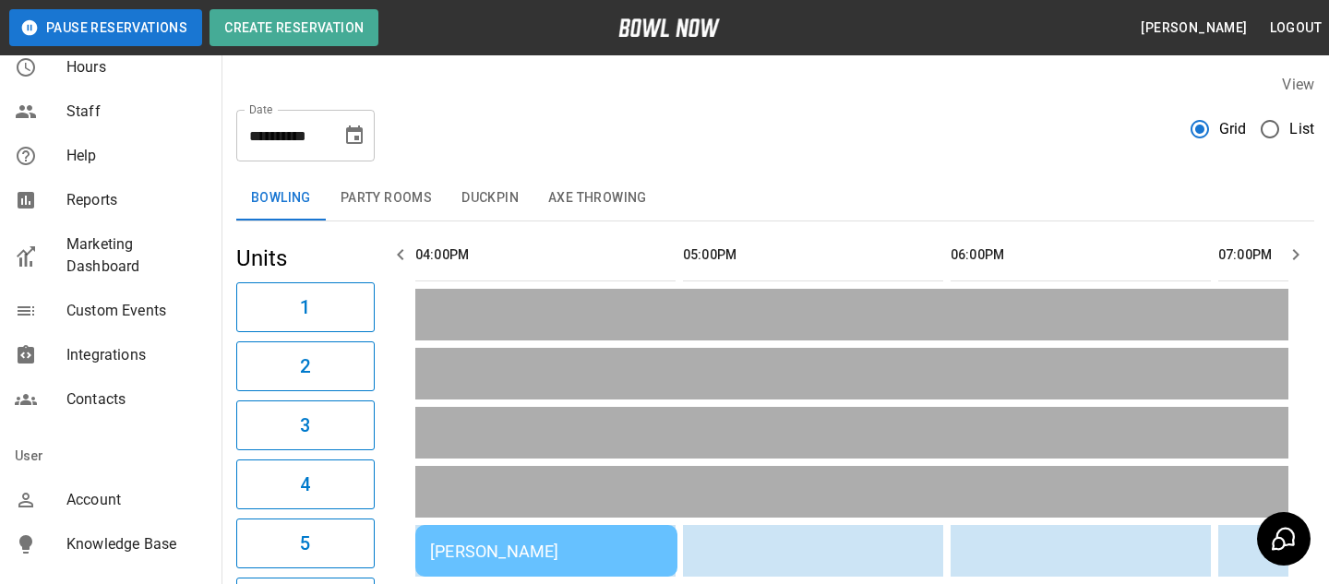
click at [150, 312] on span "Custom Events" at bounding box center [136, 311] width 140 height 22
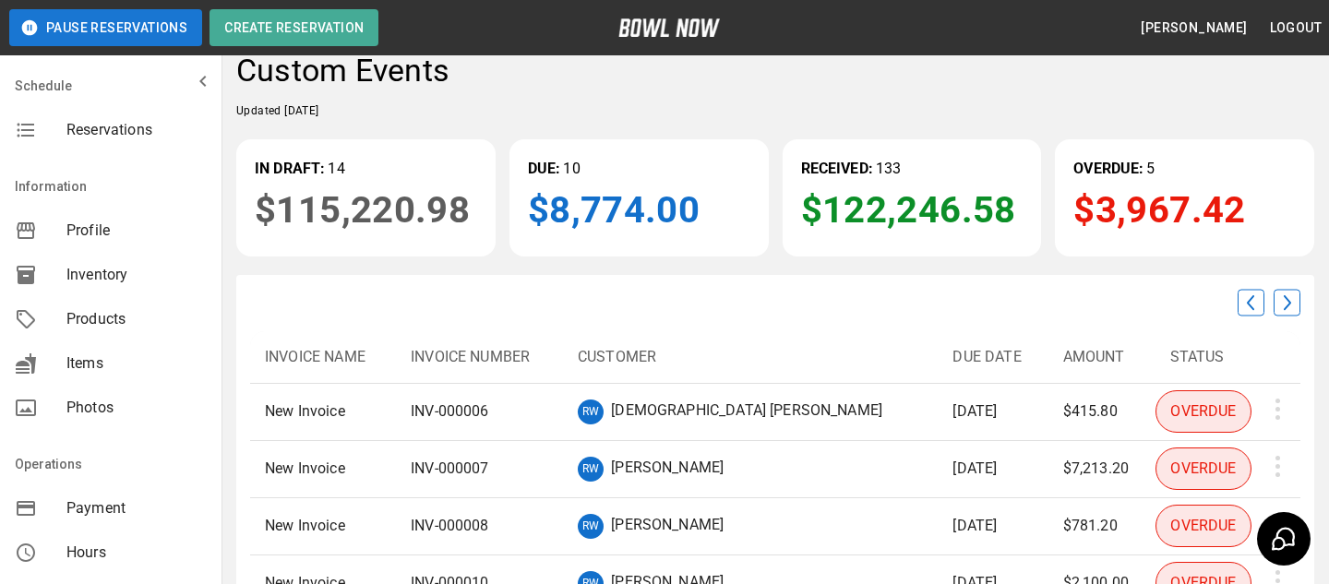
click at [180, 131] on span "Reservations" at bounding box center [136, 130] width 140 height 22
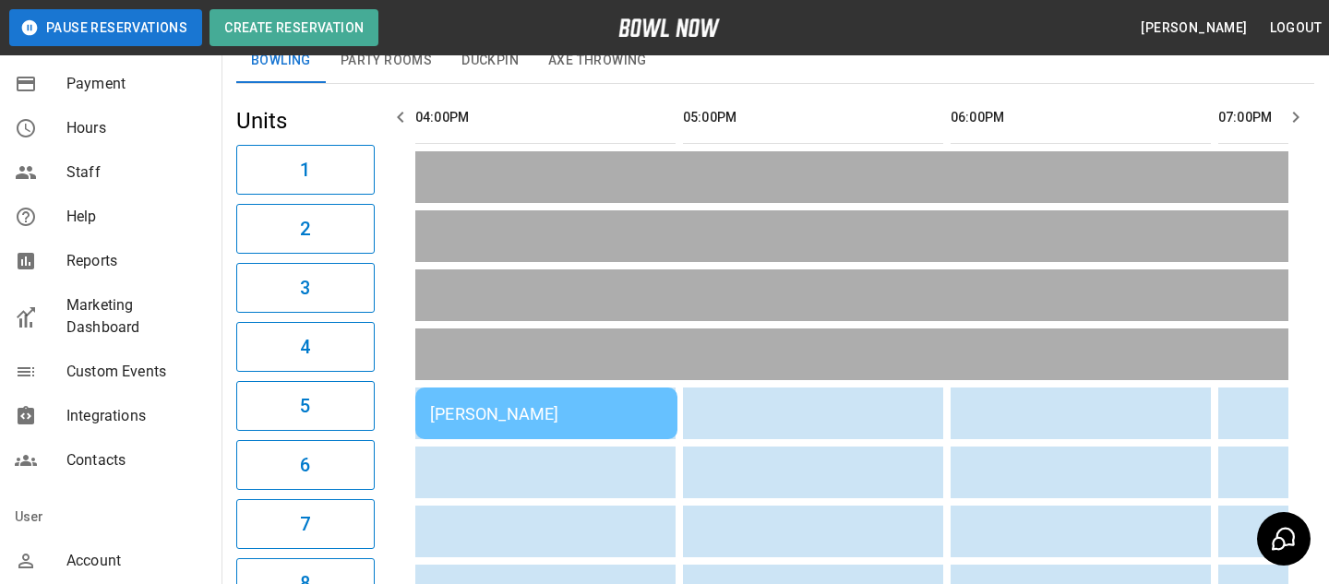
scroll to position [435, 0]
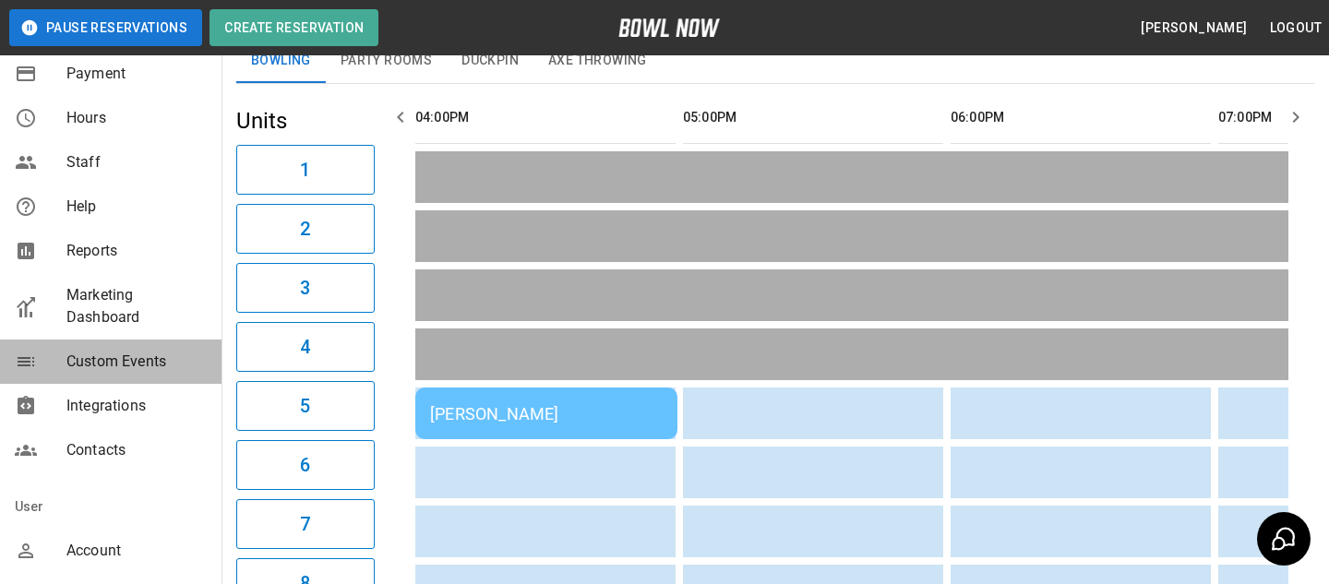
click at [138, 378] on div "Custom Events" at bounding box center [111, 362] width 222 height 44
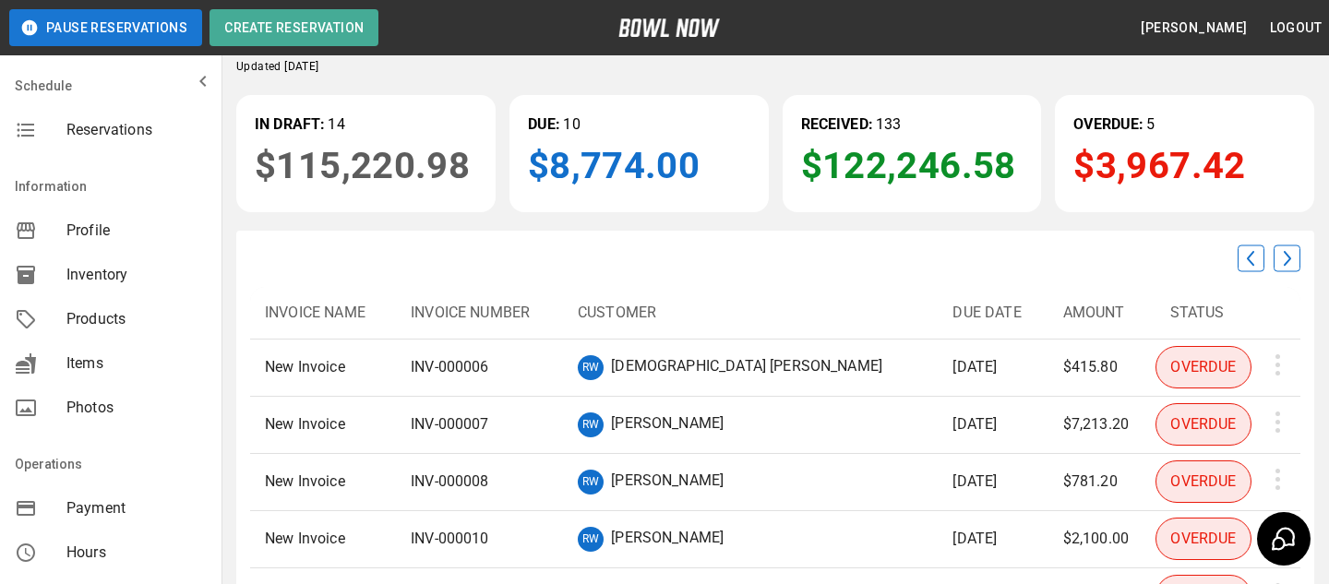
scroll to position [62, 0]
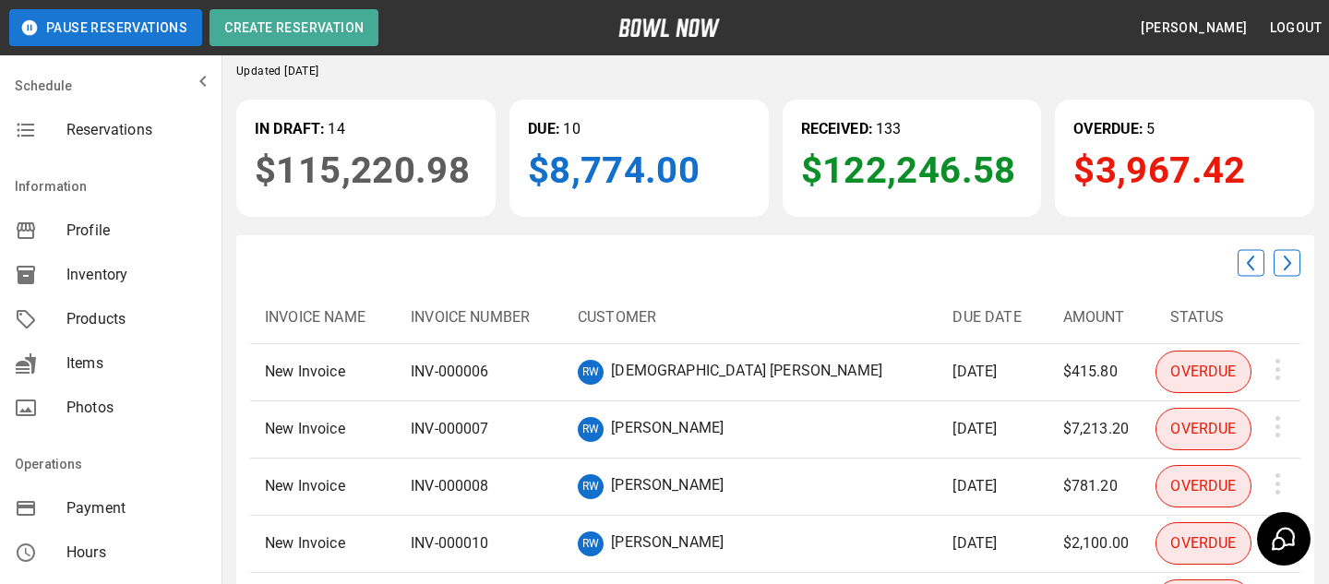
click at [81, 164] on div "Information" at bounding box center [111, 186] width 222 height 44
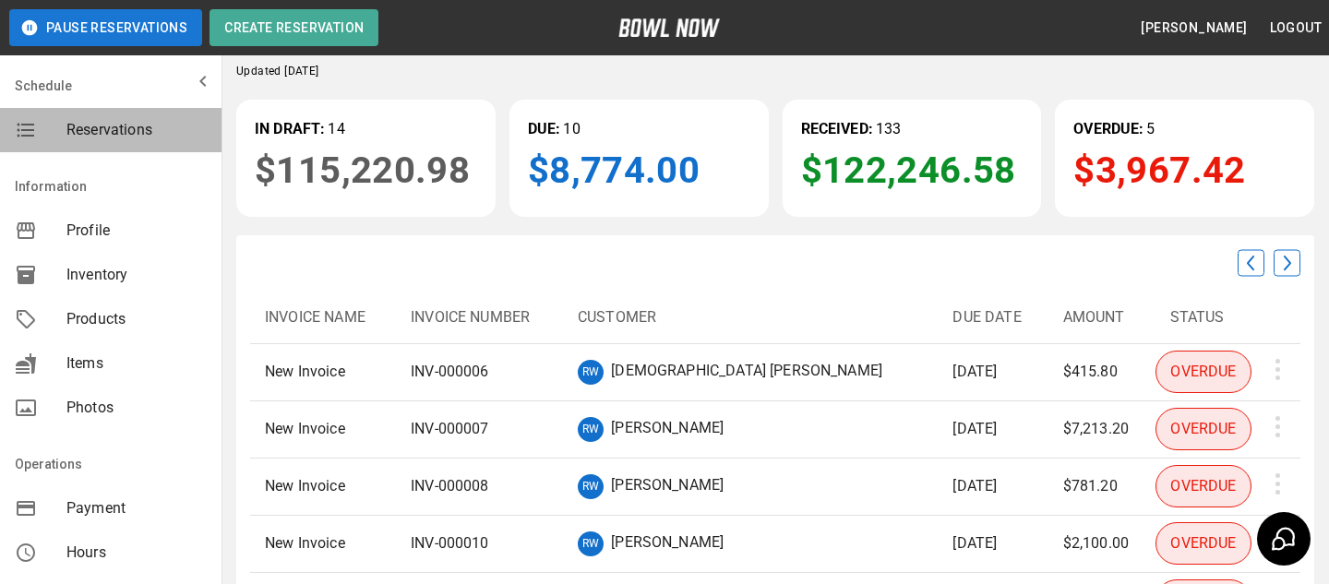
click at [111, 132] on span "Reservations" at bounding box center [136, 130] width 140 height 22
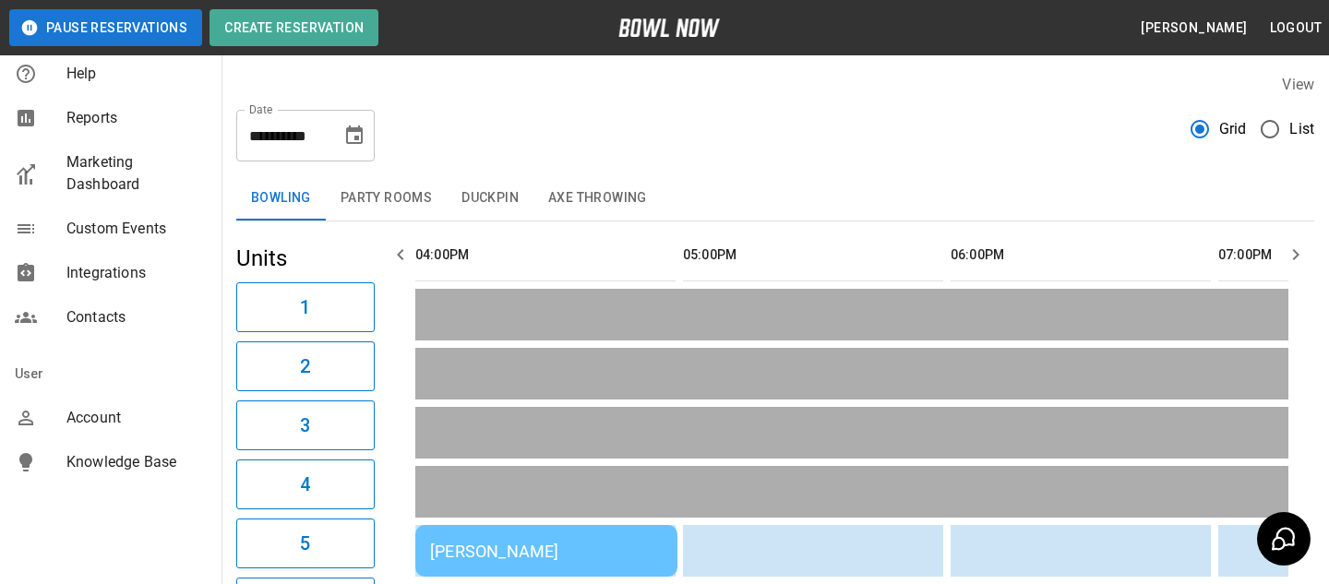
scroll to position [9, 0]
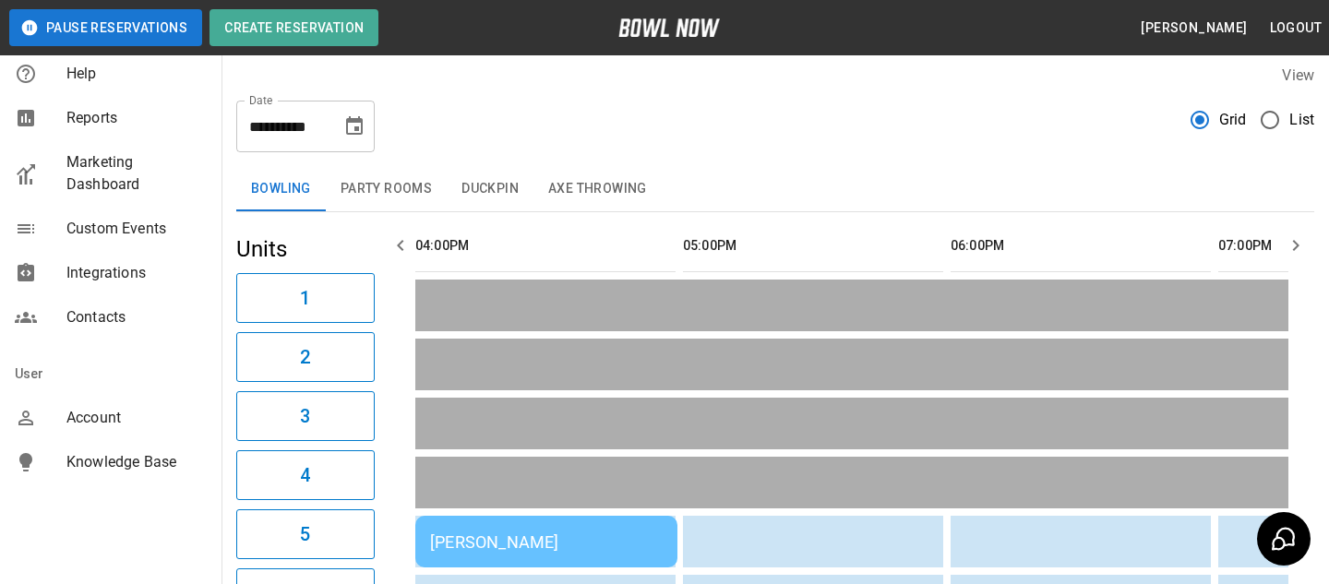
click at [139, 225] on span "Custom Events" at bounding box center [136, 229] width 140 height 22
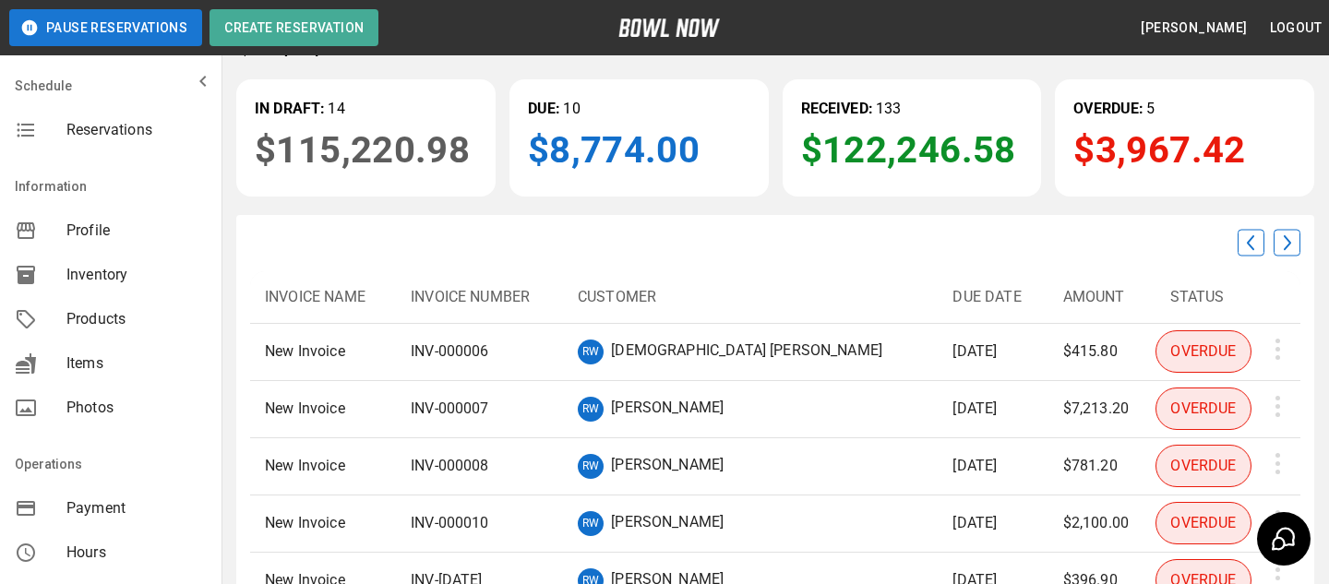
scroll to position [91, 0]
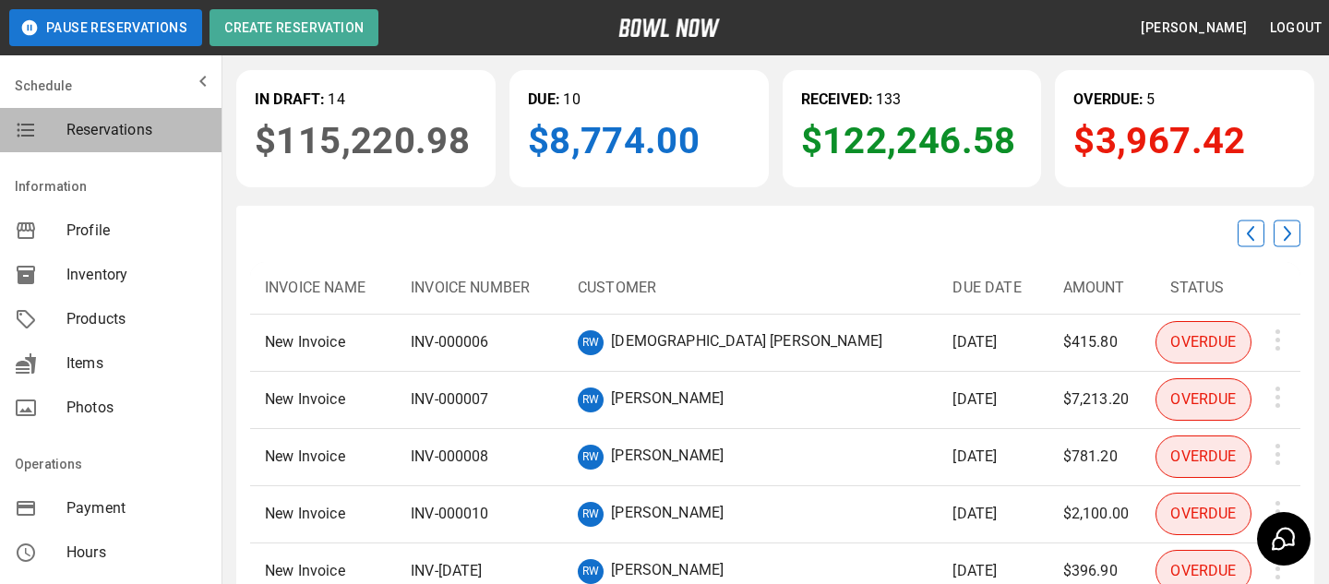
click at [153, 150] on div "Reservations" at bounding box center [111, 130] width 222 height 44
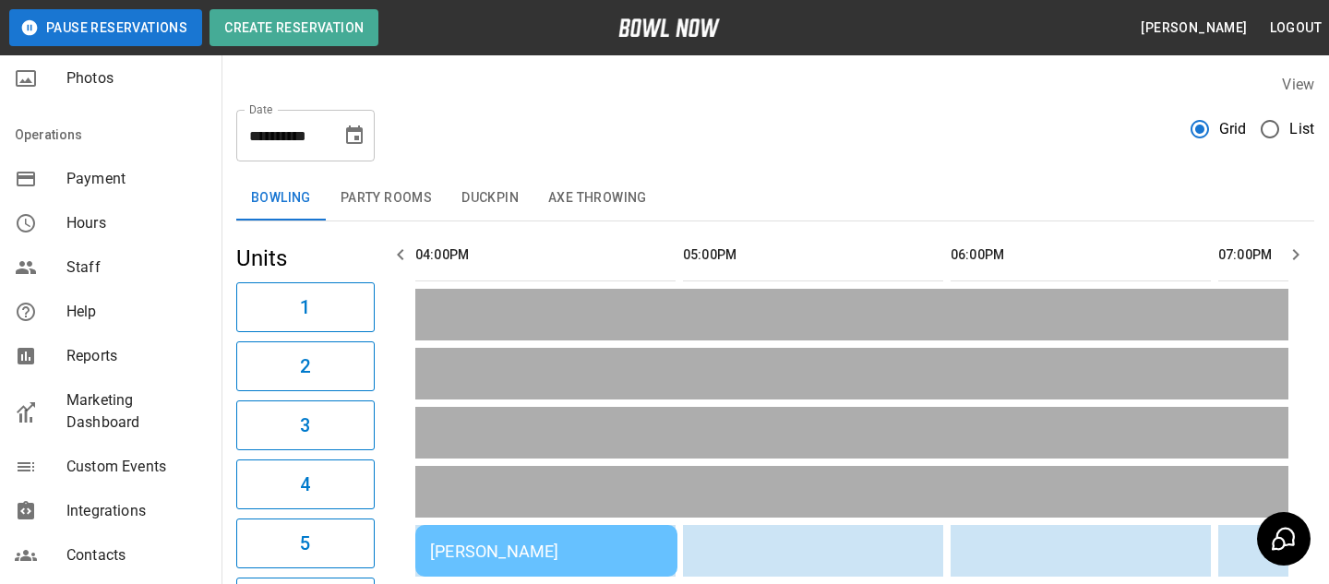
scroll to position [568, 0]
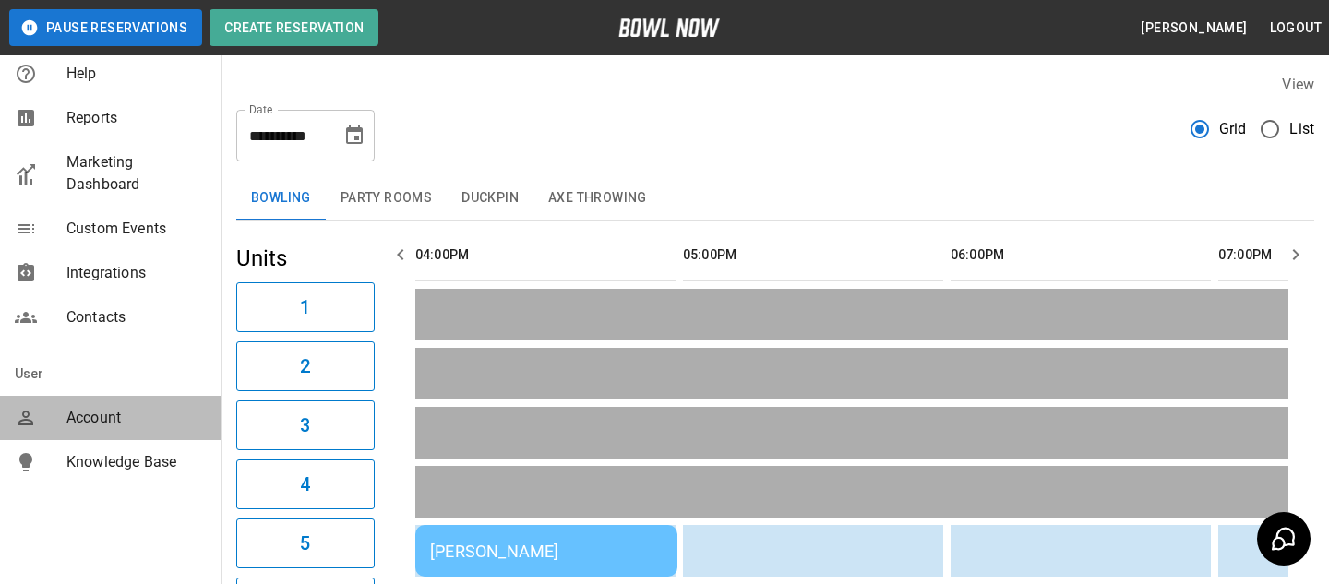
click at [154, 413] on span "Account" at bounding box center [136, 418] width 140 height 22
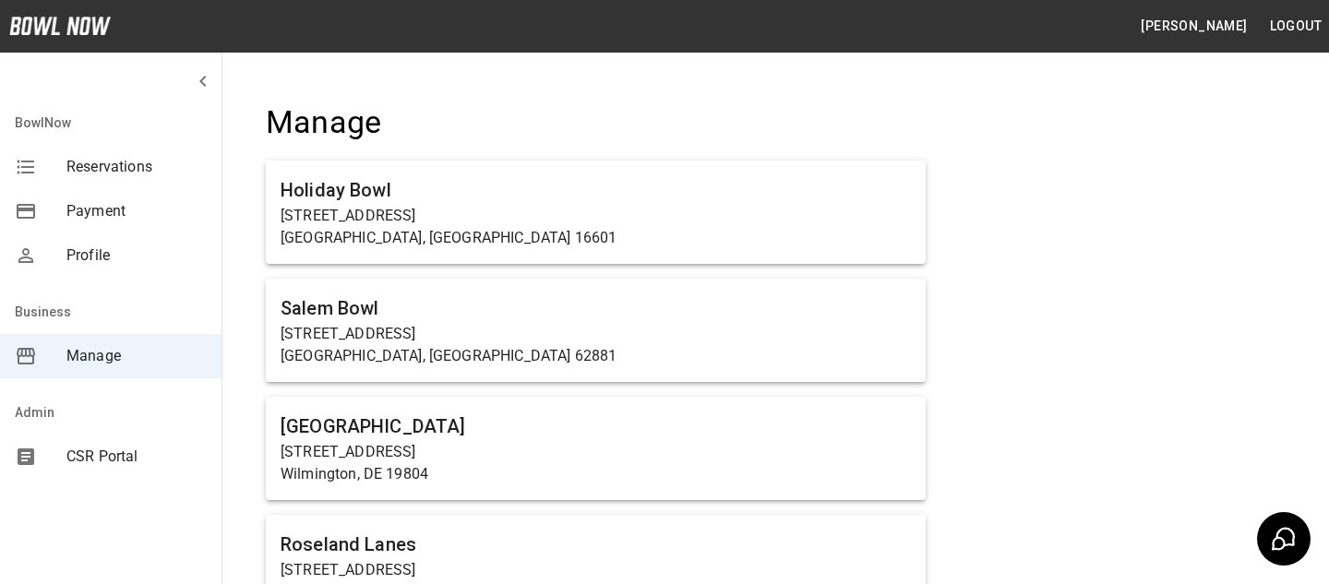
scroll to position [4742, 0]
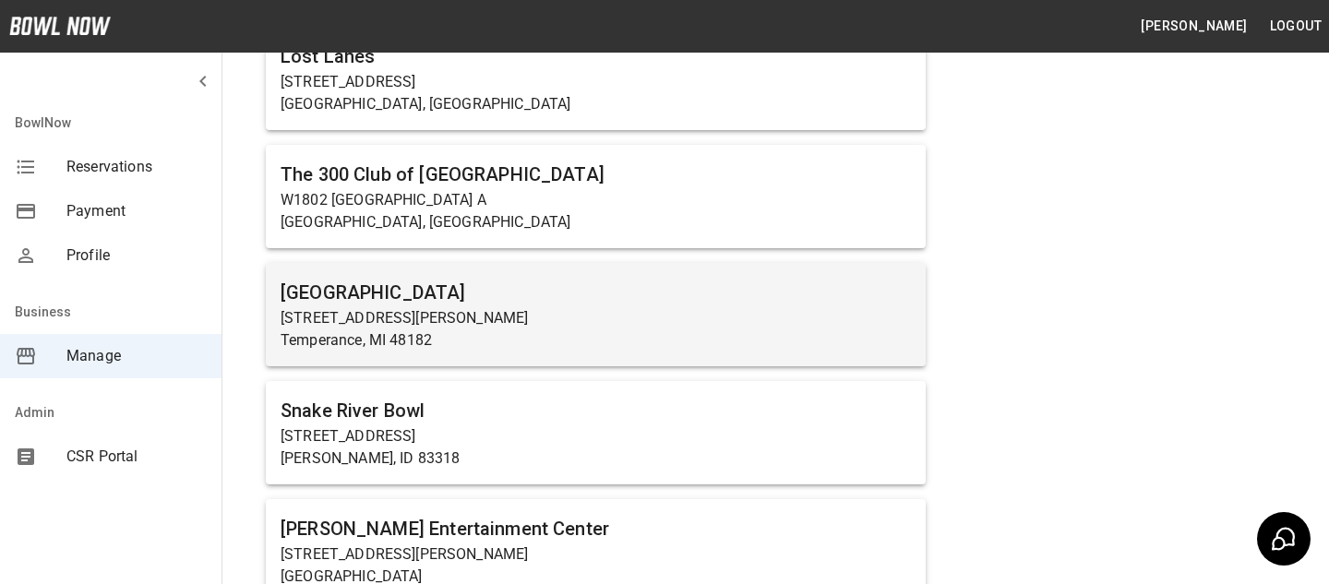
click at [402, 316] on p "2345 W Dean Rd" at bounding box center [596, 318] width 630 height 22
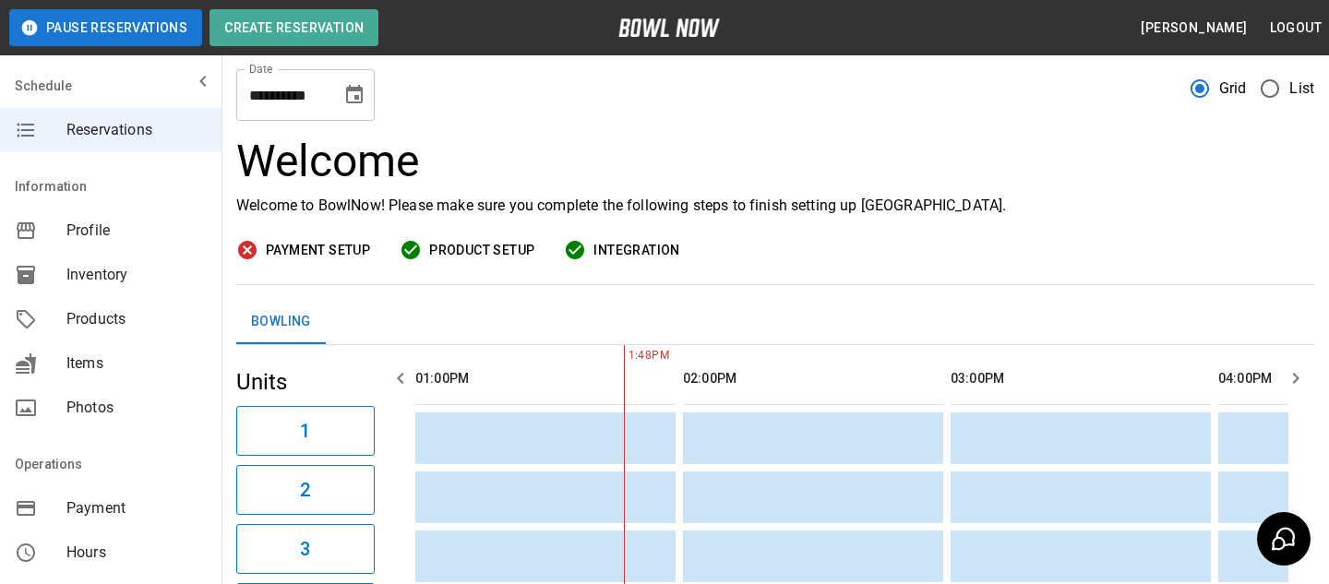
scroll to position [50, 0]
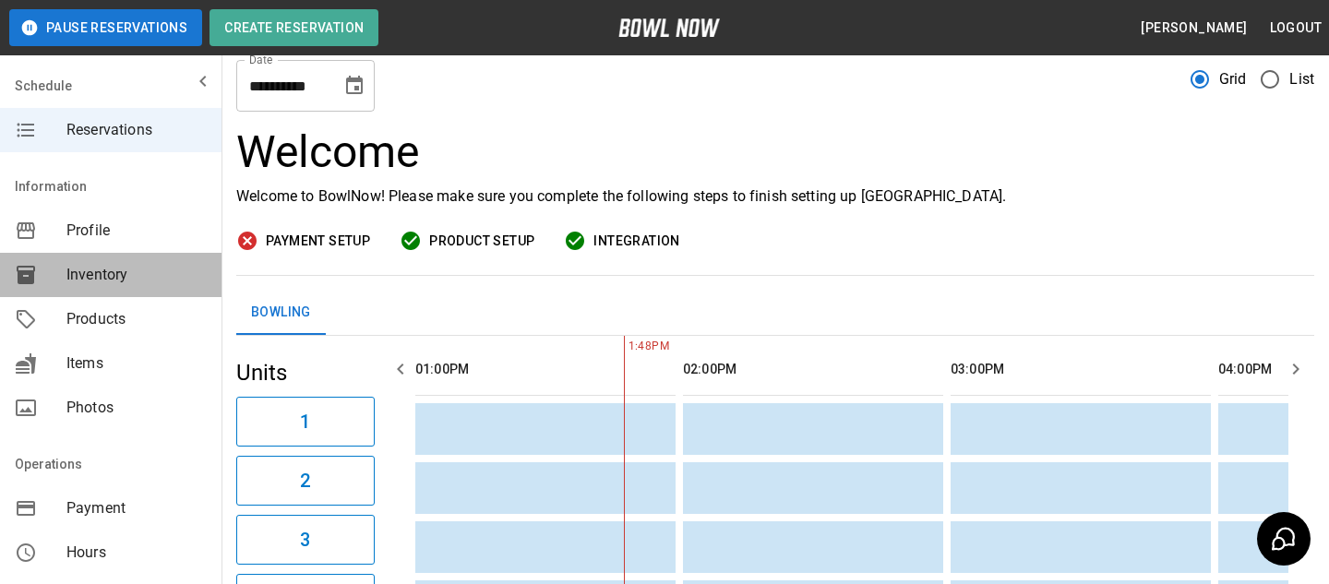
click at [214, 285] on div "Inventory" at bounding box center [111, 275] width 222 height 44
